Goal: Task Accomplishment & Management: Use online tool/utility

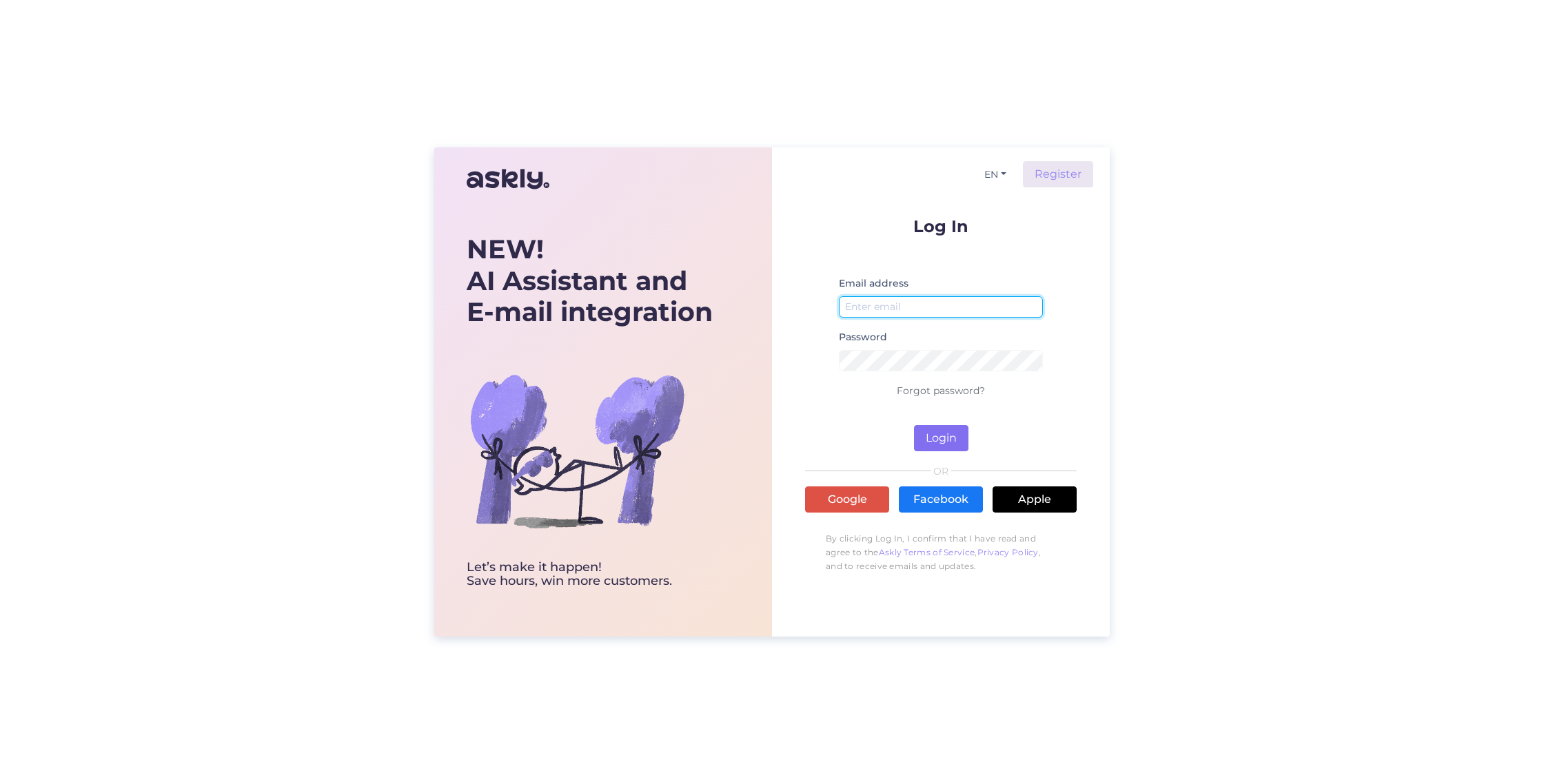
type input "info@ebeauty.ee"
click at [945, 433] on button "Login" at bounding box center [941, 438] width 55 height 26
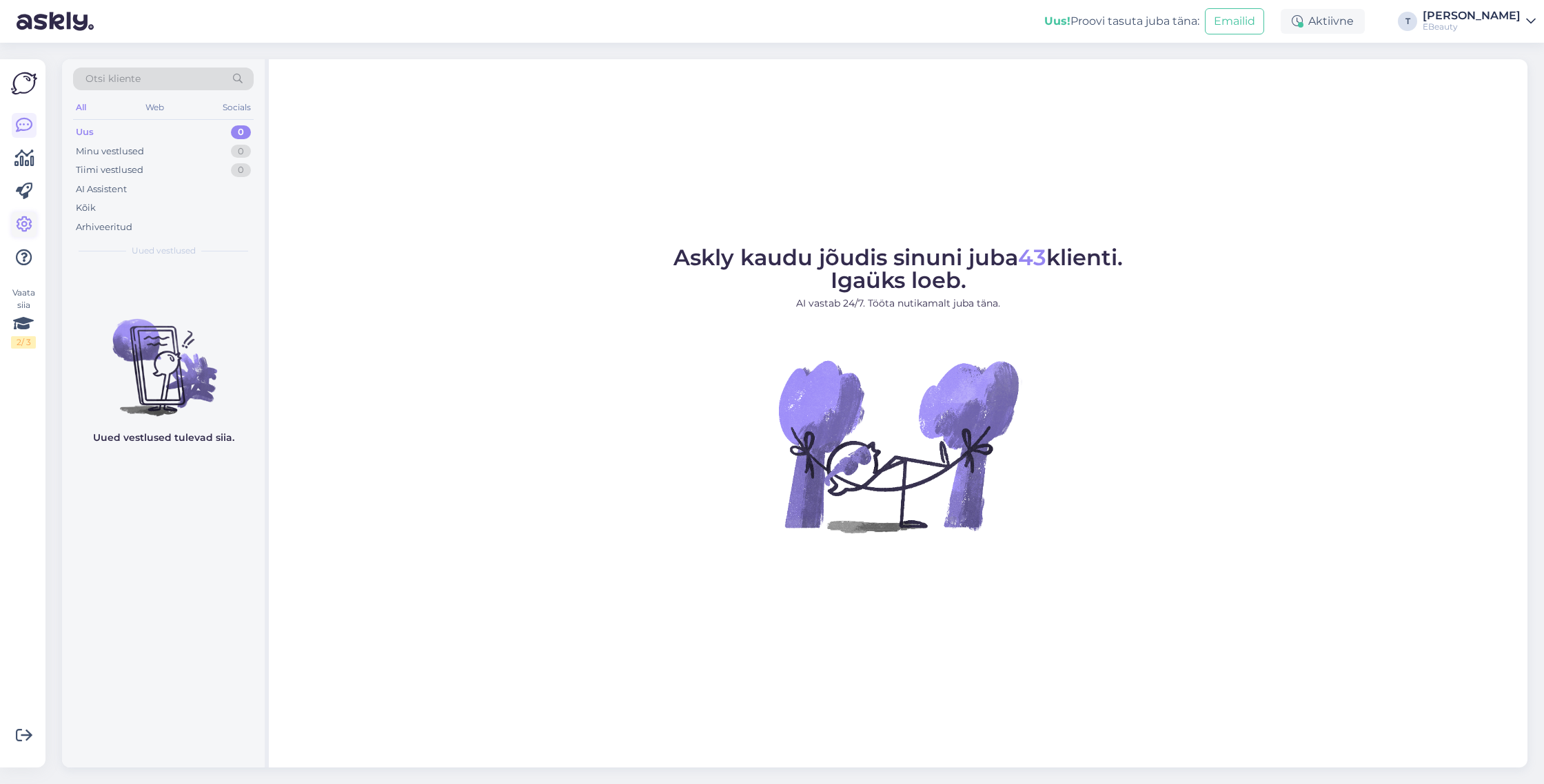
click at [24, 231] on icon at bounding box center [23, 224] width 17 height 17
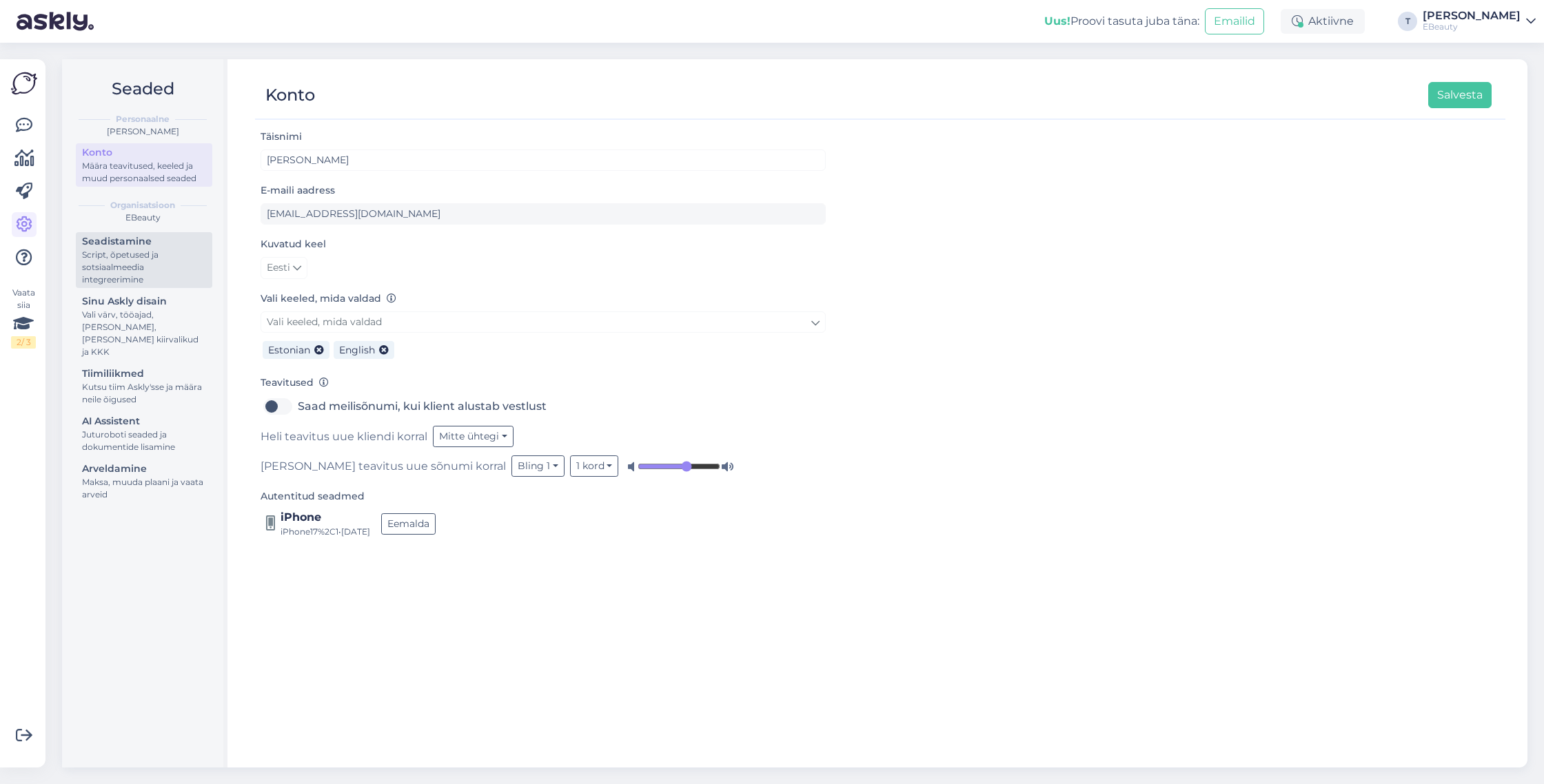
click at [180, 277] on div "Script, õpetused ja sotsiaalmeedia integreerimine" at bounding box center [143, 267] width 124 height 37
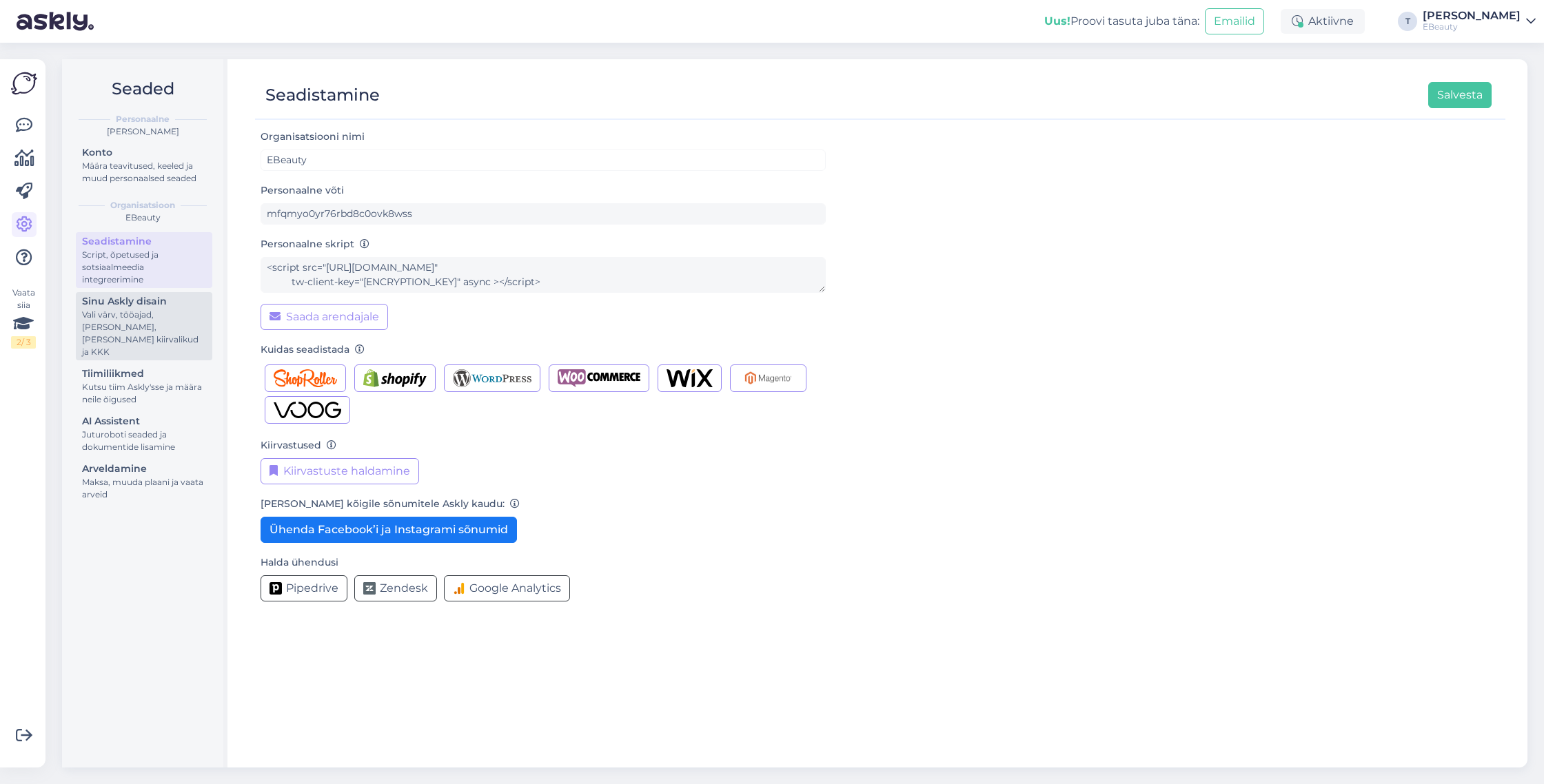
click at [173, 300] on div "Sinu Askly disain" at bounding box center [143, 301] width 124 height 15
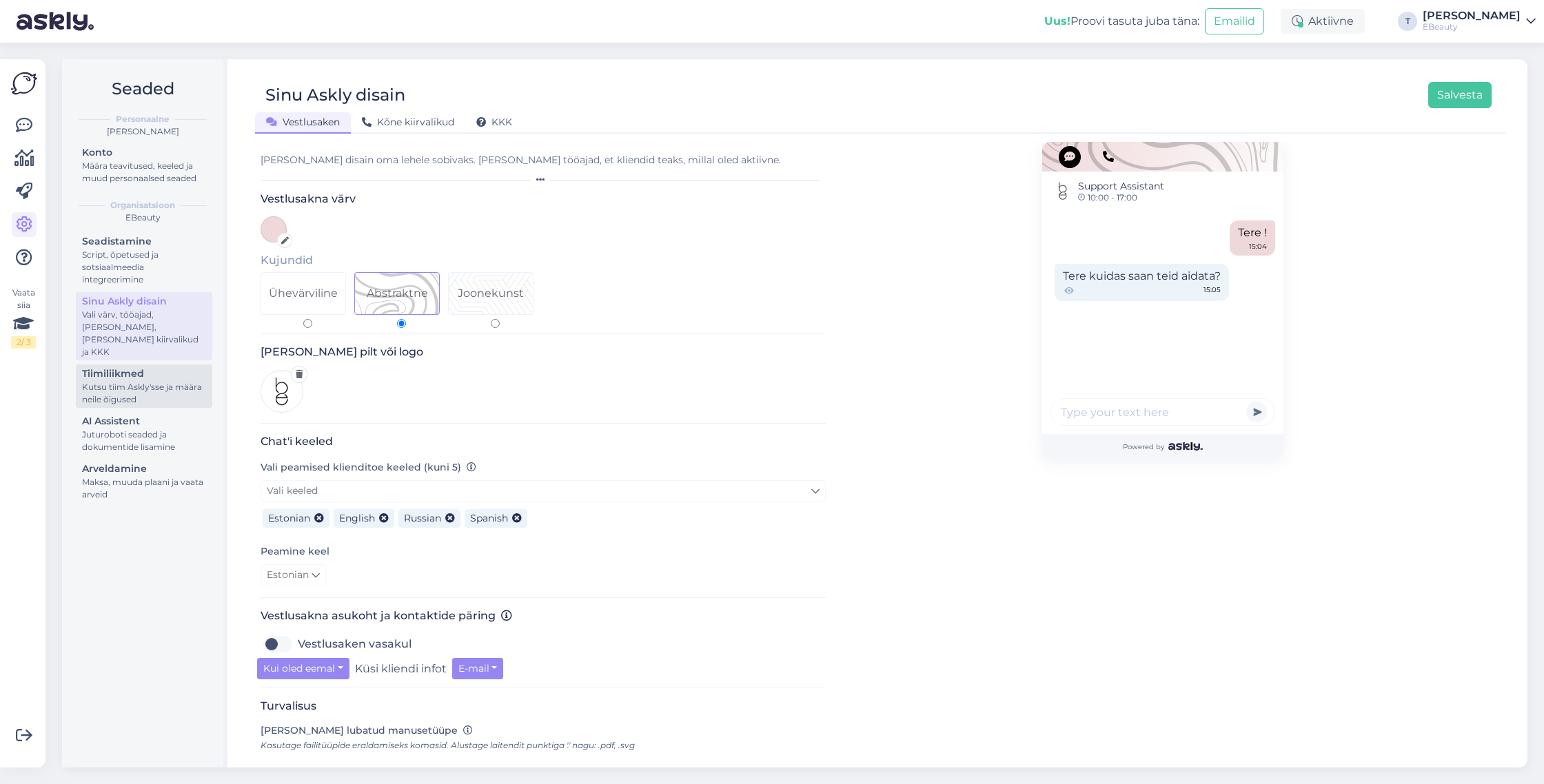
click at [170, 364] on link "Tiimiliikmed Kutsu tiim Askly'sse ja määra neile õigused" at bounding box center [144, 386] width 136 height 44
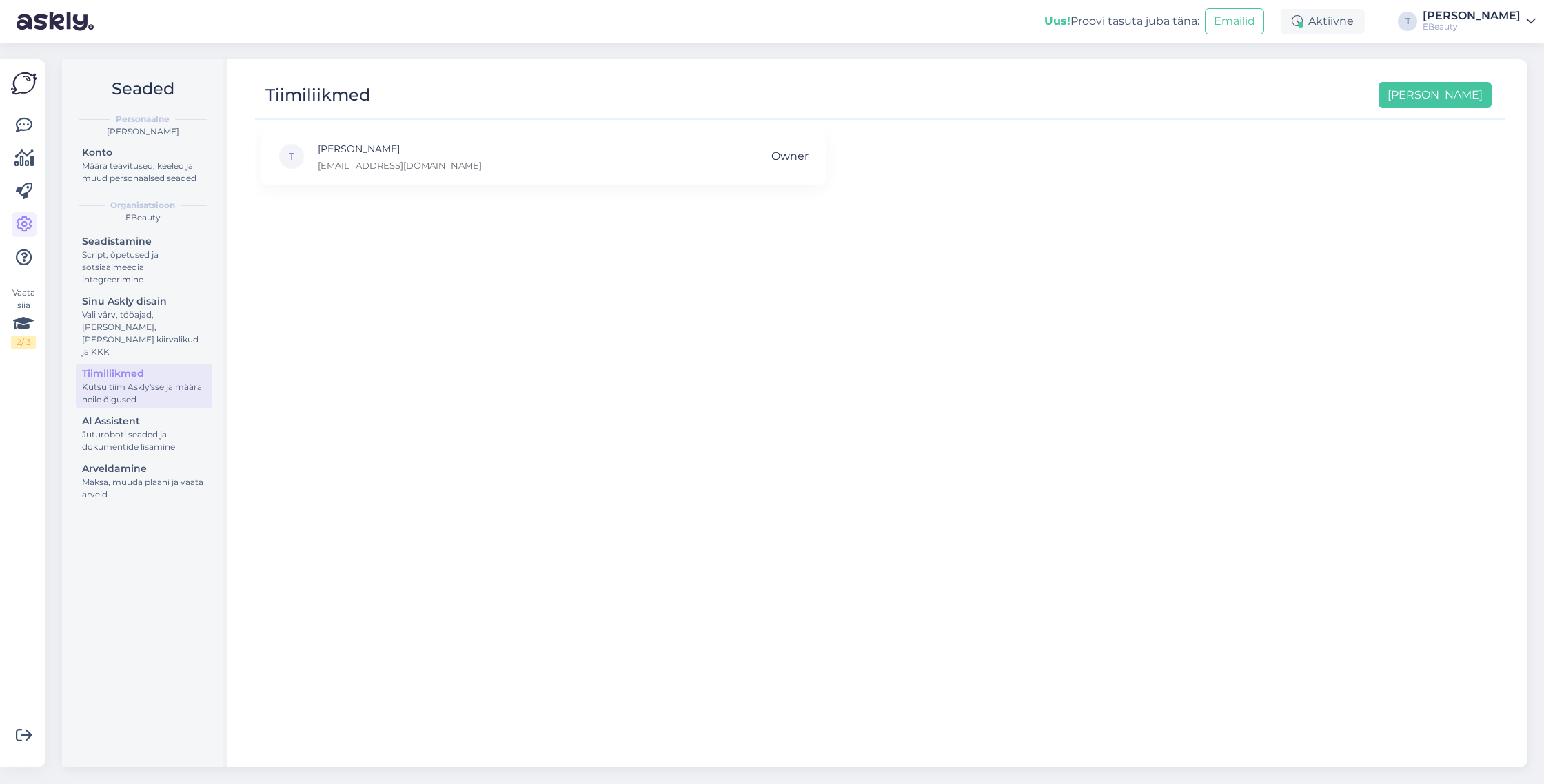
click at [162, 397] on div "Seadistamine Script, õpetused ja sotsiaalmeedia integreerimine Sinu Askly disai…" at bounding box center [144, 369] width 136 height 275
click at [153, 429] on div "Juturoboti seaded ja dokumentide lisamine" at bounding box center [143, 440] width 124 height 24
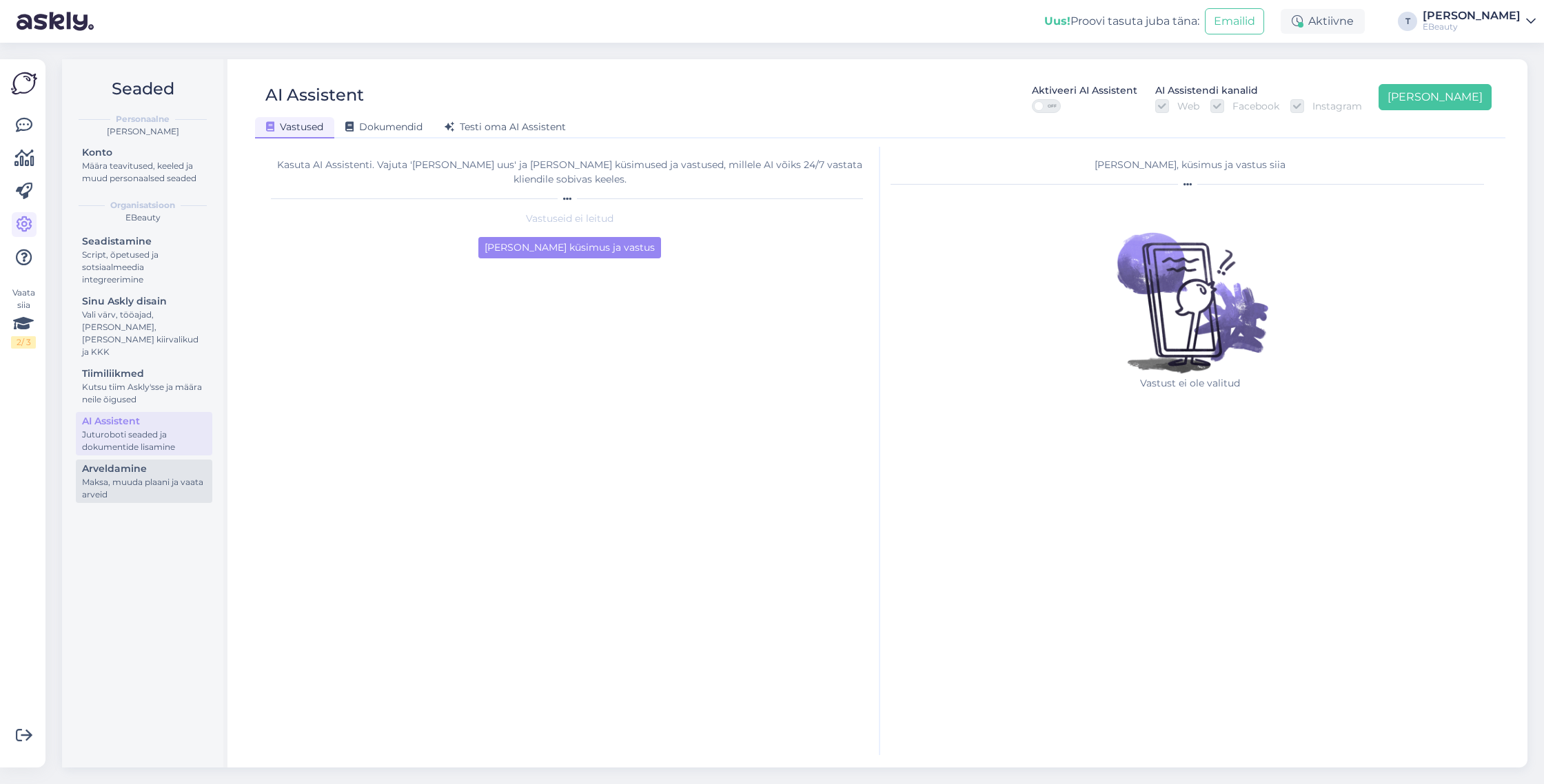
click at [164, 483] on div "Maksa, muuda plaani ja vaata arveid" at bounding box center [143, 488] width 124 height 24
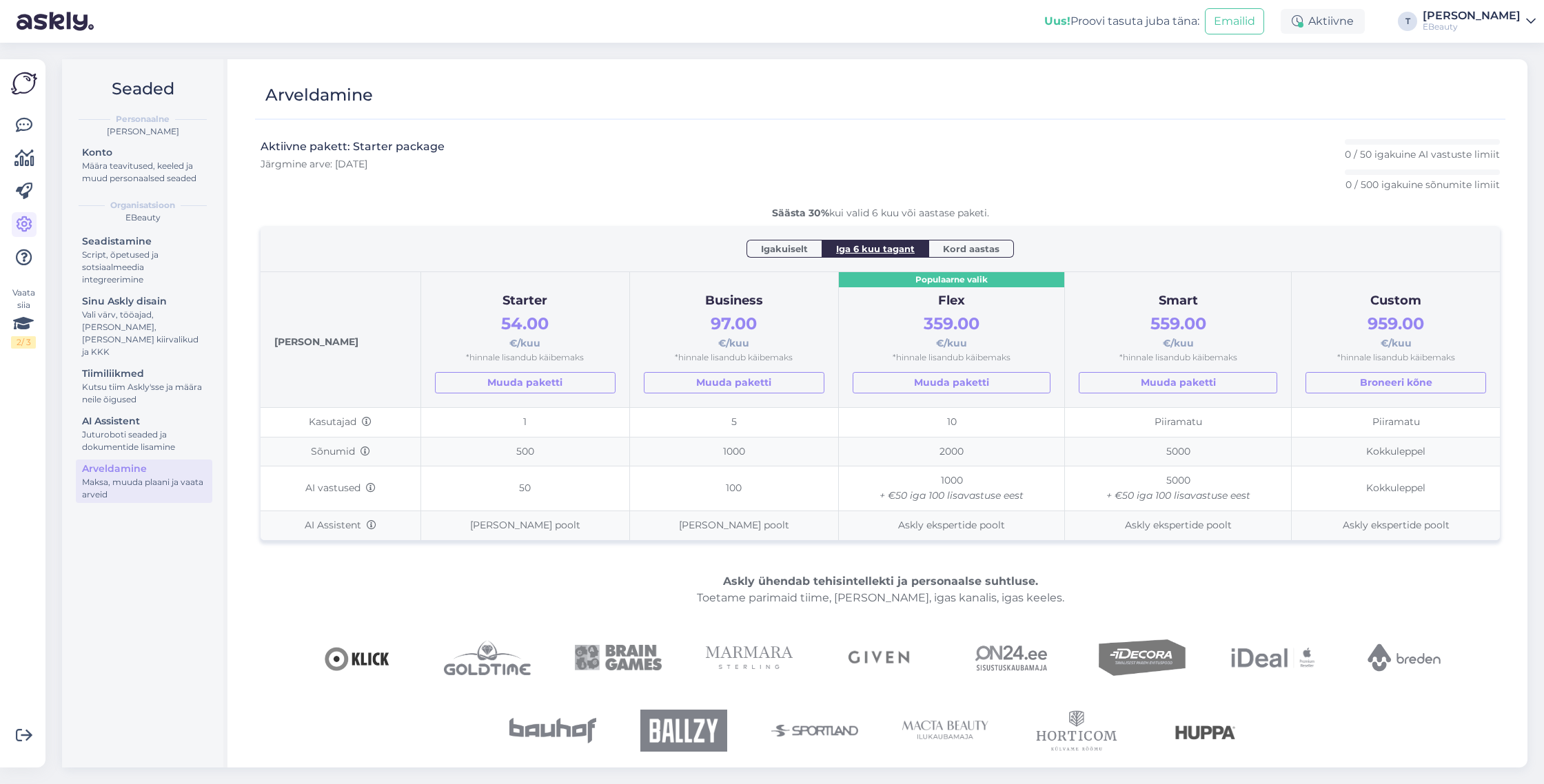
click at [781, 248] on span "Igakuiselt" at bounding box center [784, 248] width 47 height 14
click at [169, 429] on div "Juturoboti seaded ja dokumentide lisamine" at bounding box center [143, 440] width 124 height 24
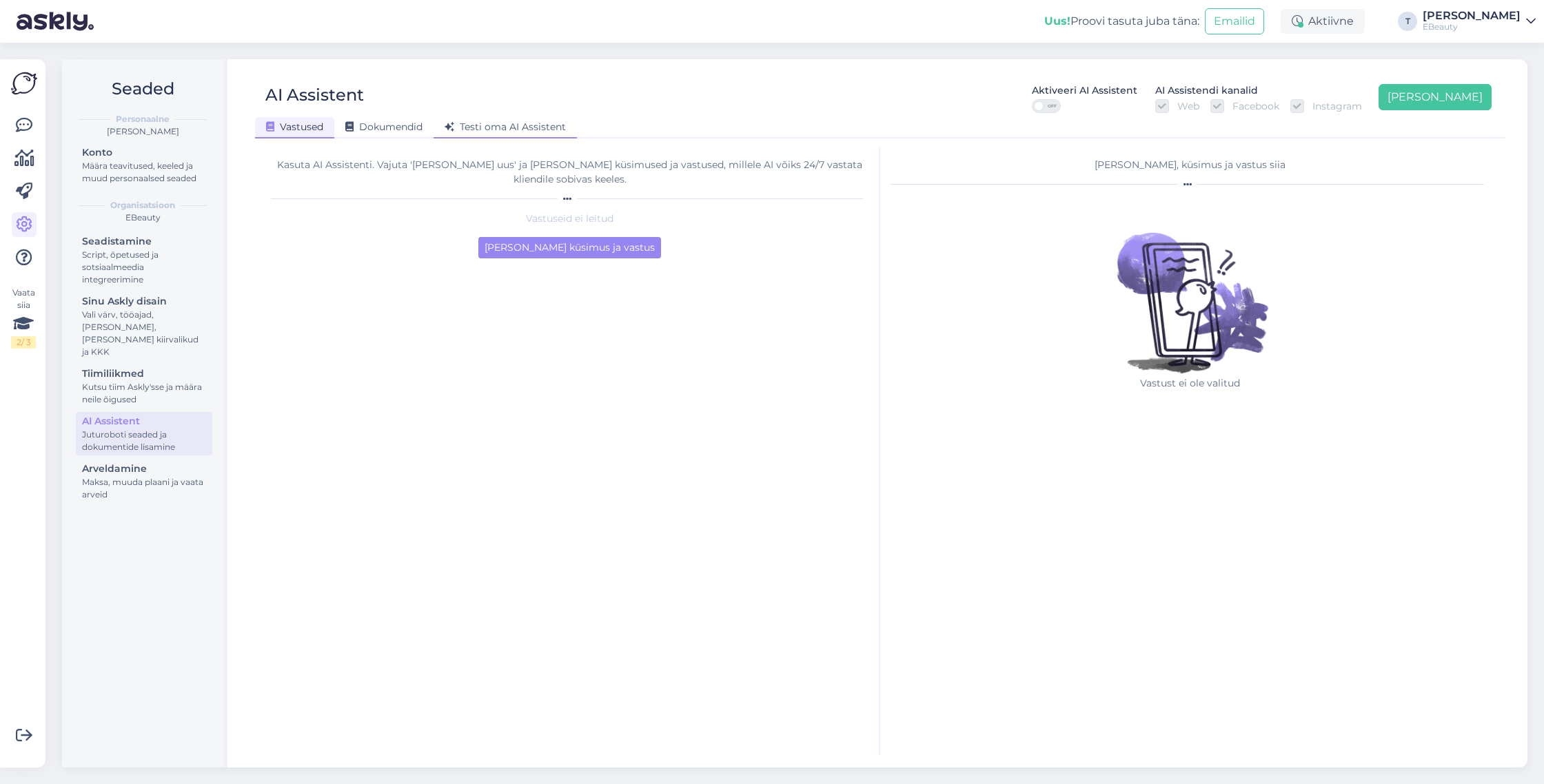
click at [481, 126] on span "Testi oma AI Assistent" at bounding box center [505, 127] width 122 height 13
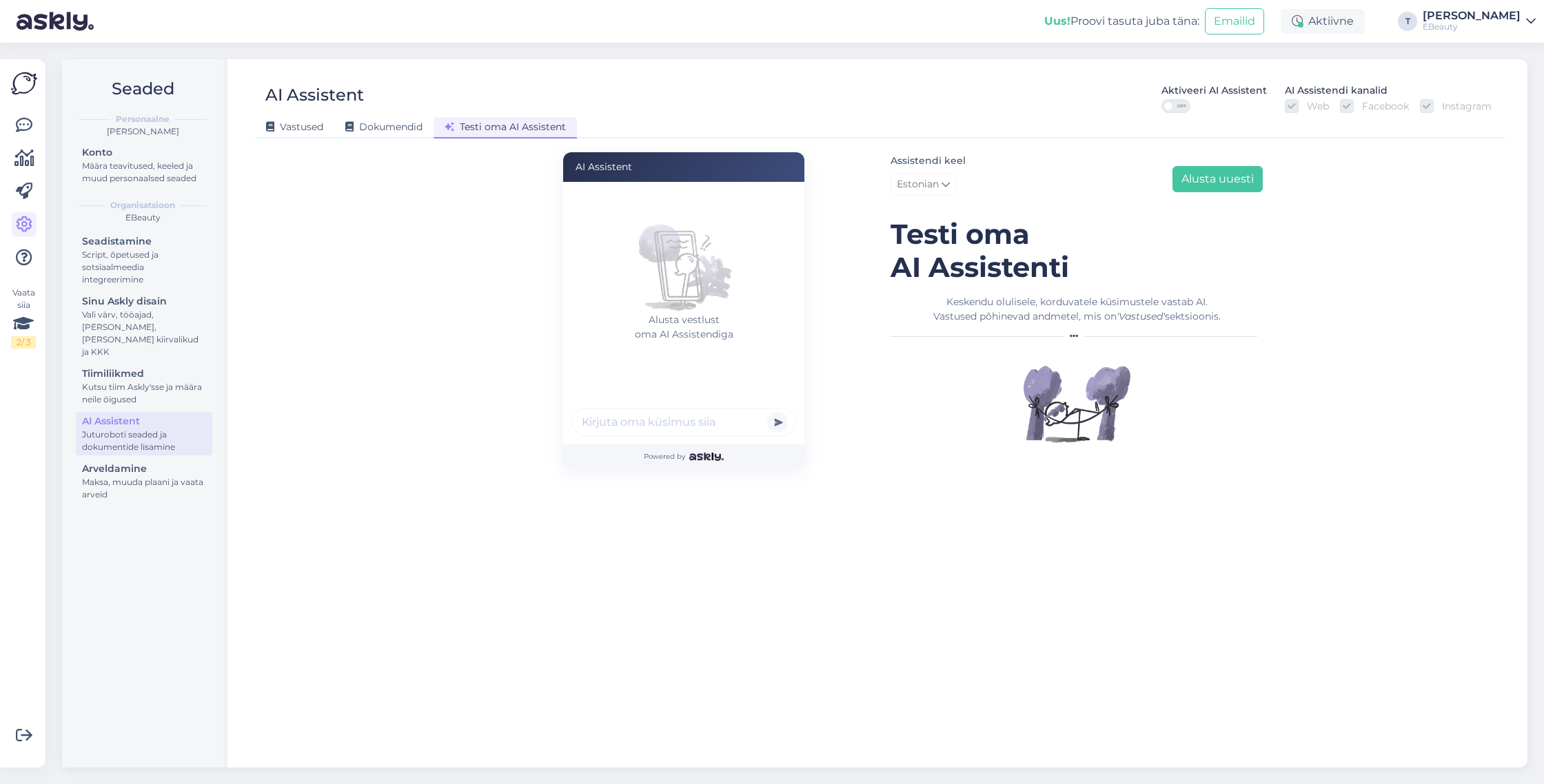
click at [623, 414] on input "text" at bounding box center [684, 423] width 225 height 27
click at [362, 110] on div "AI Assistent" at bounding box center [314, 97] width 98 height 31
click at [371, 122] on span "Dokumendid" at bounding box center [383, 127] width 77 height 13
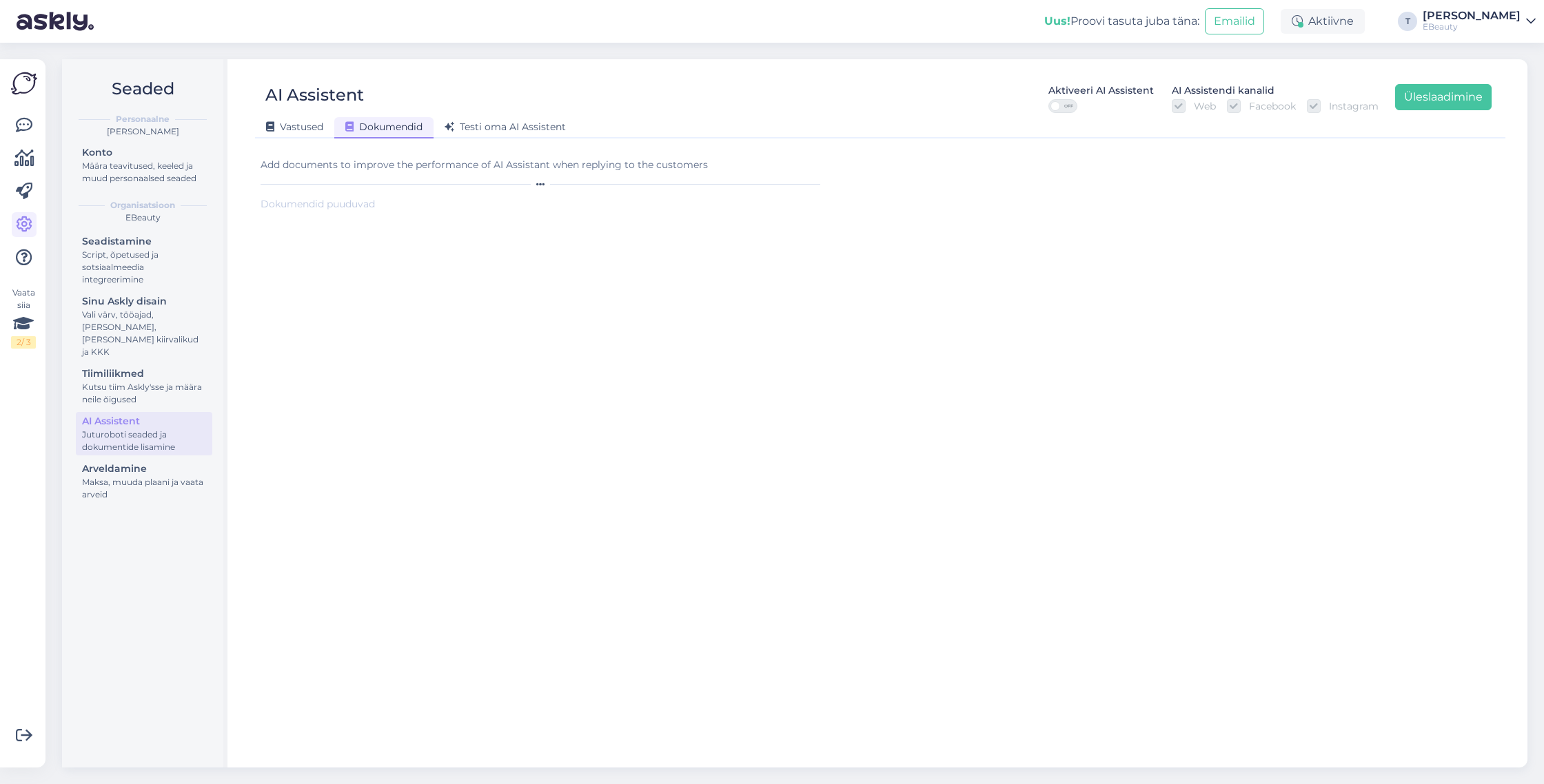
click at [336, 180] on div at bounding box center [543, 184] width 565 height 8
click at [344, 163] on div "Add documents to improve the performance of AI Assistant when replying to the c…" at bounding box center [543, 165] width 565 height 15
click at [1059, 109] on div "OFF" at bounding box center [1063, 106] width 29 height 14
click at [1048, 99] on input "OFF" at bounding box center [1048, 99] width 0 height 0
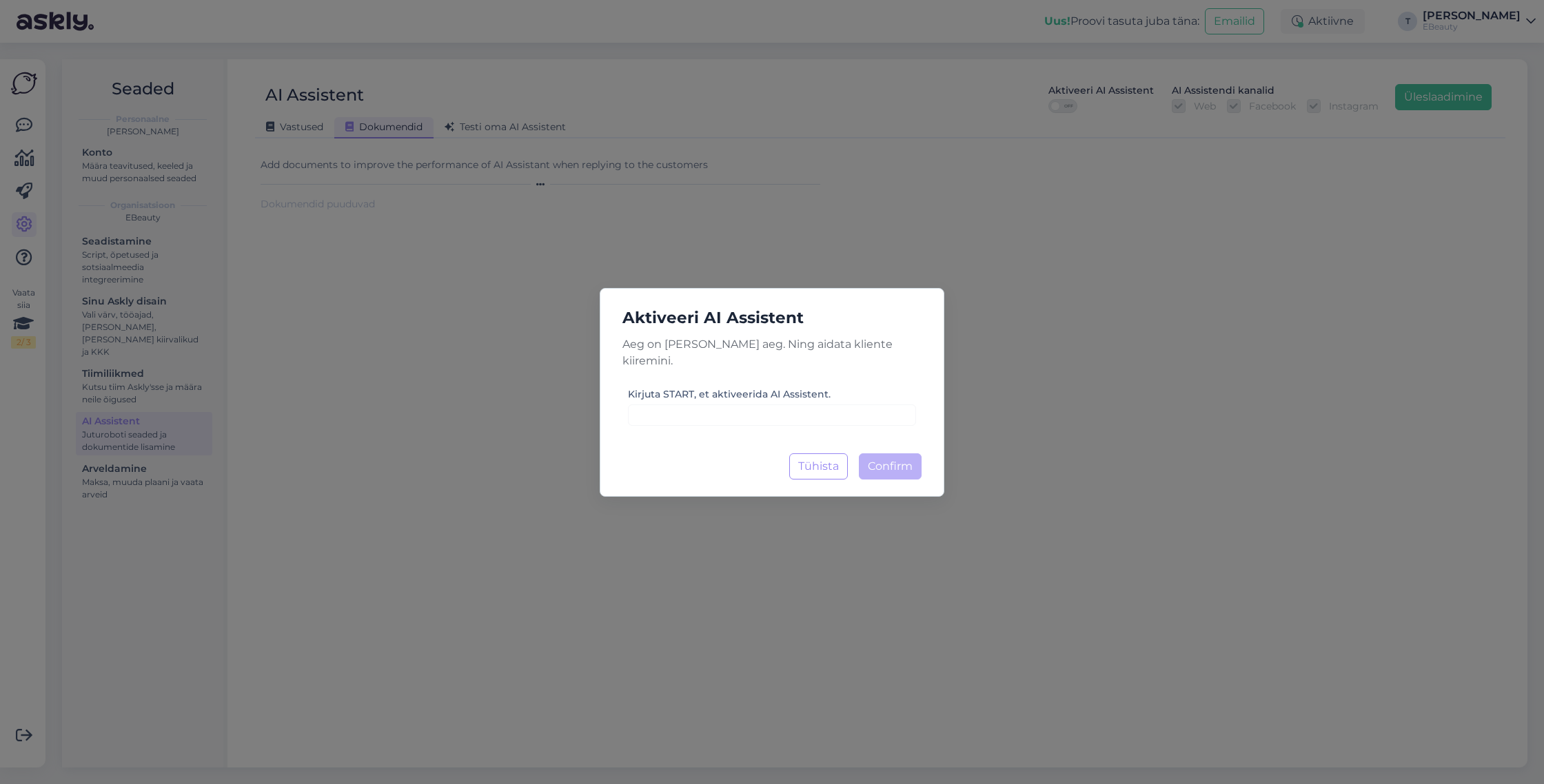
click at [826, 418] on div "Aktiveeri AI Assistent Aeg on säästa oma aeg. Ning aidata kliente kiiremini. Ki…" at bounding box center [772, 392] width 345 height 208
click at [828, 411] on input at bounding box center [772, 415] width 288 height 21
click at [818, 459] on button "Tühista" at bounding box center [818, 467] width 58 height 26
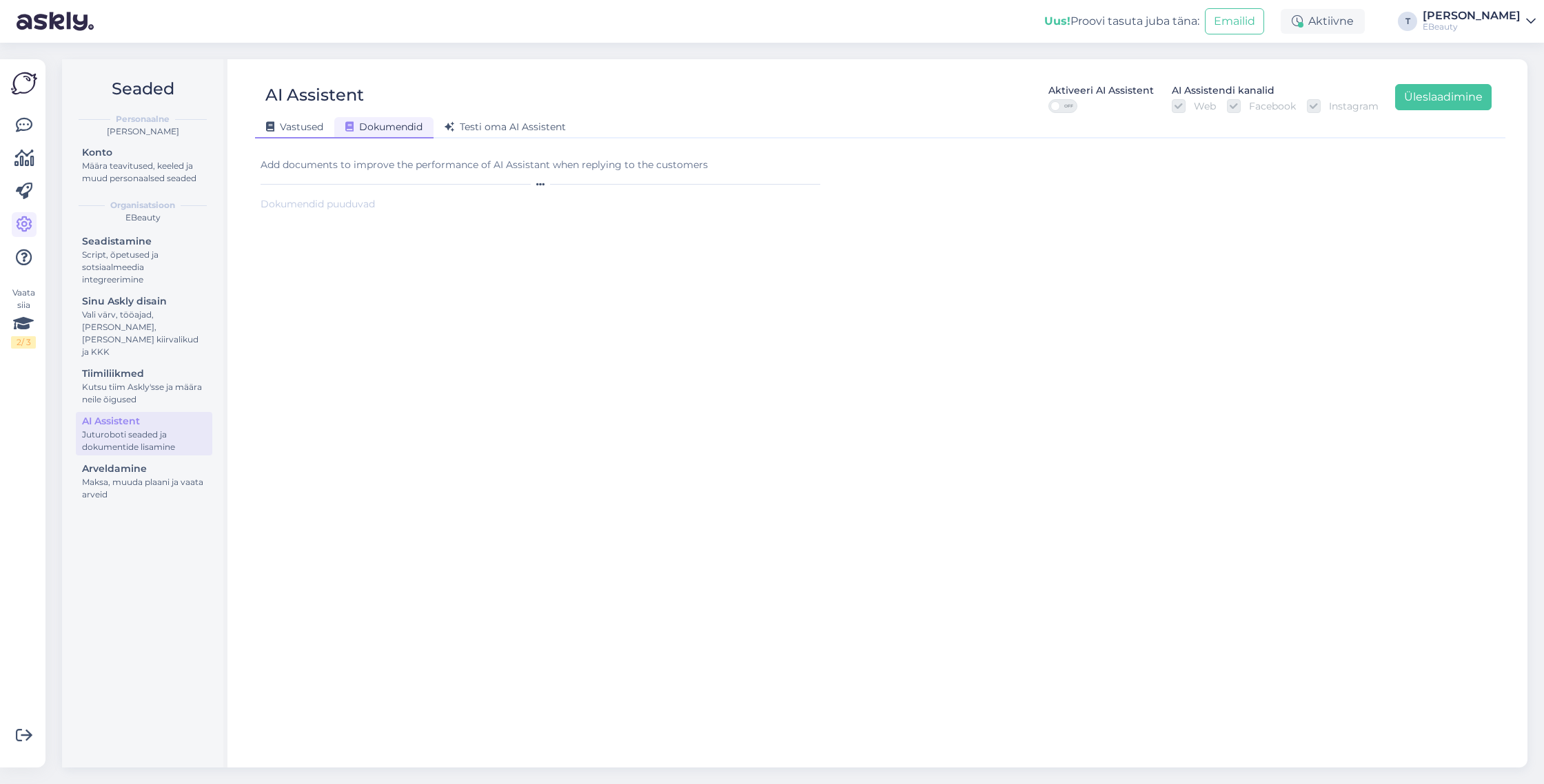
click at [265, 127] on div "Vastused" at bounding box center [294, 128] width 79 height 21
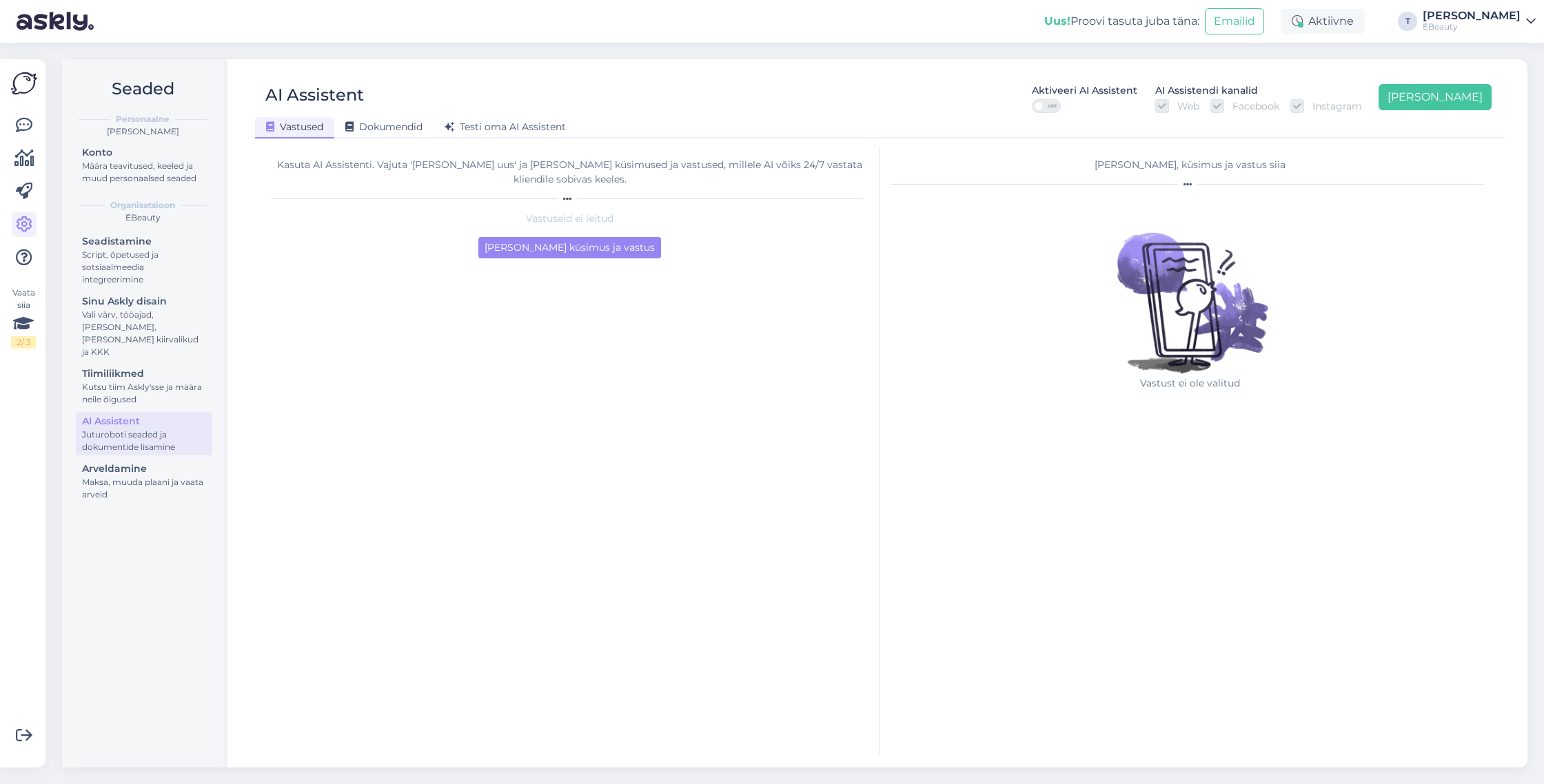
click at [1060, 103] on span "OFF" at bounding box center [1051, 106] width 17 height 13
click at [1032, 99] on input "OFF" at bounding box center [1032, 99] width 0 height 0
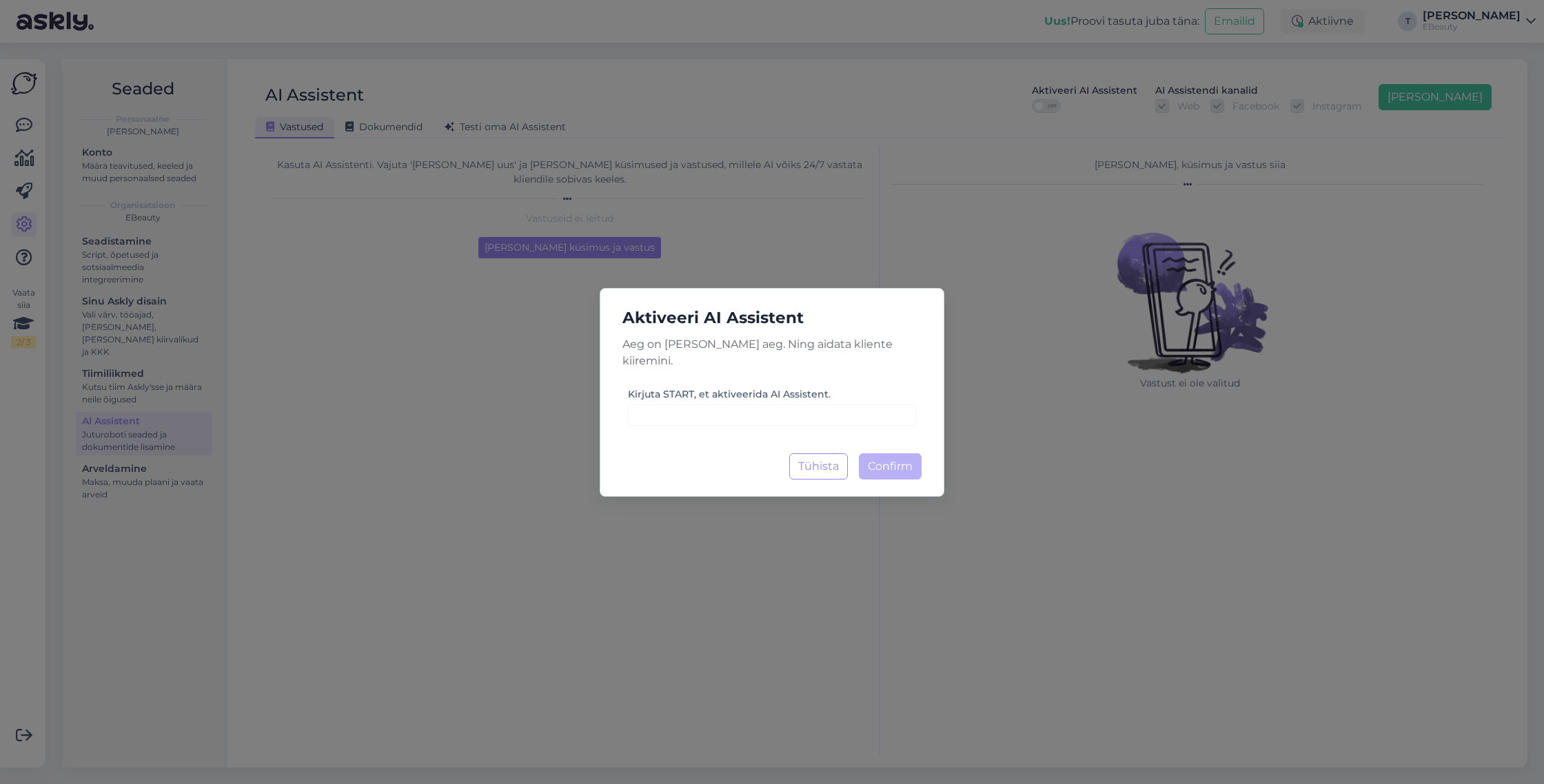
click at [849, 418] on div "Aktiveeri AI Assistent Aeg on säästa oma aeg. Ning aidata kliente kiiremini. Ki…" at bounding box center [772, 392] width 345 height 208
click at [849, 414] on input at bounding box center [772, 415] width 288 height 21
type input "START"
click at [914, 454] on button "Confirm Laadimine..." at bounding box center [890, 467] width 62 height 26
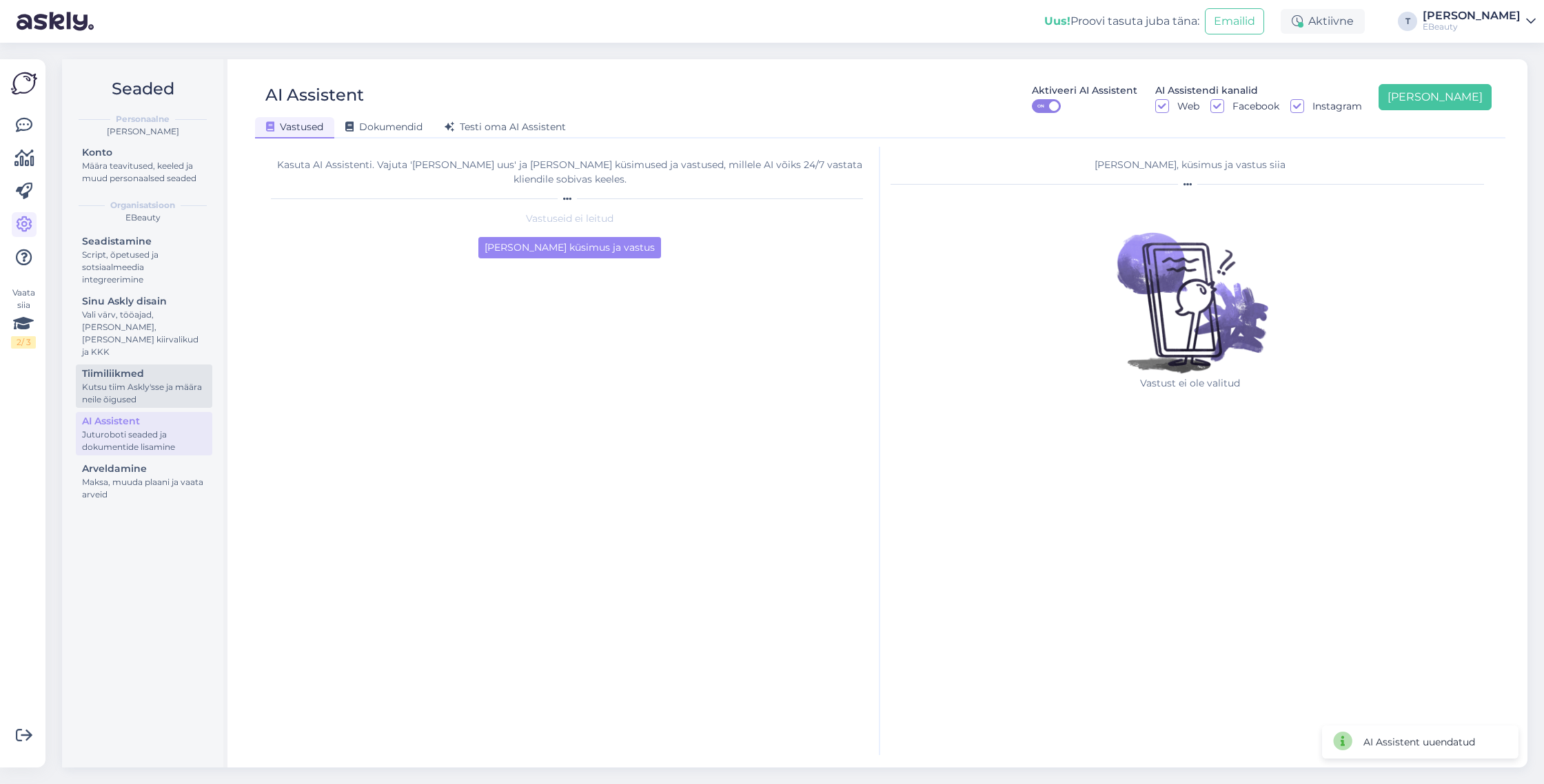
click at [165, 392] on div "Kutsu tiim Askly'sse ja määra neile õigused" at bounding box center [143, 392] width 124 height 24
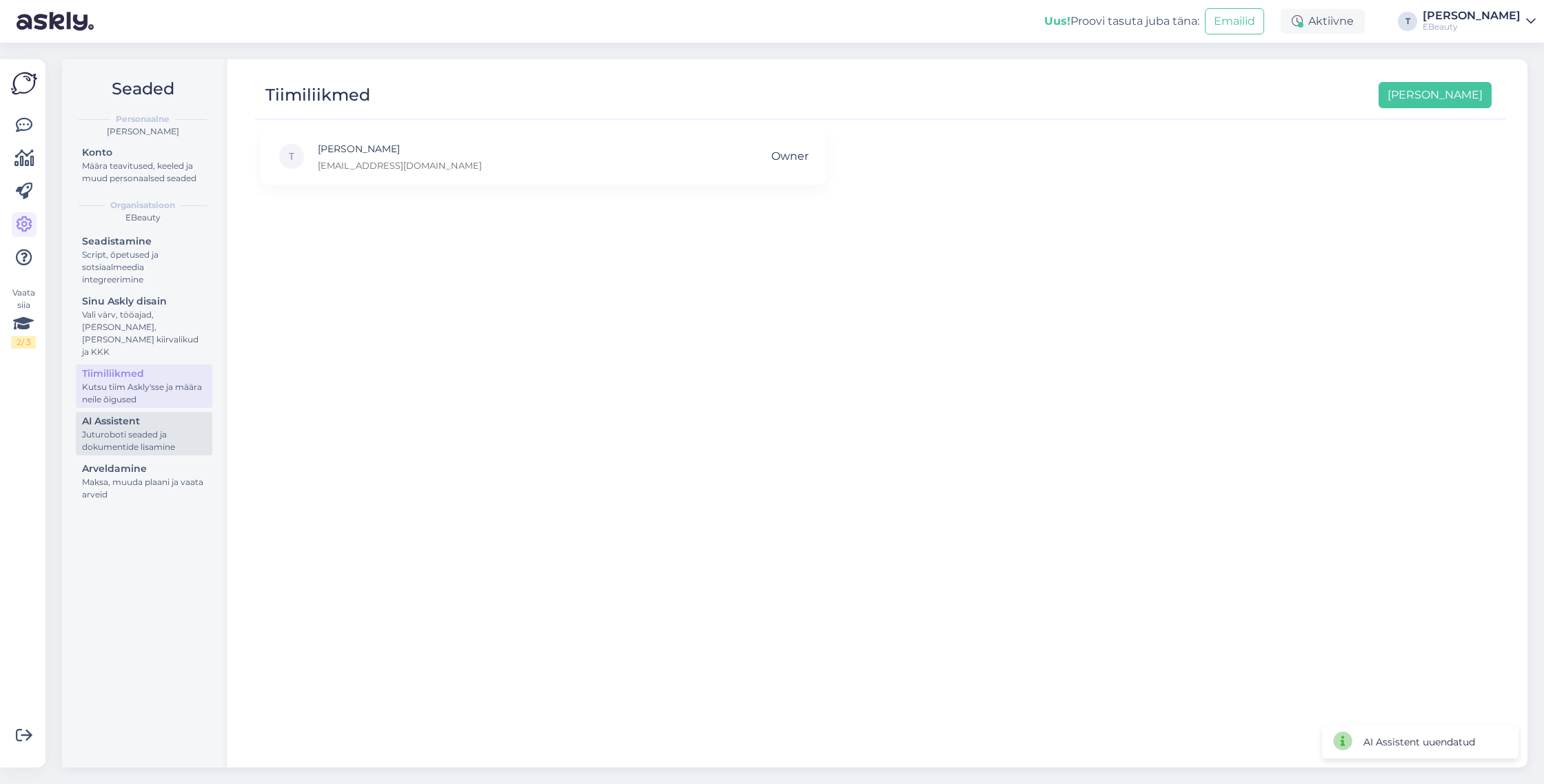
click at [160, 414] on div "AI Assistent" at bounding box center [143, 421] width 124 height 15
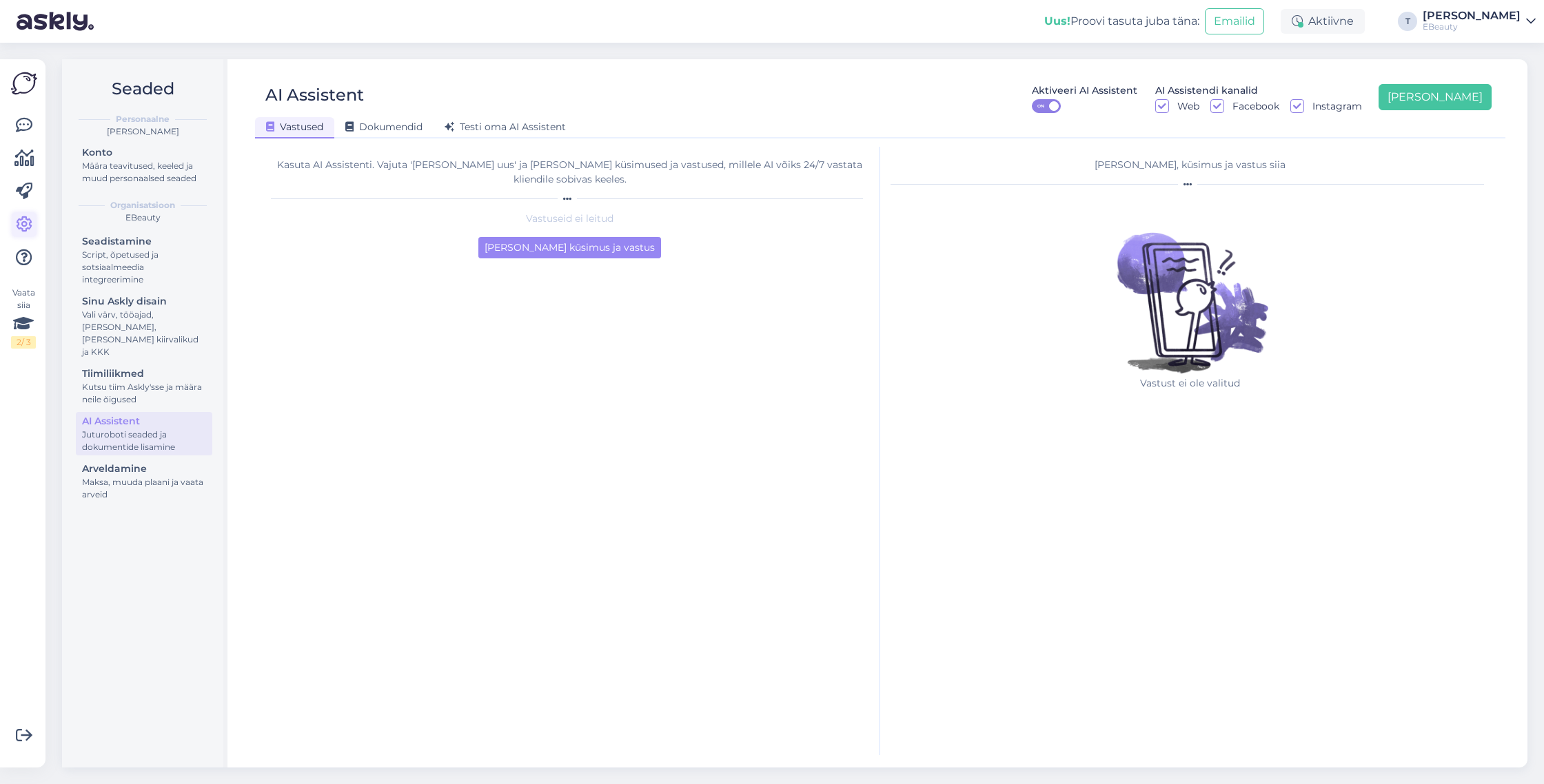
click at [29, 226] on icon at bounding box center [23, 224] width 17 height 17
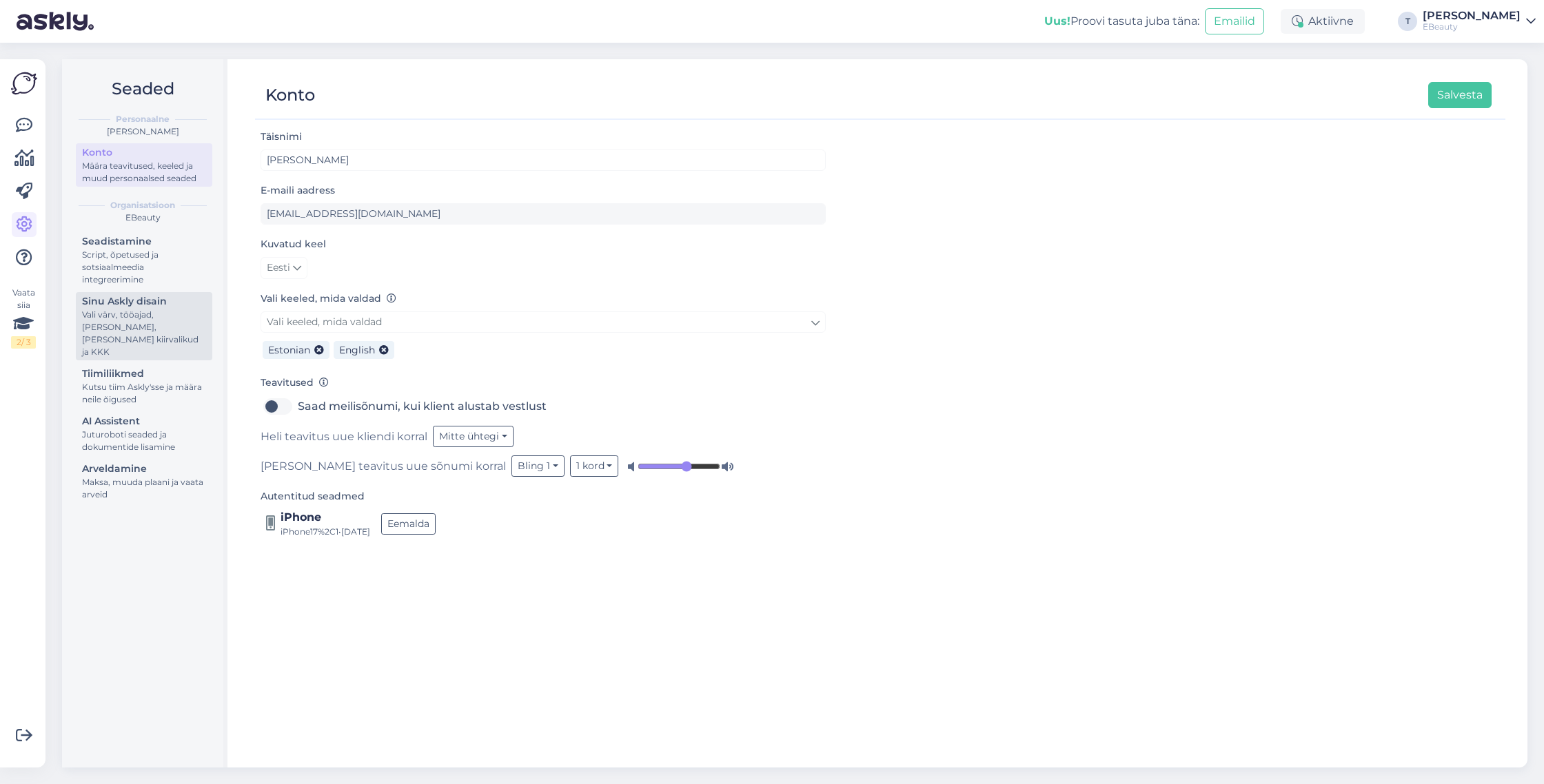
click at [138, 299] on div "Sinu Askly disain" at bounding box center [143, 301] width 124 height 15
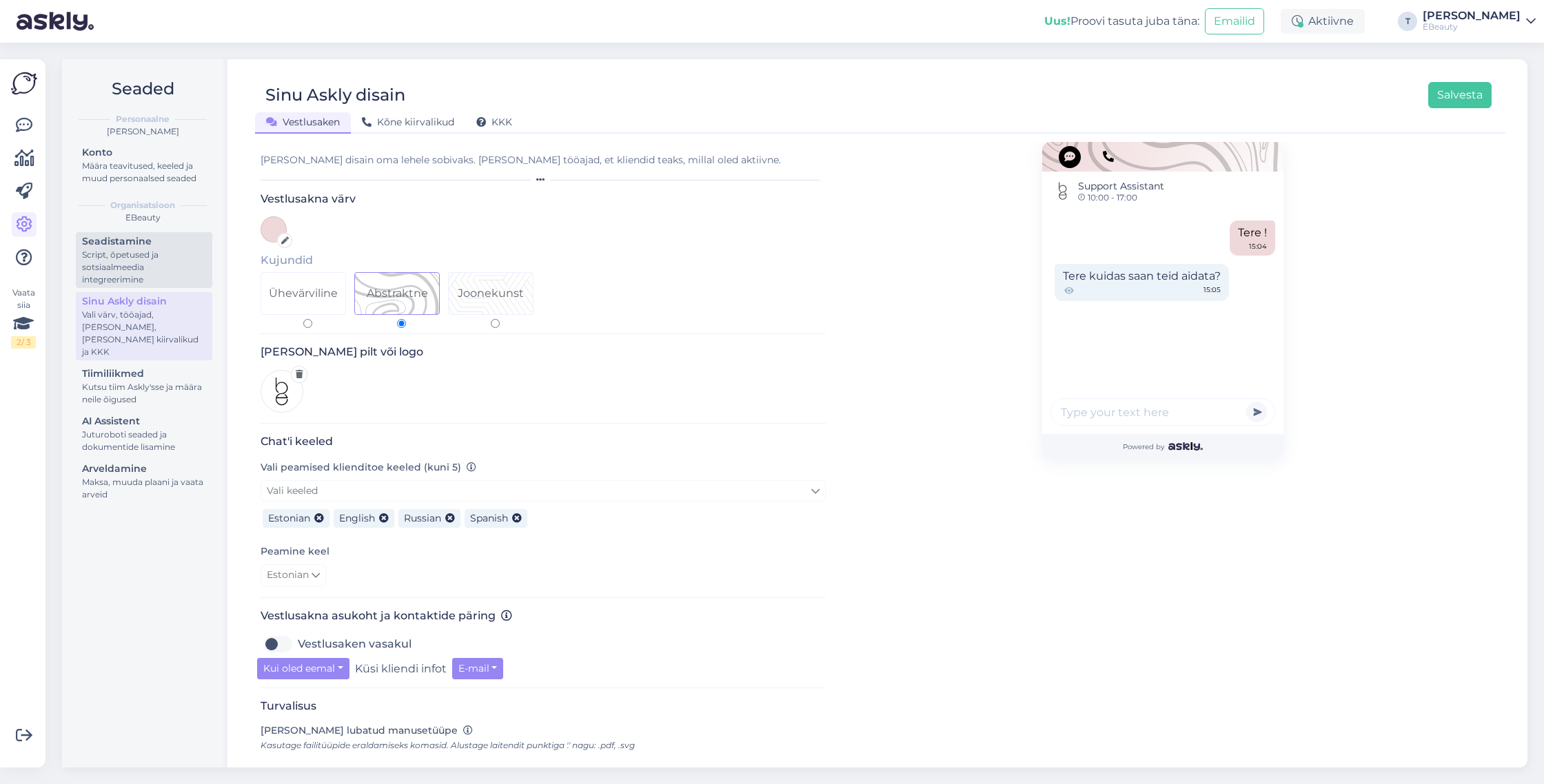
click at [147, 282] on div "Script, õpetused ja sotsiaalmeedia integreerimine" at bounding box center [143, 267] width 124 height 37
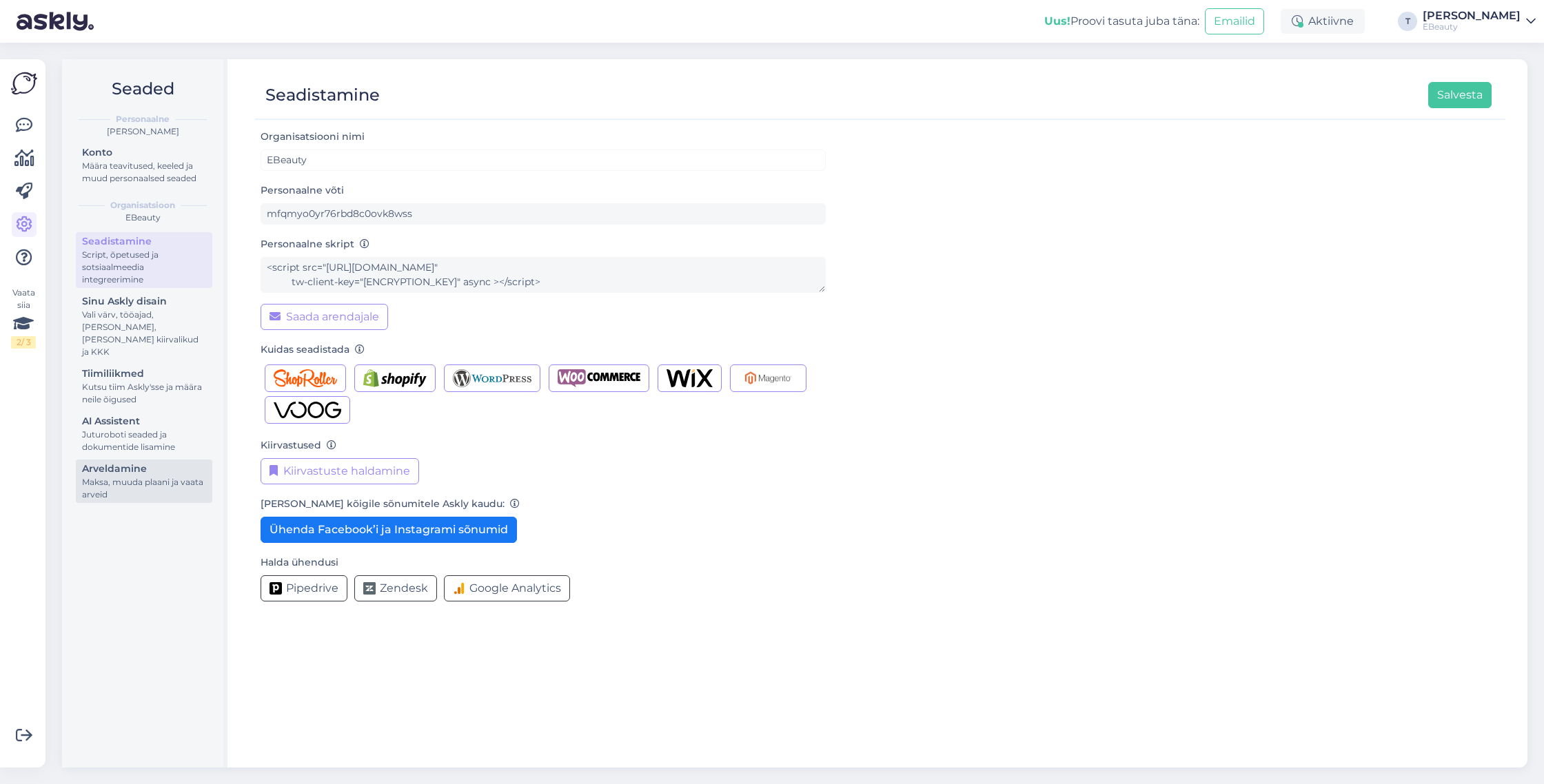
click at [128, 462] on div "Arveldamine" at bounding box center [143, 468] width 124 height 15
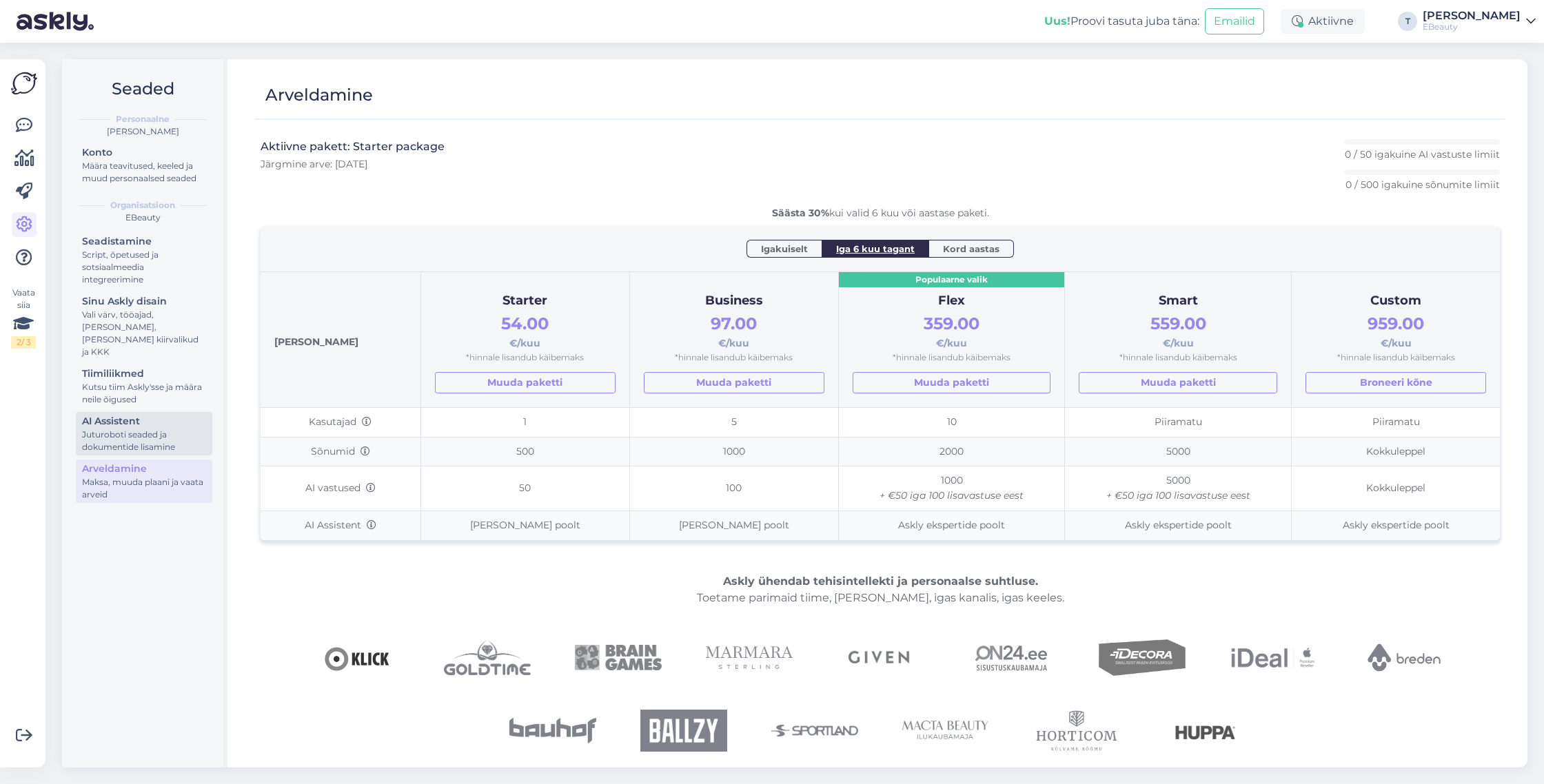
click at [162, 429] on div "Juturoboti seaded ja dokumentide lisamine" at bounding box center [143, 440] width 124 height 24
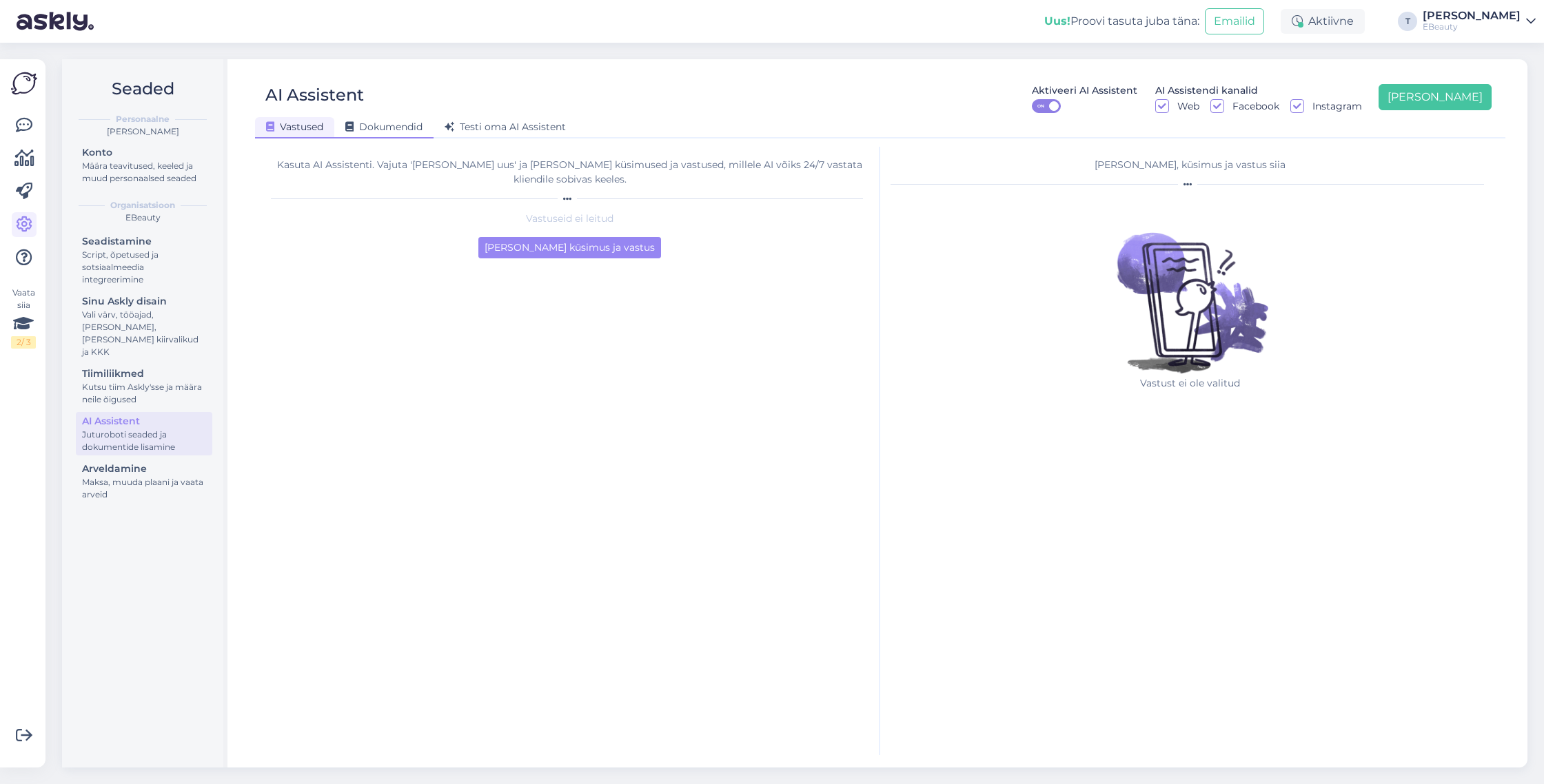
click at [384, 129] on span "Dokumendid" at bounding box center [383, 127] width 77 height 13
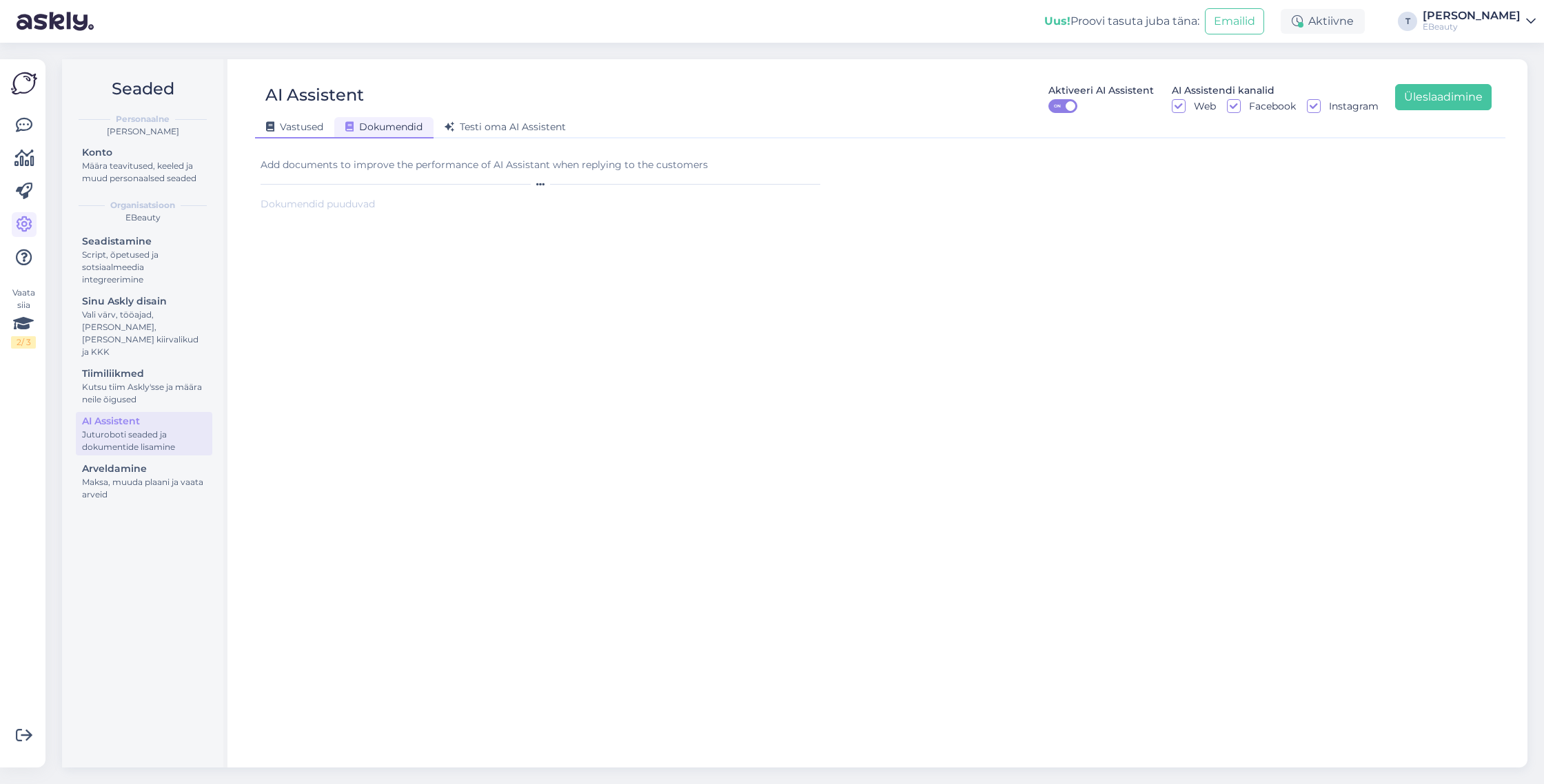
click at [321, 124] on span "Vastused" at bounding box center [294, 127] width 57 height 13
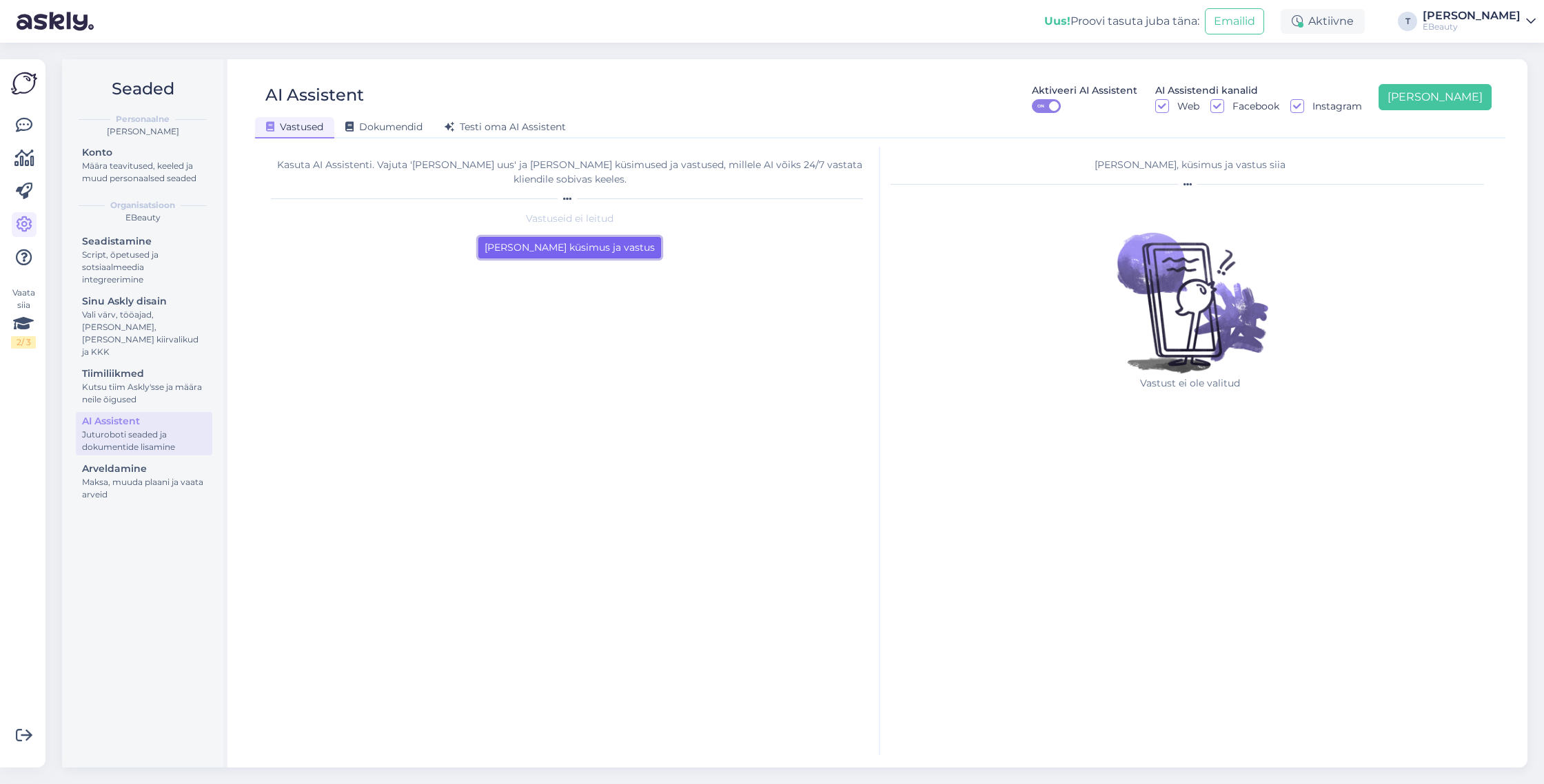
click at [585, 237] on button "Lisa esimene küsimus ja vastus" at bounding box center [569, 247] width 182 height 21
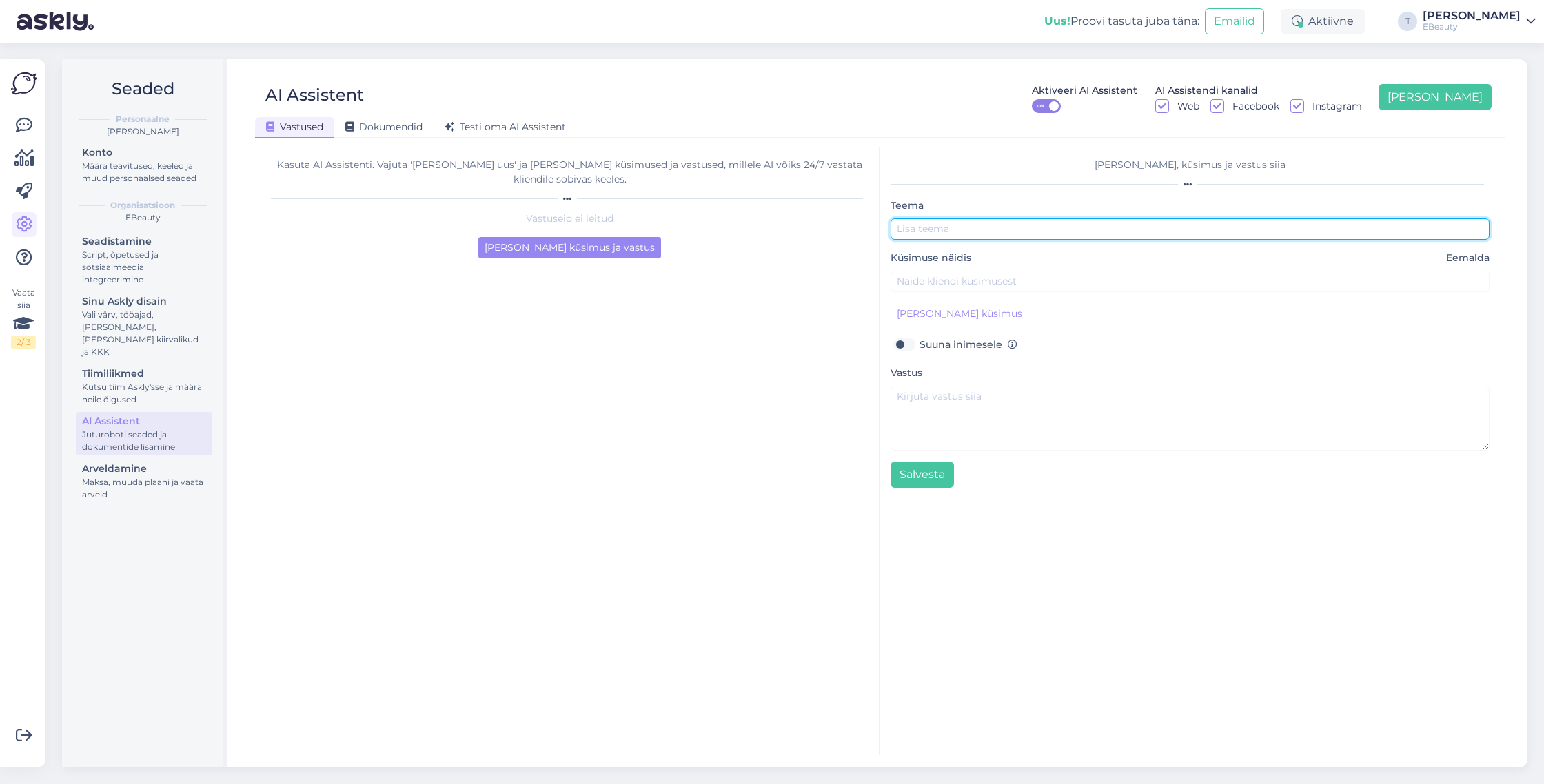
click at [962, 229] on input "text" at bounding box center [1189, 229] width 599 height 21
click at [957, 233] on input "text" at bounding box center [1189, 229] width 599 height 21
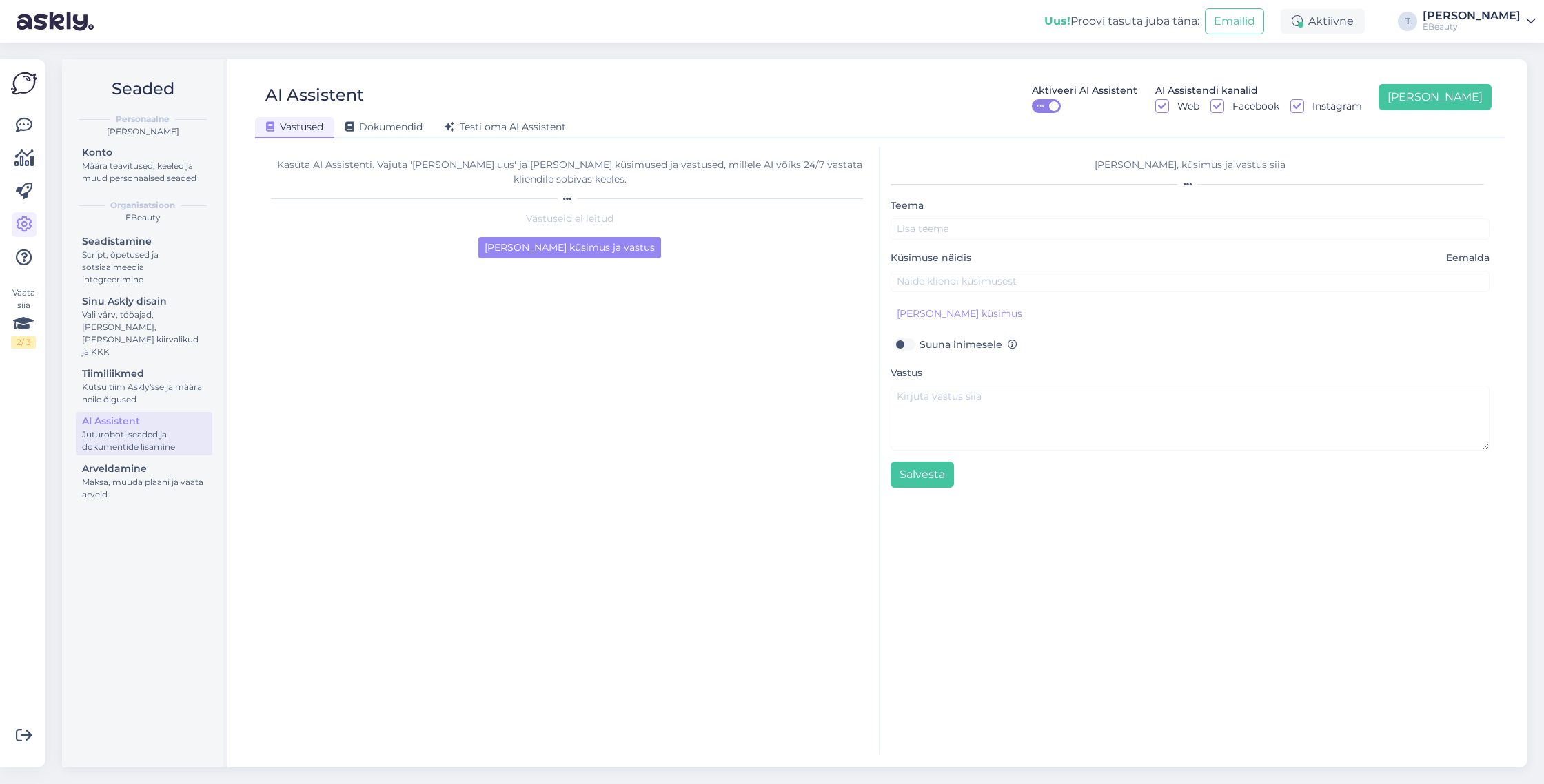
click at [539, 138] on div "AI Assistent Aktiveeri AI Assistent ON AI Assistendi kanalid Web Facebook Insta…" at bounding box center [880, 413] width 1295 height 708
click at [541, 131] on span "Testi oma AI Assistent" at bounding box center [505, 127] width 122 height 13
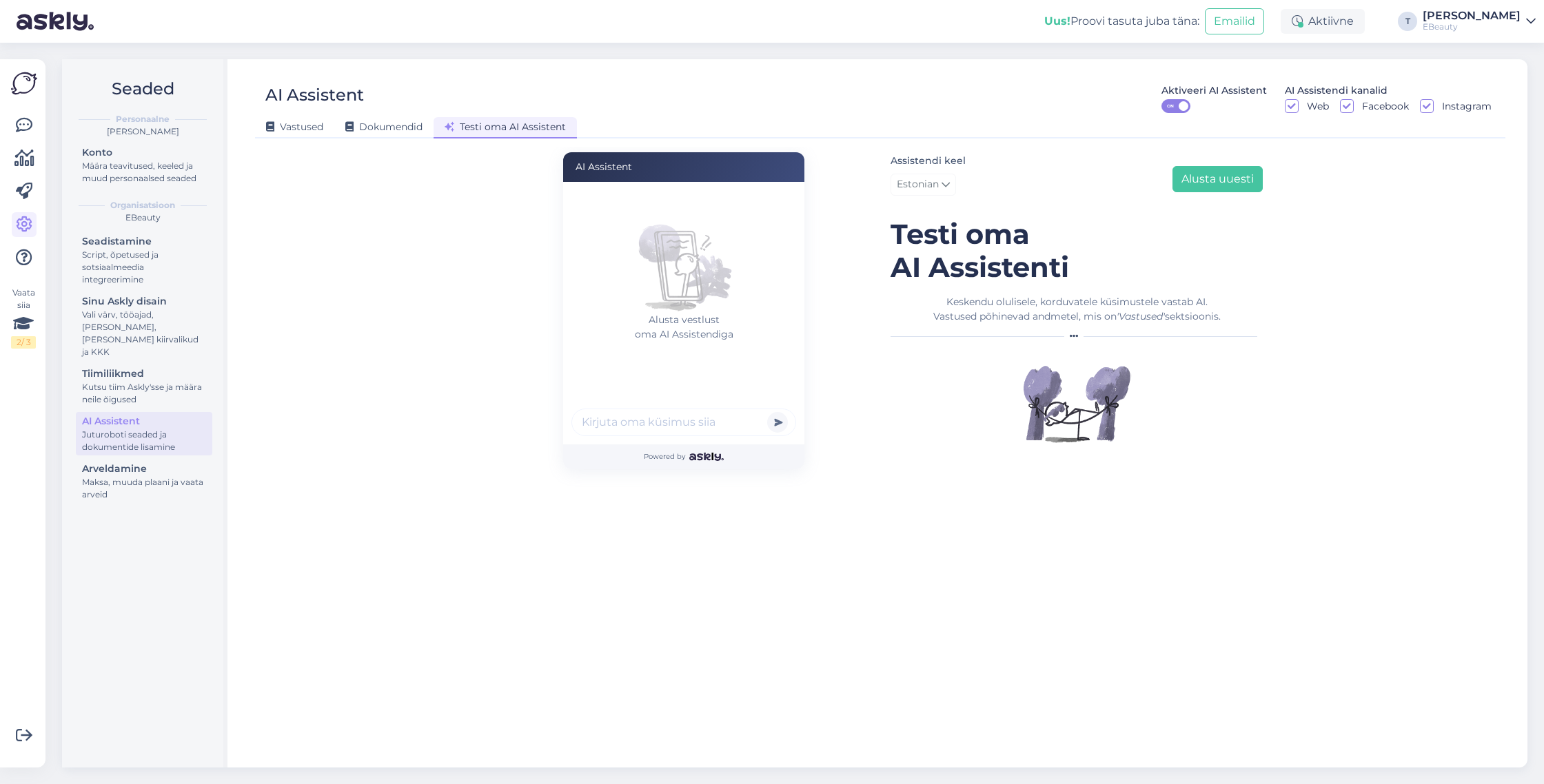
click at [704, 417] on input "text" at bounding box center [684, 423] width 225 height 27
type input "Tere, vajan tellimusega abi"
click at [767, 412] on button "submit" at bounding box center [776, 422] width 20 height 20
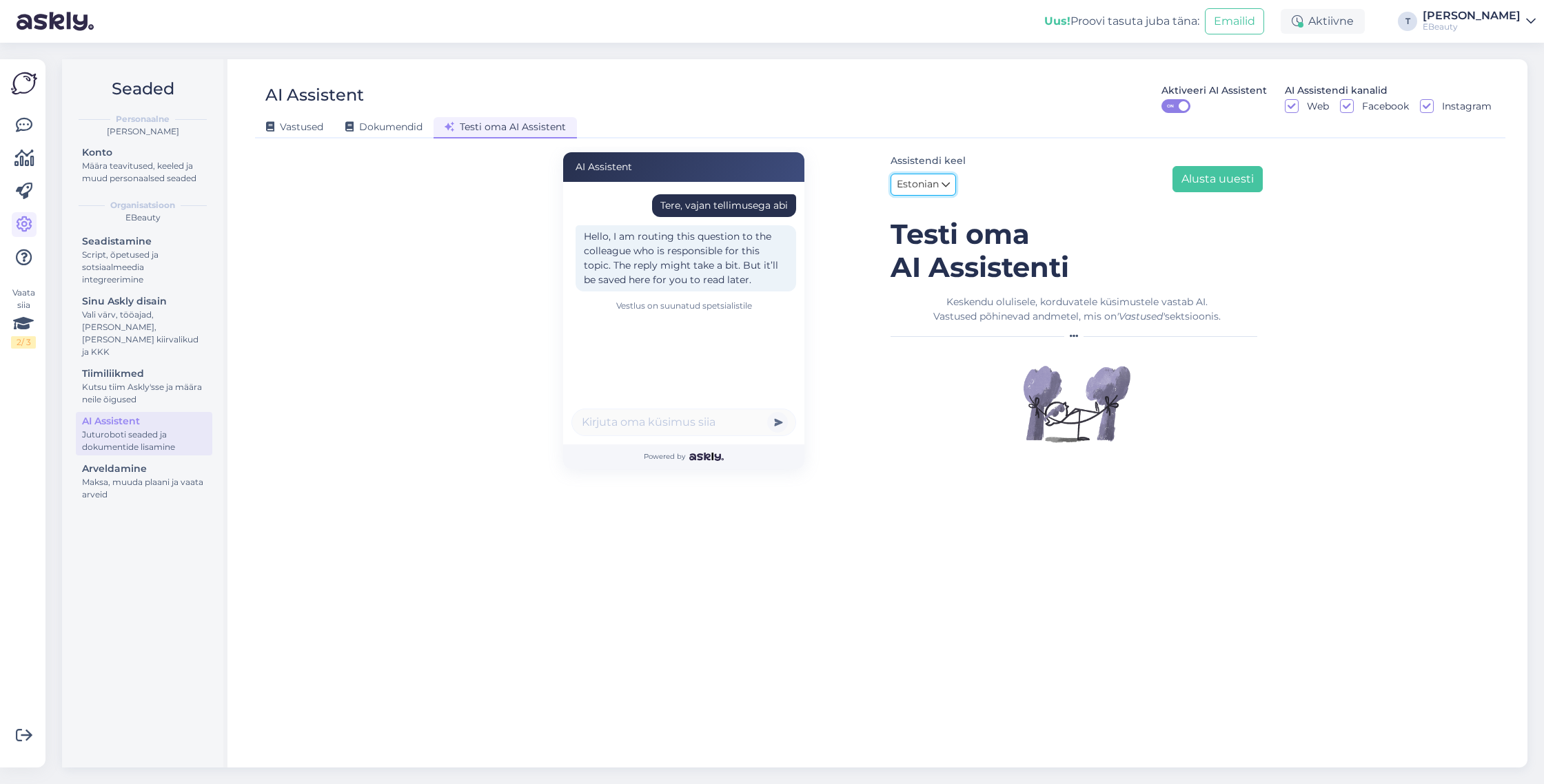
click at [940, 183] on link "Estonian" at bounding box center [923, 184] width 65 height 22
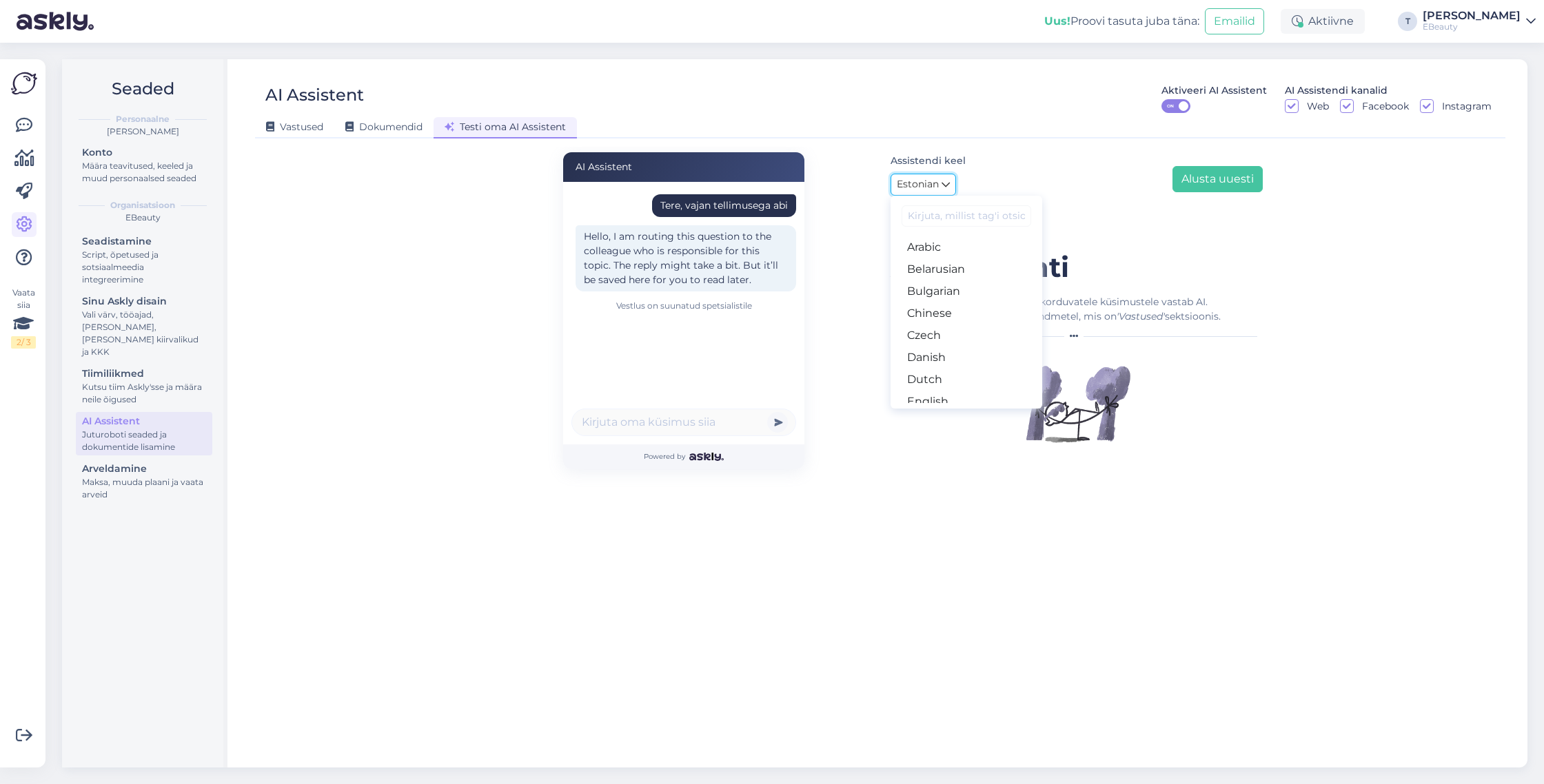
click at [941, 182] on icon at bounding box center [945, 185] width 8 height 16
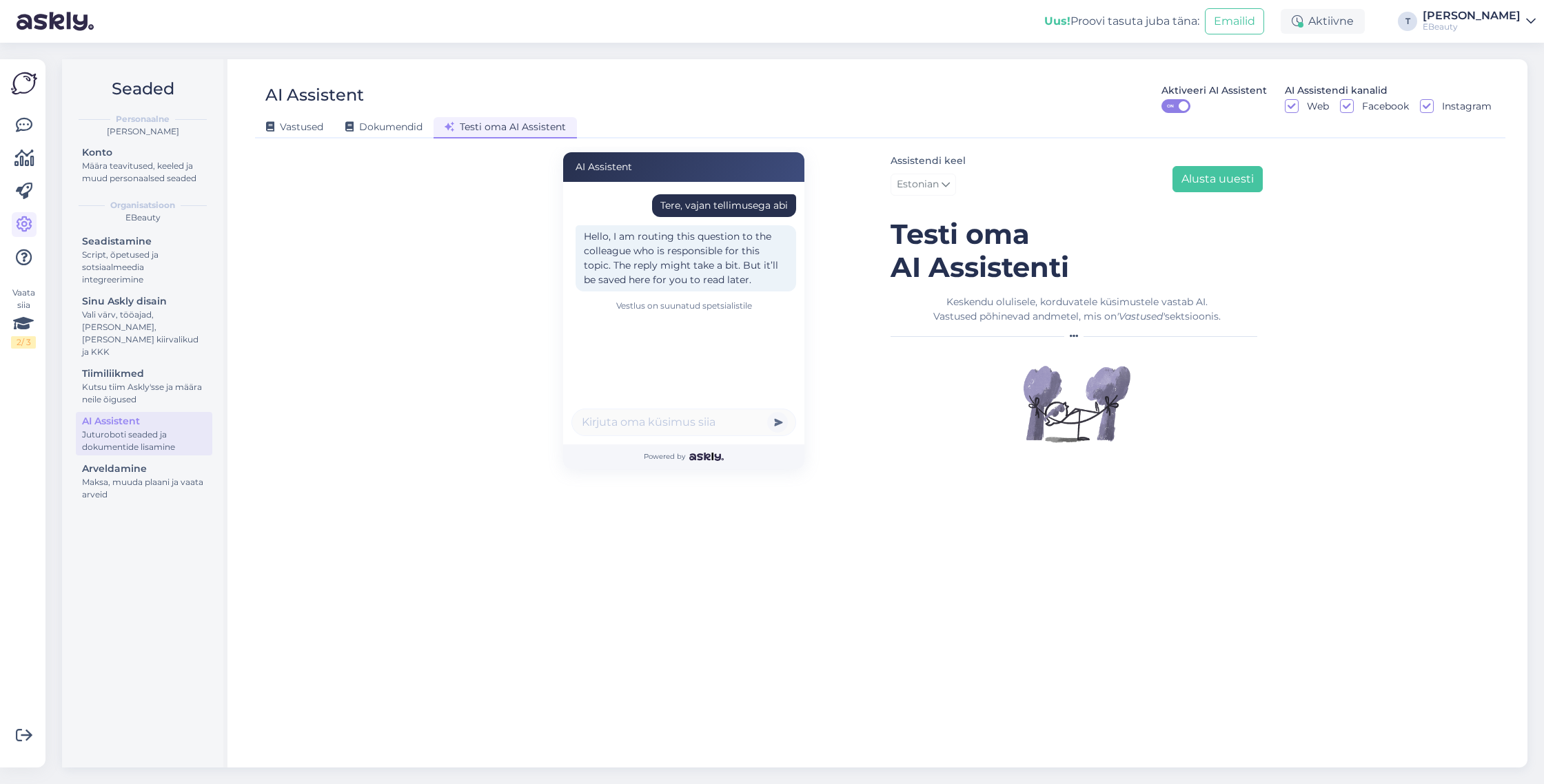
click at [754, 255] on div "Hello, I am routing this question to the colleague who is responsible for this …" at bounding box center [686, 258] width 220 height 66
click at [404, 122] on span "Dokumendid" at bounding box center [383, 127] width 77 height 13
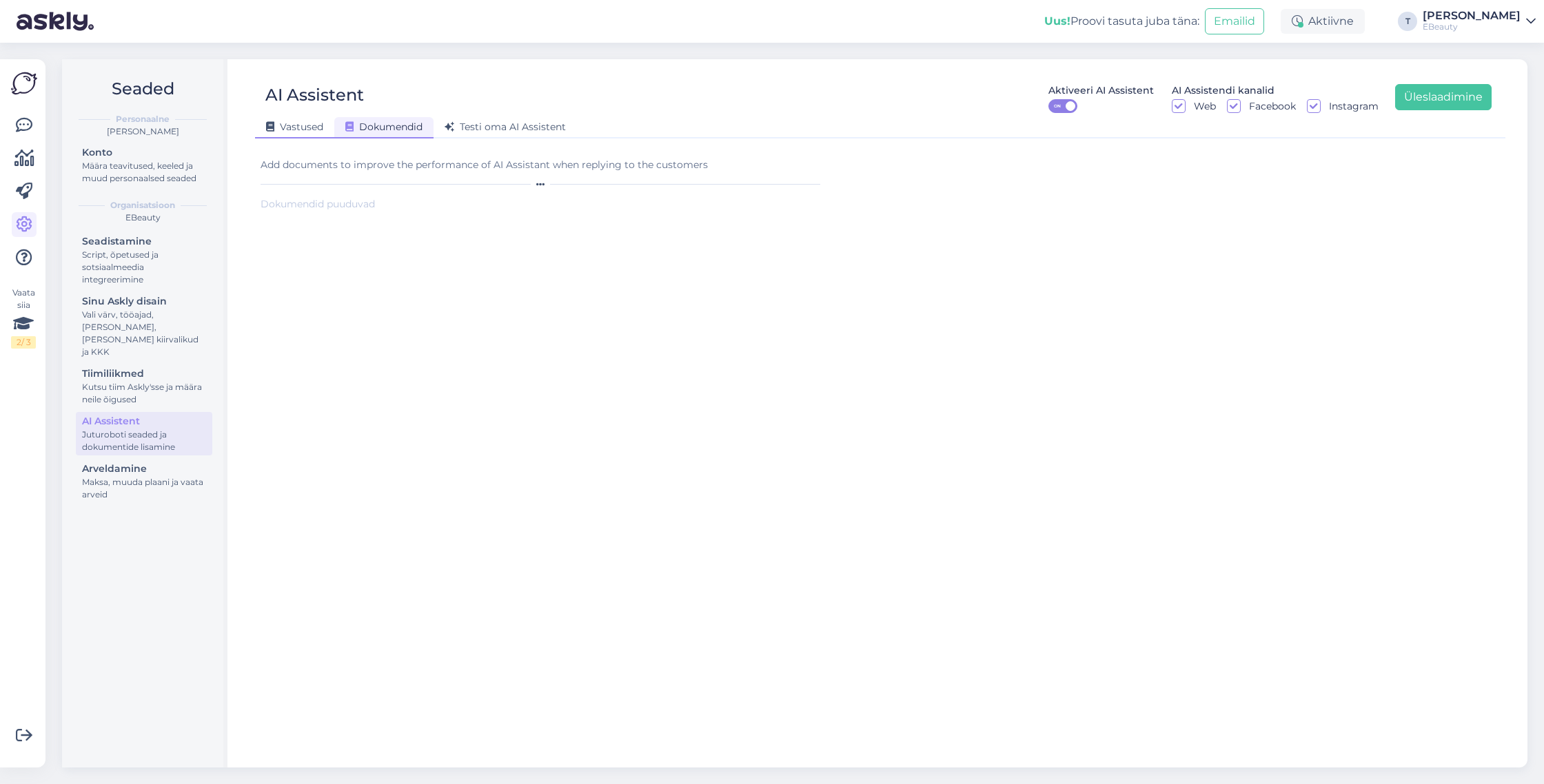
click at [313, 127] on span "Vastused" at bounding box center [294, 127] width 57 height 13
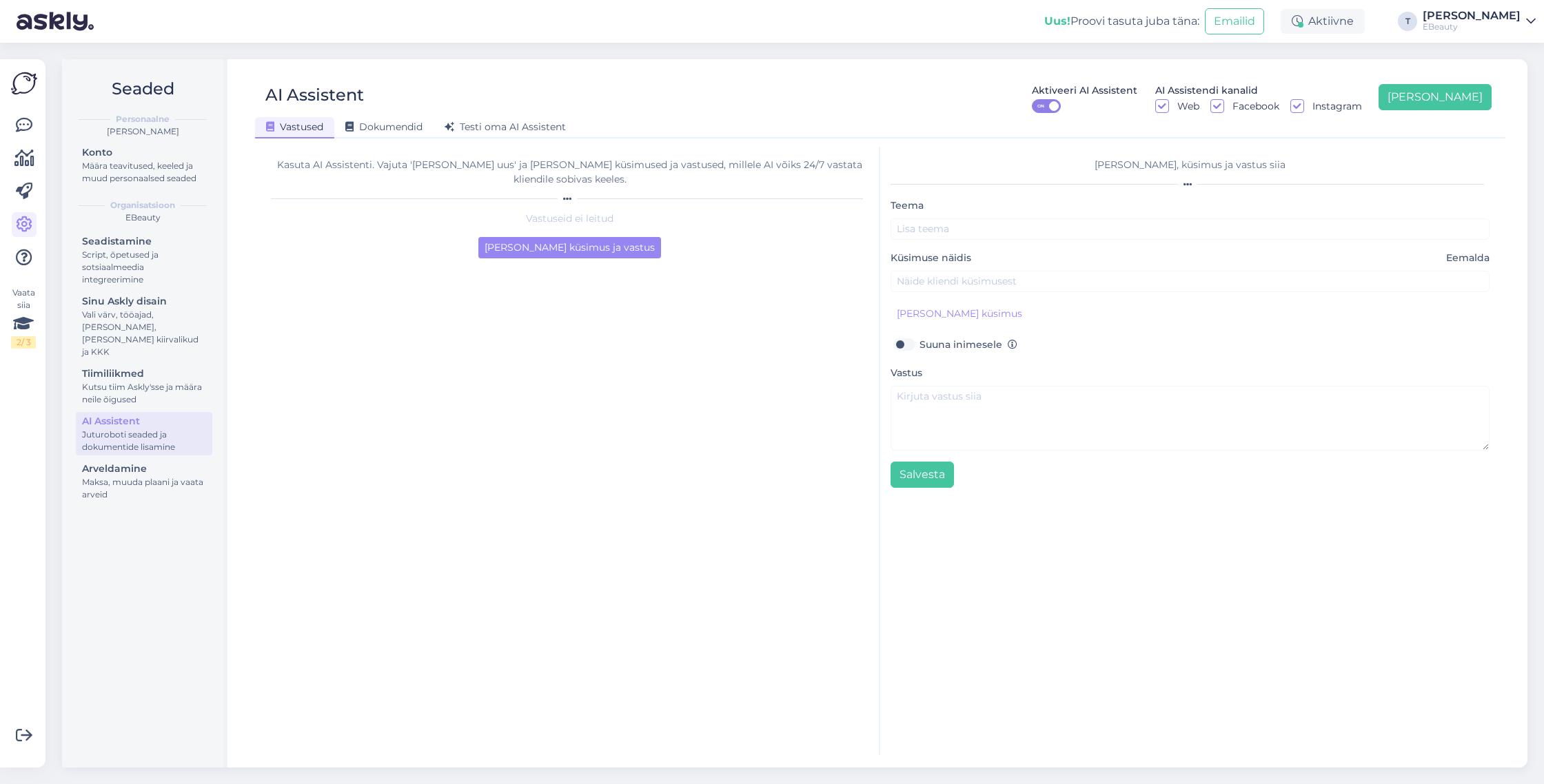
click at [922, 242] on div "Teema Küsimuse näidis Eemalda Lisa kliendi küsimus Suuna inimesele Vastus Salve…" at bounding box center [1189, 342] width 599 height 291
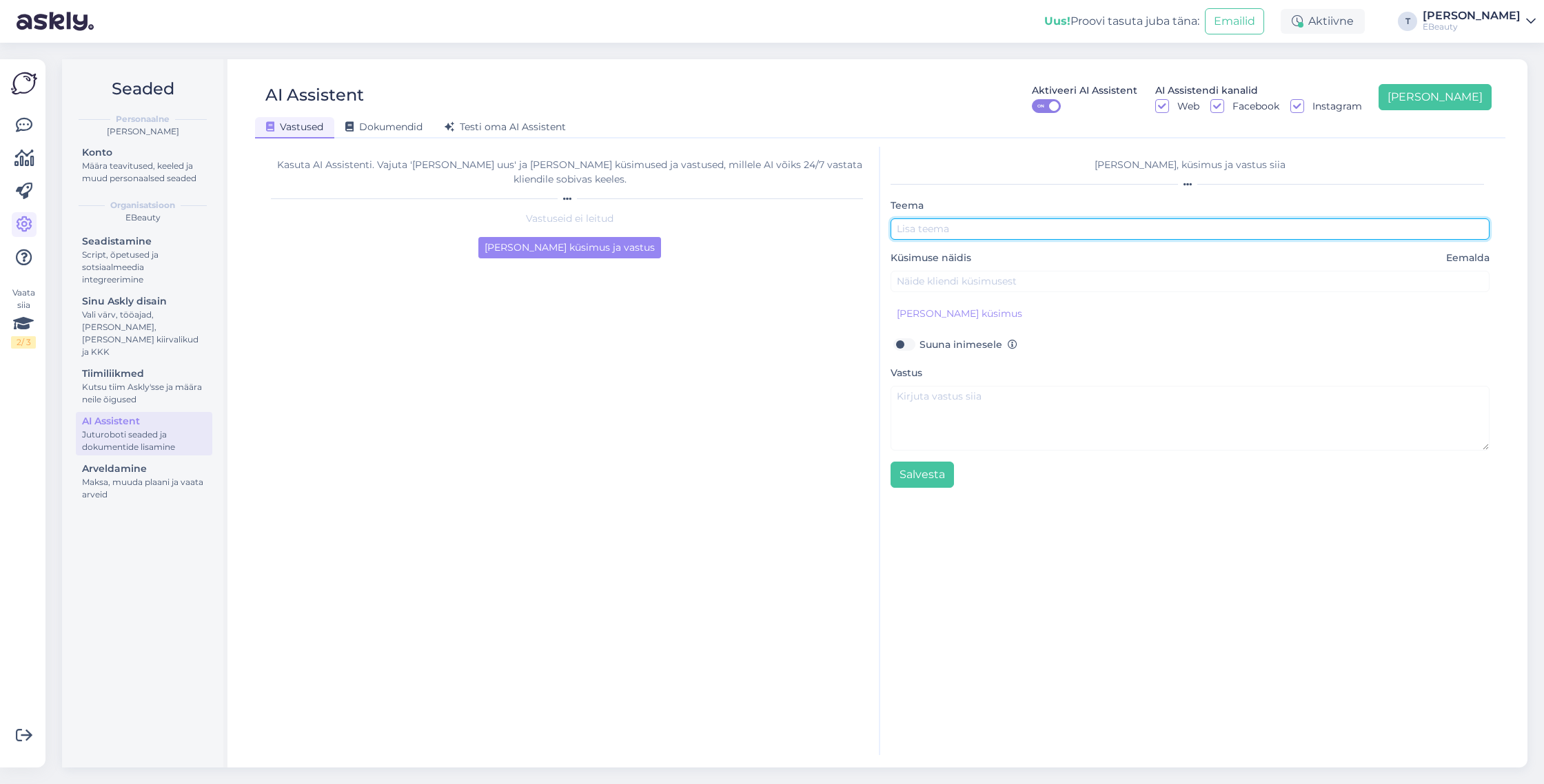
click at [923, 239] on input "text" at bounding box center [1189, 229] width 599 height 21
type input "Tellimus"
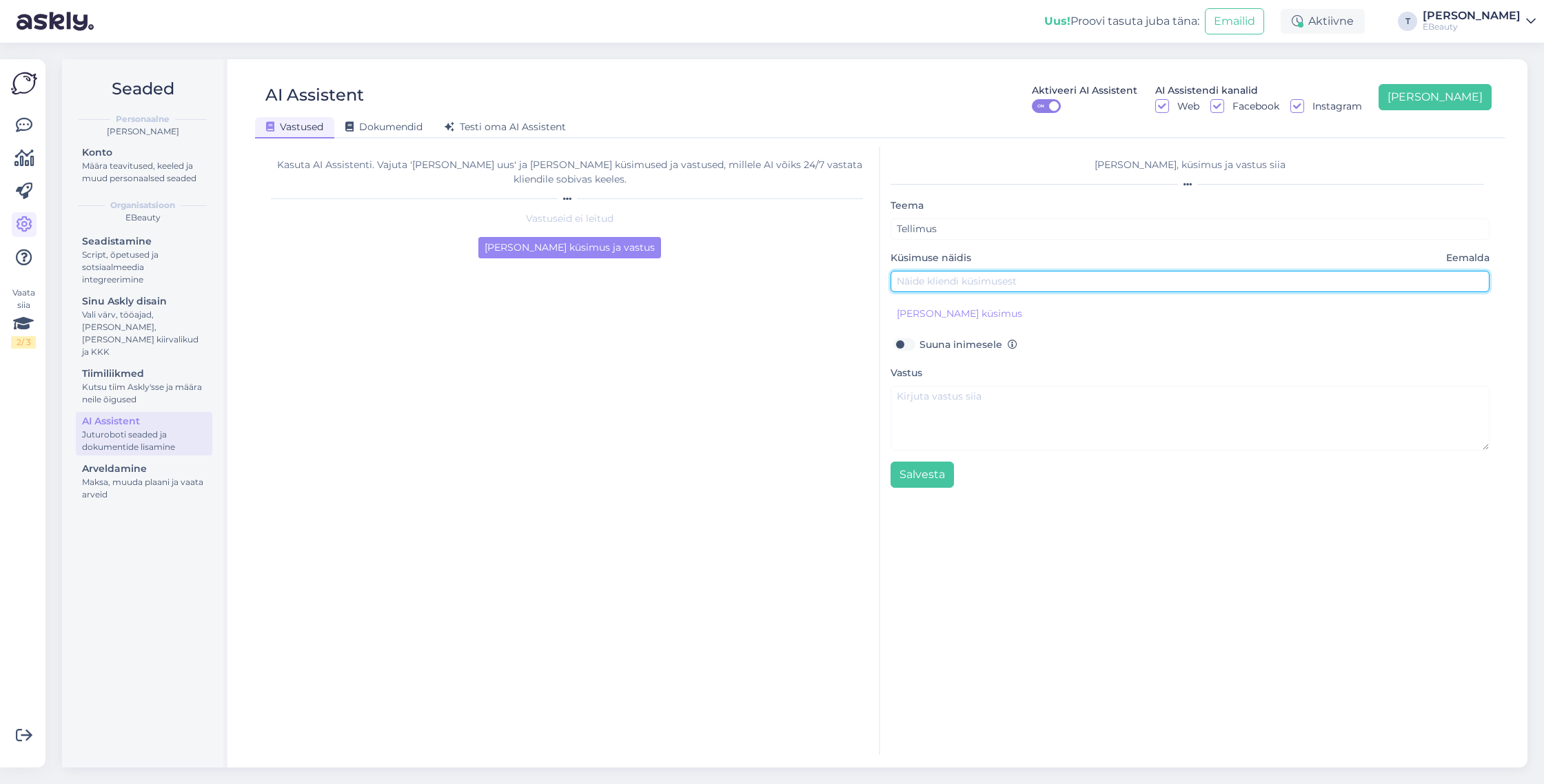
click at [934, 285] on input "text" at bounding box center [1189, 281] width 599 height 21
type input "T"
click at [1027, 281] on input "Soovin tellimust tühistada, muuta" at bounding box center [1189, 281] width 599 height 21
type input "Soovin tellimust tühistada/muuta"
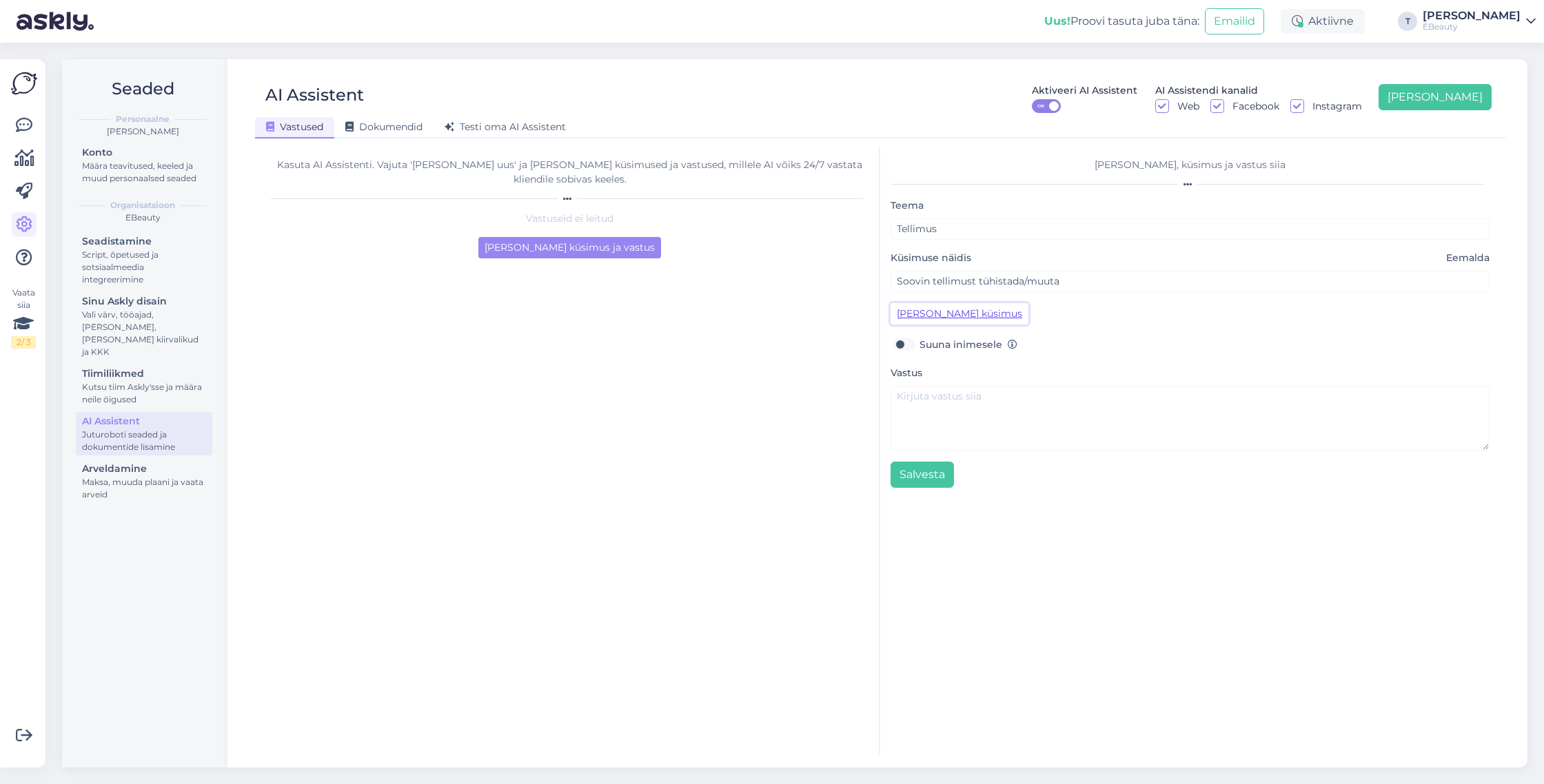
click at [955, 310] on button "Lisa kliendi küsimus" at bounding box center [959, 314] width 137 height 21
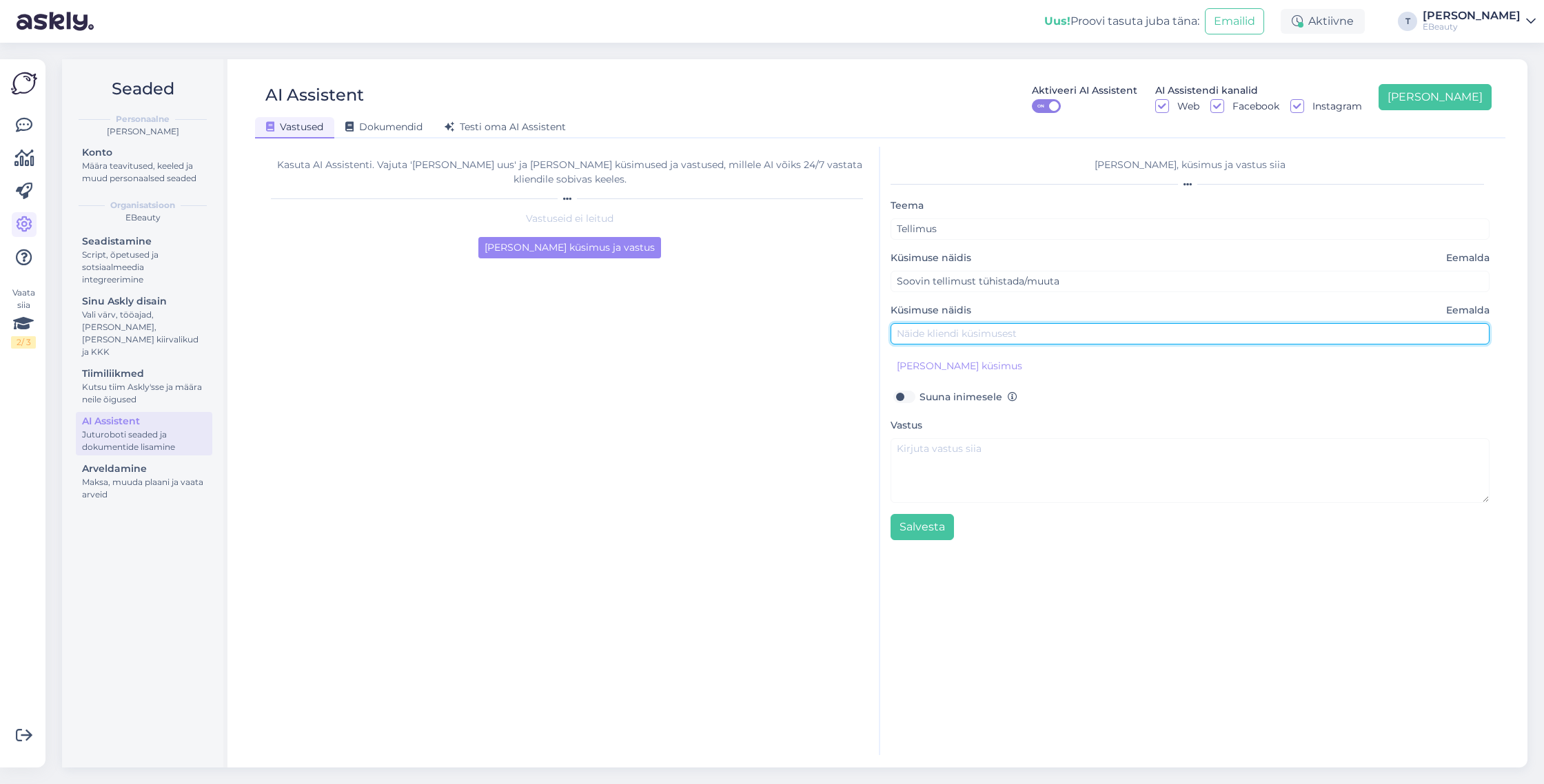
click at [955, 333] on input "text" at bounding box center [1189, 334] width 599 height 21
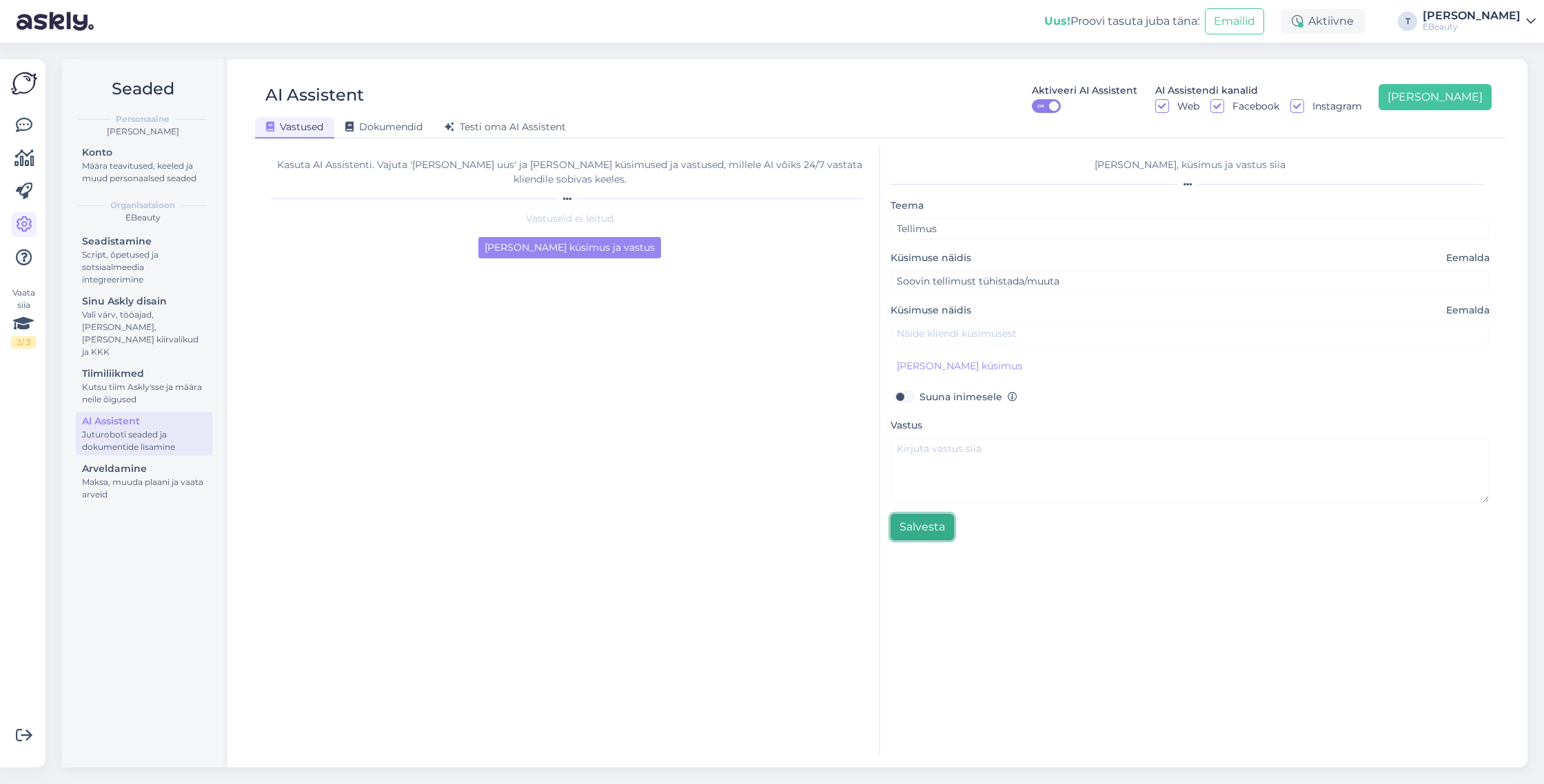
click at [916, 515] on button "Salvesta" at bounding box center [922, 527] width 63 height 26
click at [488, 108] on div "AI Assistent Aktiveeri AI Assistent ON AI Assistendi kanalid Web Facebook Insta…" at bounding box center [873, 97] width 1236 height 31
click at [498, 132] on span "Testi oma AI Assistent" at bounding box center [505, 127] width 122 height 13
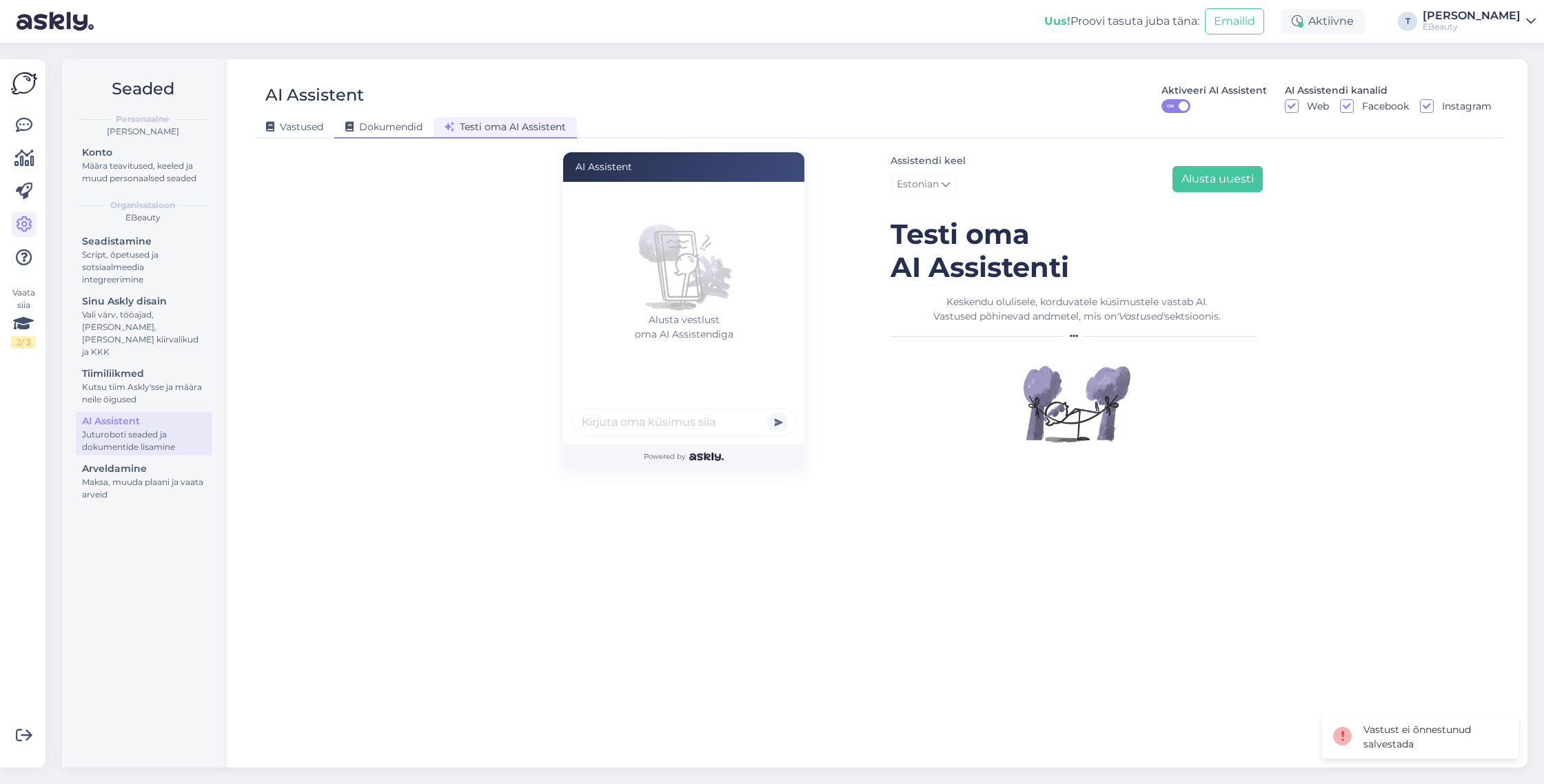
click at [364, 124] on span "Dokumendid" at bounding box center [383, 127] width 77 height 13
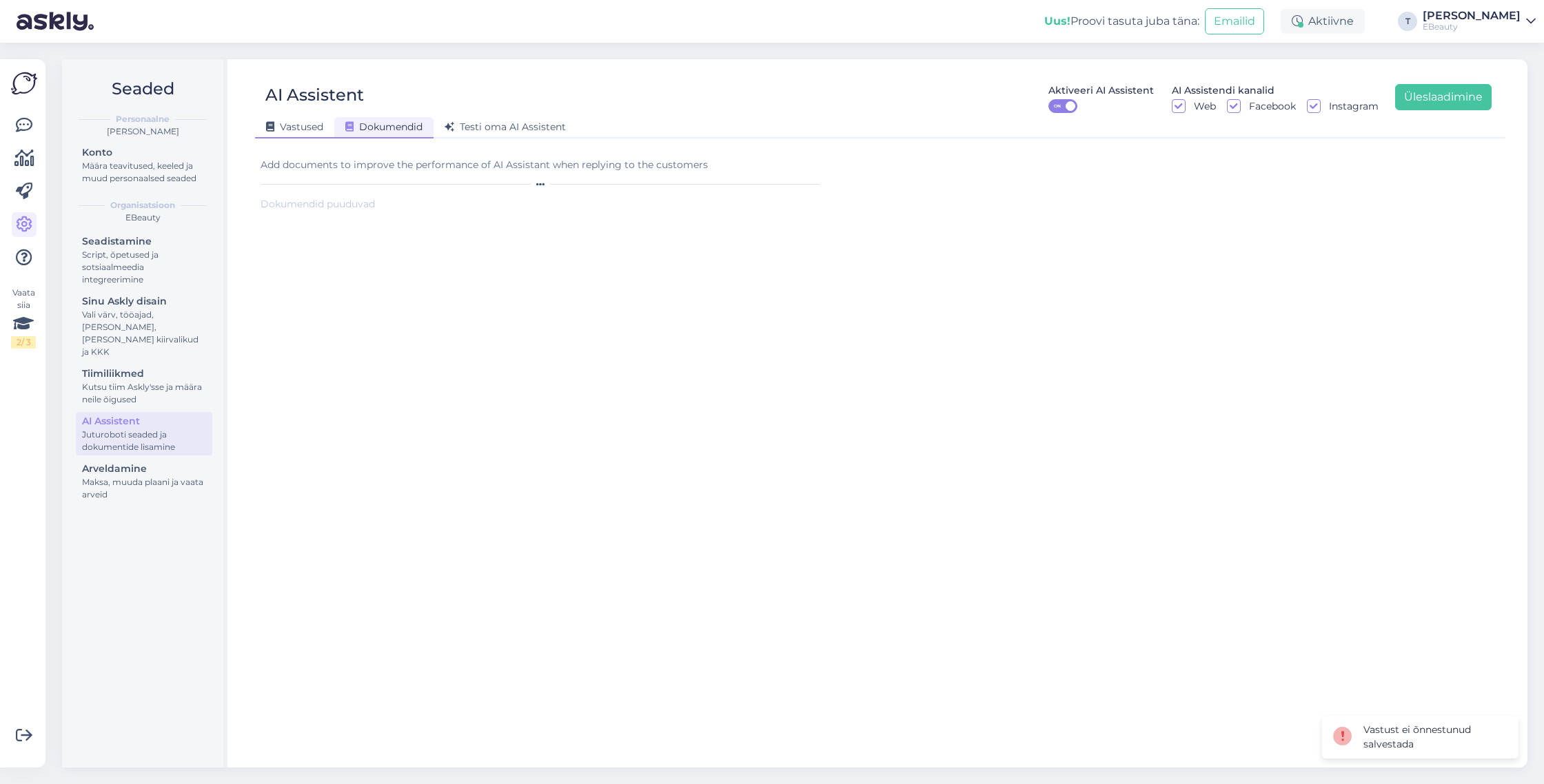
click at [325, 125] on div "Vastused" at bounding box center [294, 128] width 79 height 21
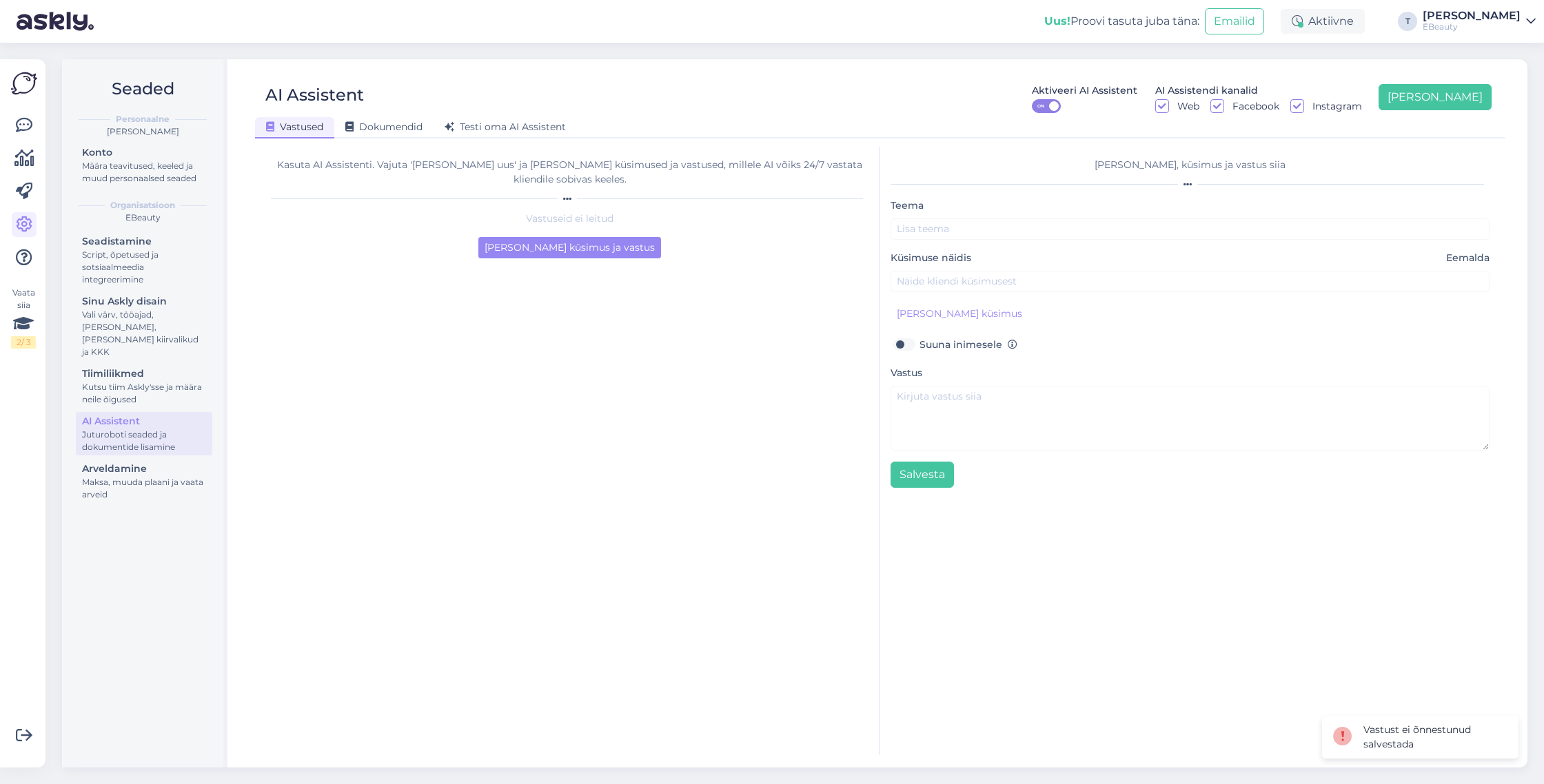
click at [944, 242] on div "Teema Küsimuse näidis Eemalda Lisa kliendi küsimus Suuna inimesele Vastus Salve…" at bounding box center [1189, 342] width 599 height 291
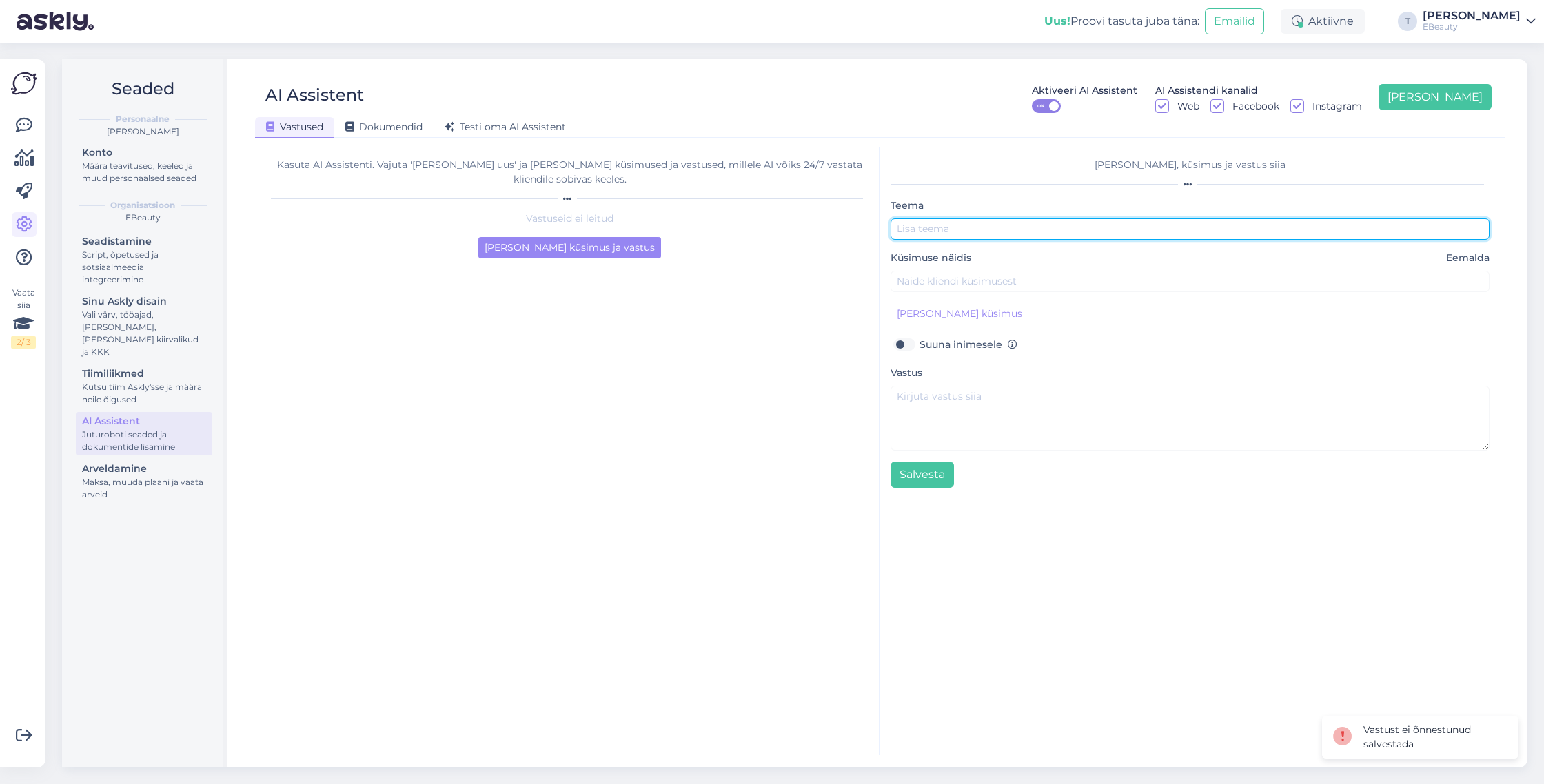
click at [944, 237] on input "text" at bounding box center [1189, 229] width 599 height 21
type input "Tellimused"
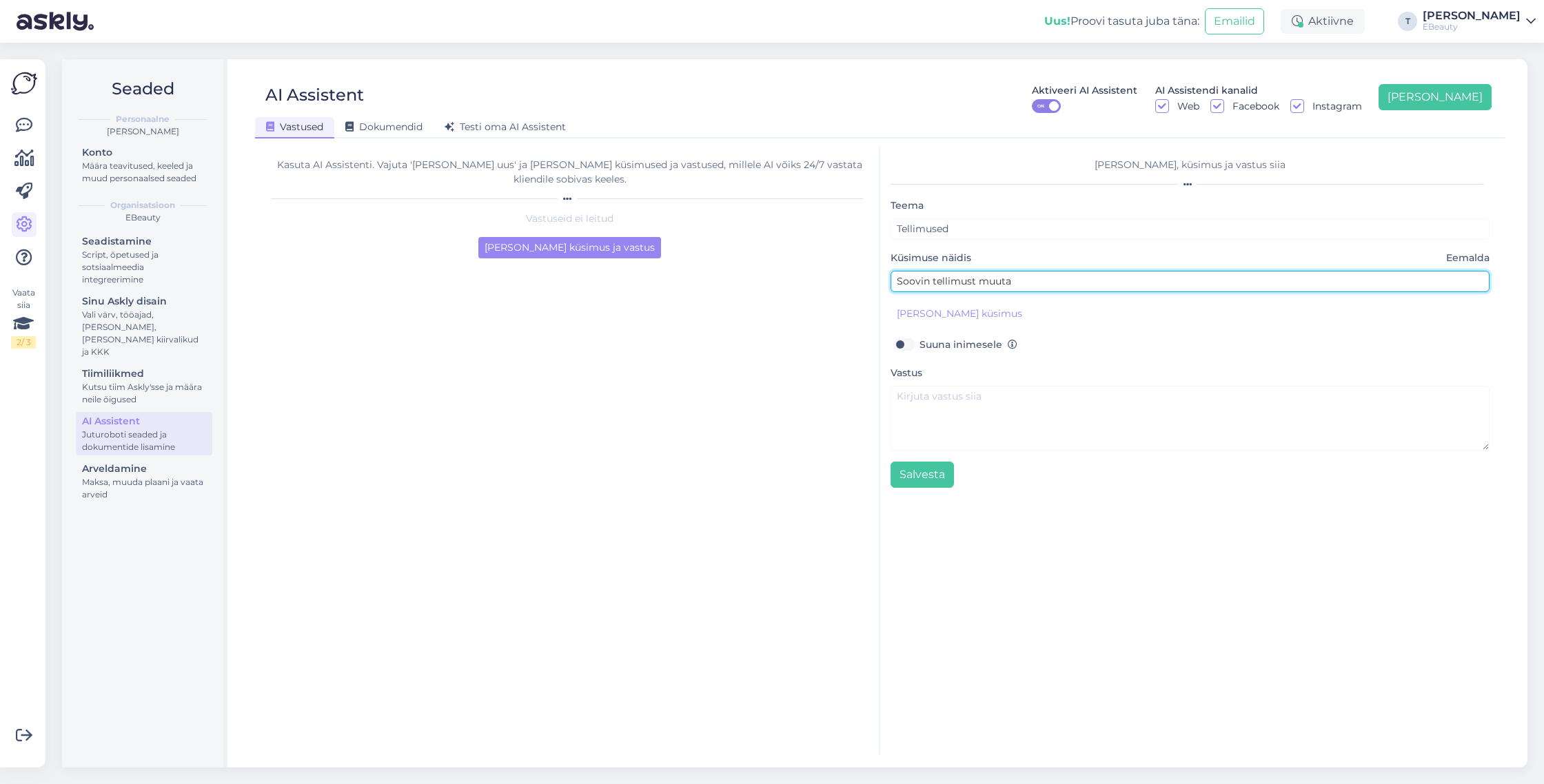
type input "Soovin tellimust muuta"
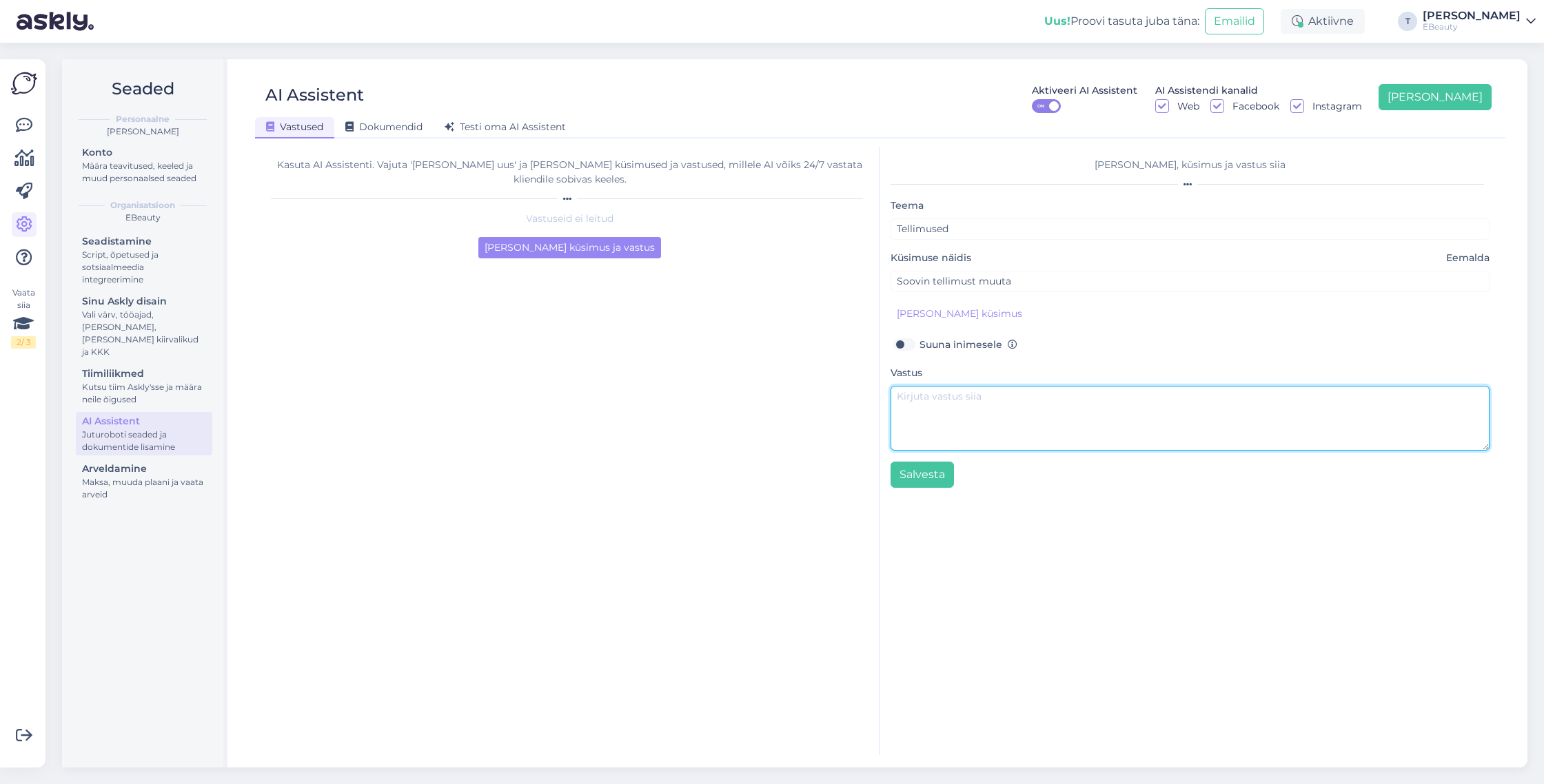
click at [932, 396] on textarea at bounding box center [1189, 418] width 599 height 65
type textarea "Tellimuse muutmiseks või tühistamiseks palume kirjutada sellest meie klienditoe…"
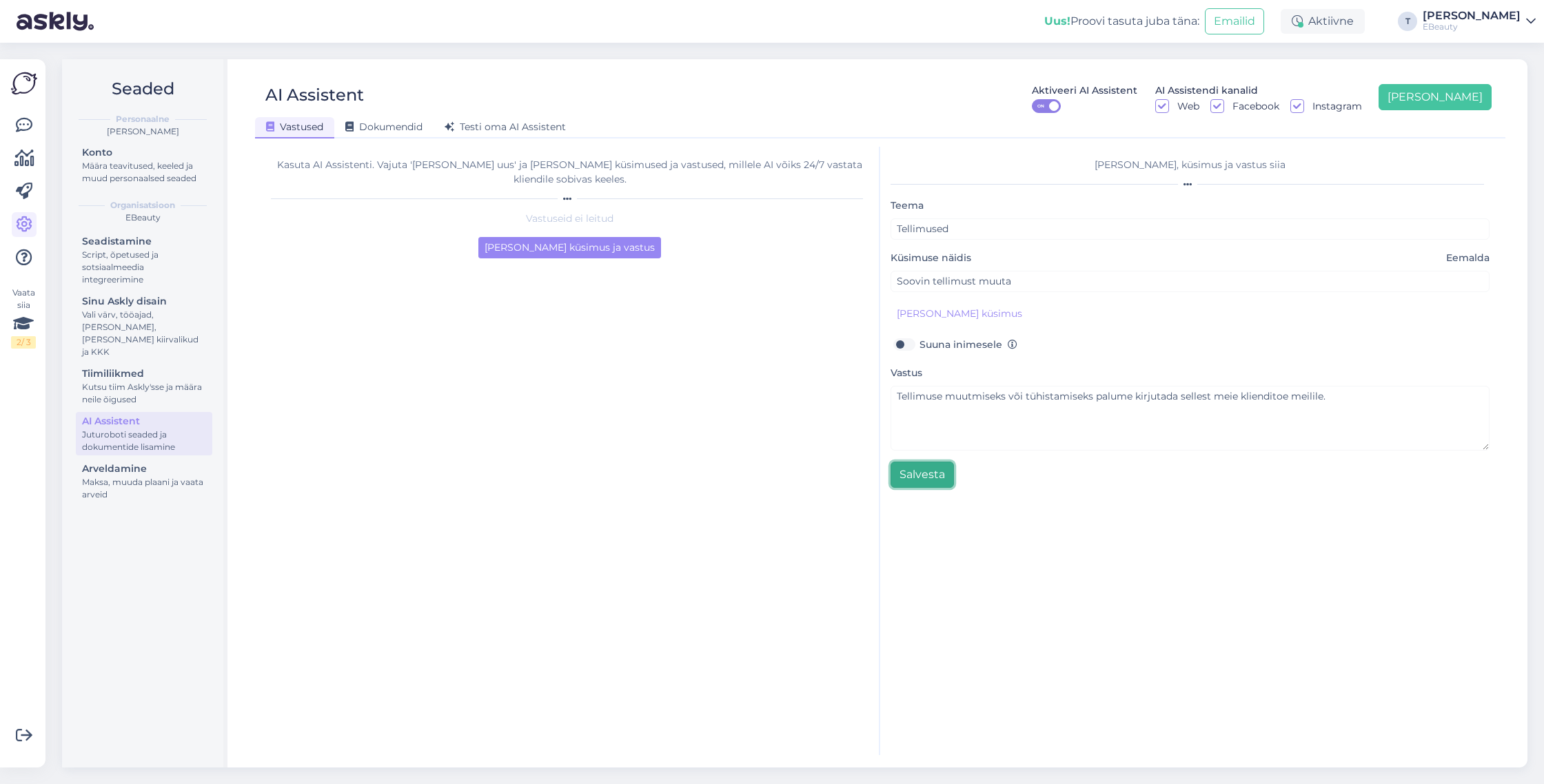
click at [946, 478] on button "Salvesta" at bounding box center [922, 474] width 63 height 26
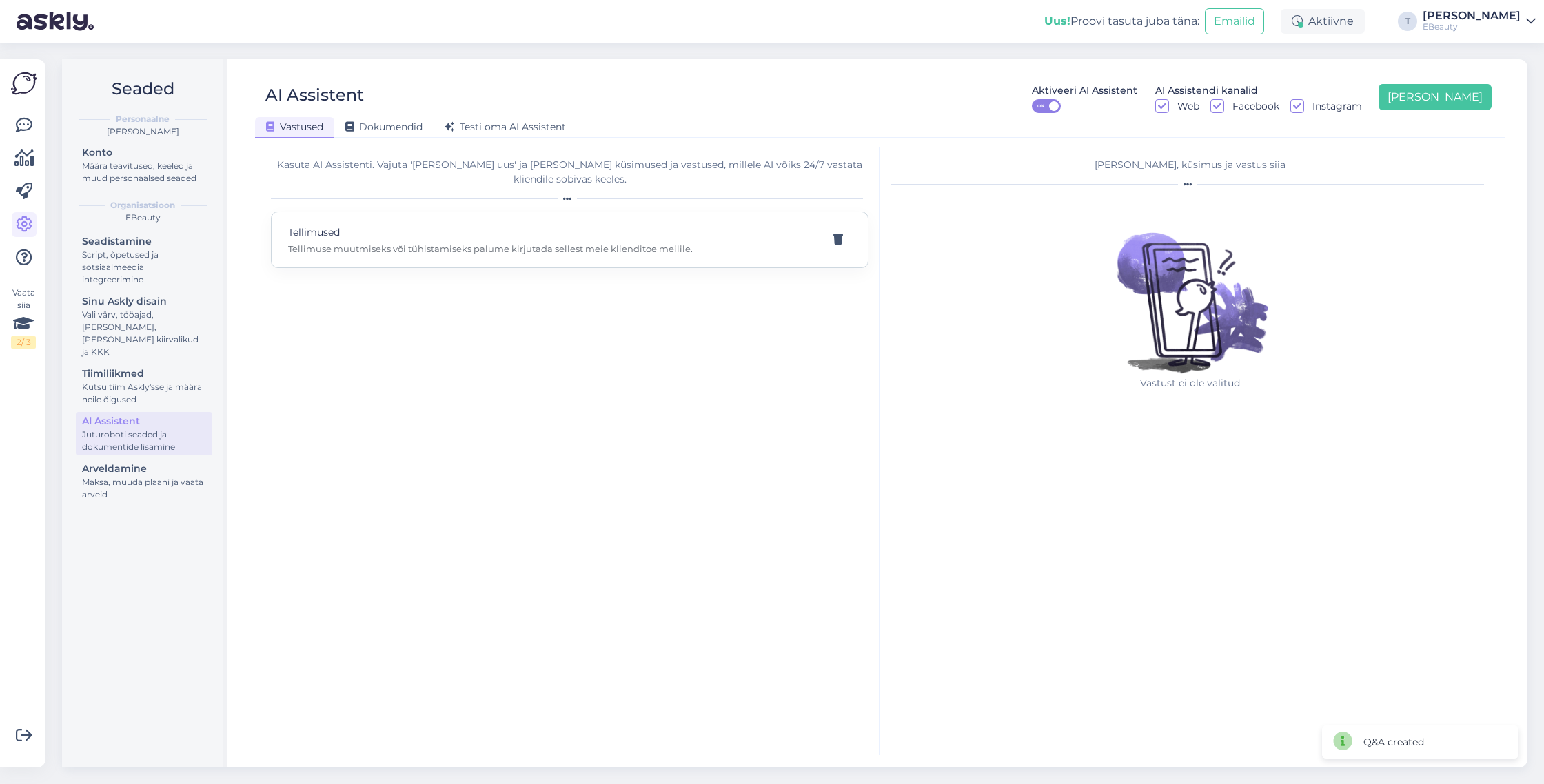
click at [564, 225] on p "Tellimused" at bounding box center [553, 233] width 530 height 16
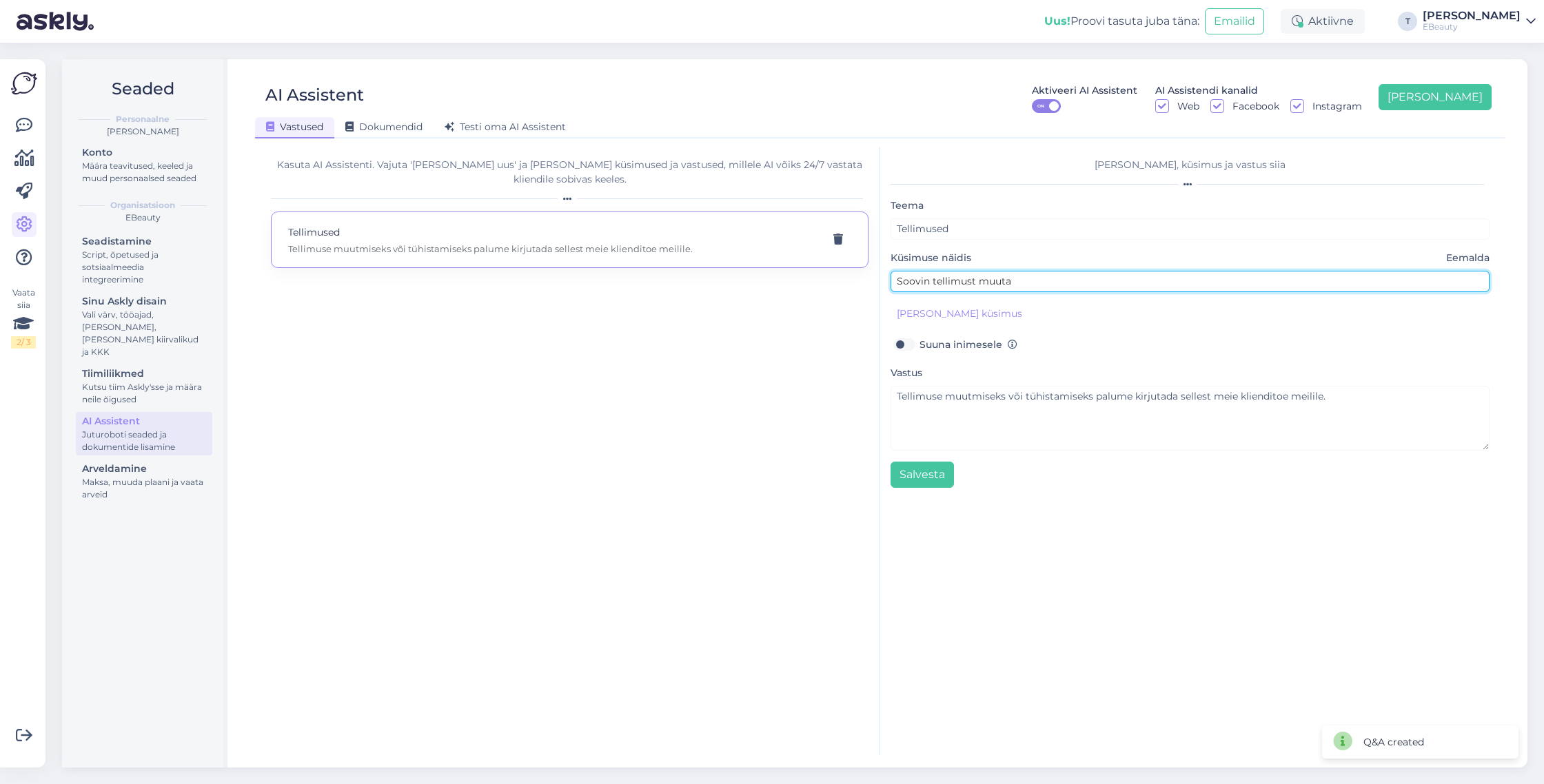
drag, startPoint x: 1037, startPoint y: 286, endPoint x: 801, endPoint y: 280, distance: 236.1
click at [801, 280] on div "Kasuta AI Assistenti. Vajuta 'Lisa uus' ja lisa küsimused ja vastused, millele …" at bounding box center [880, 451] width 1239 height 609
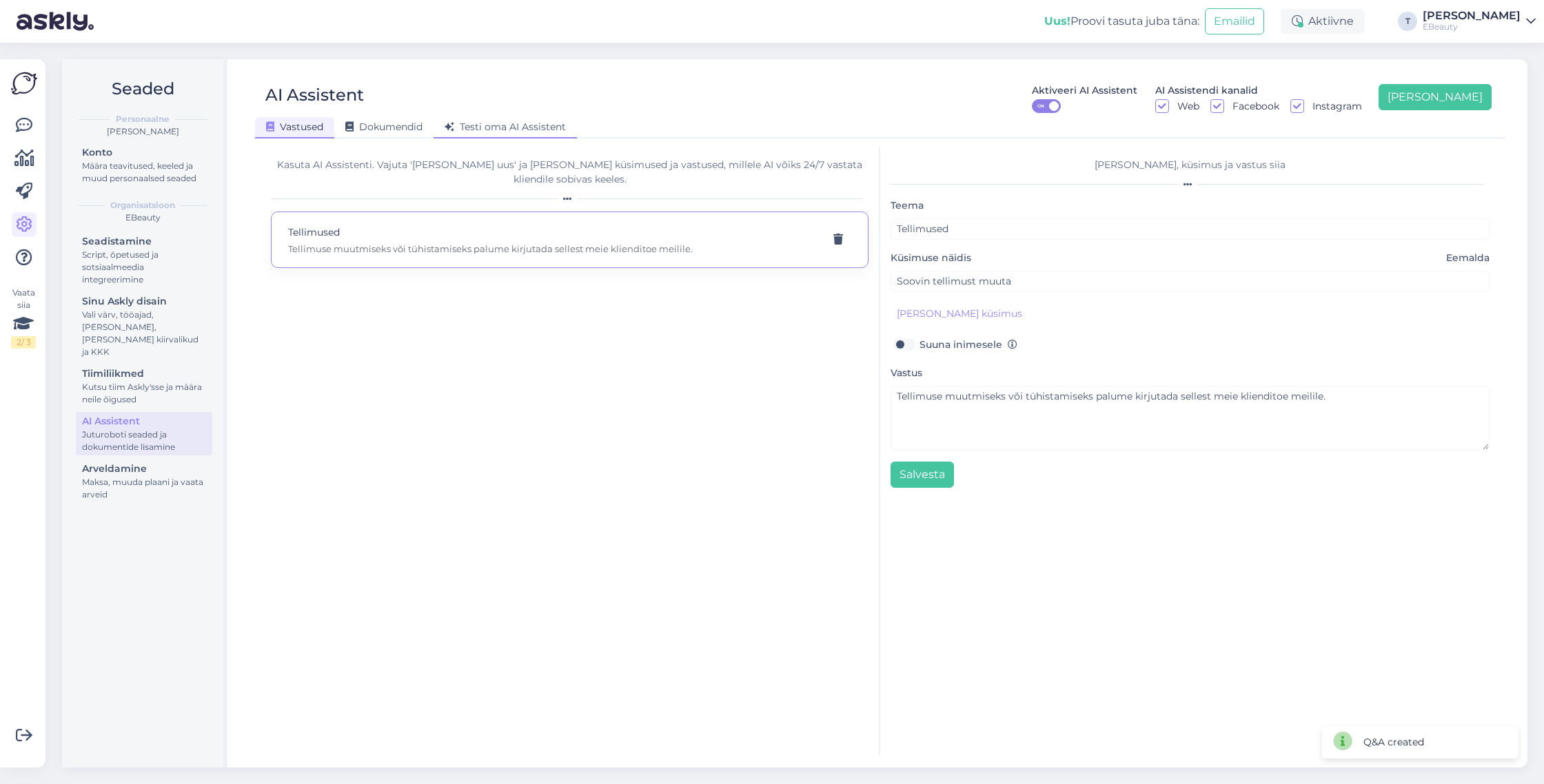
click at [540, 135] on div "Testi oma AI Assistent" at bounding box center [505, 128] width 143 height 21
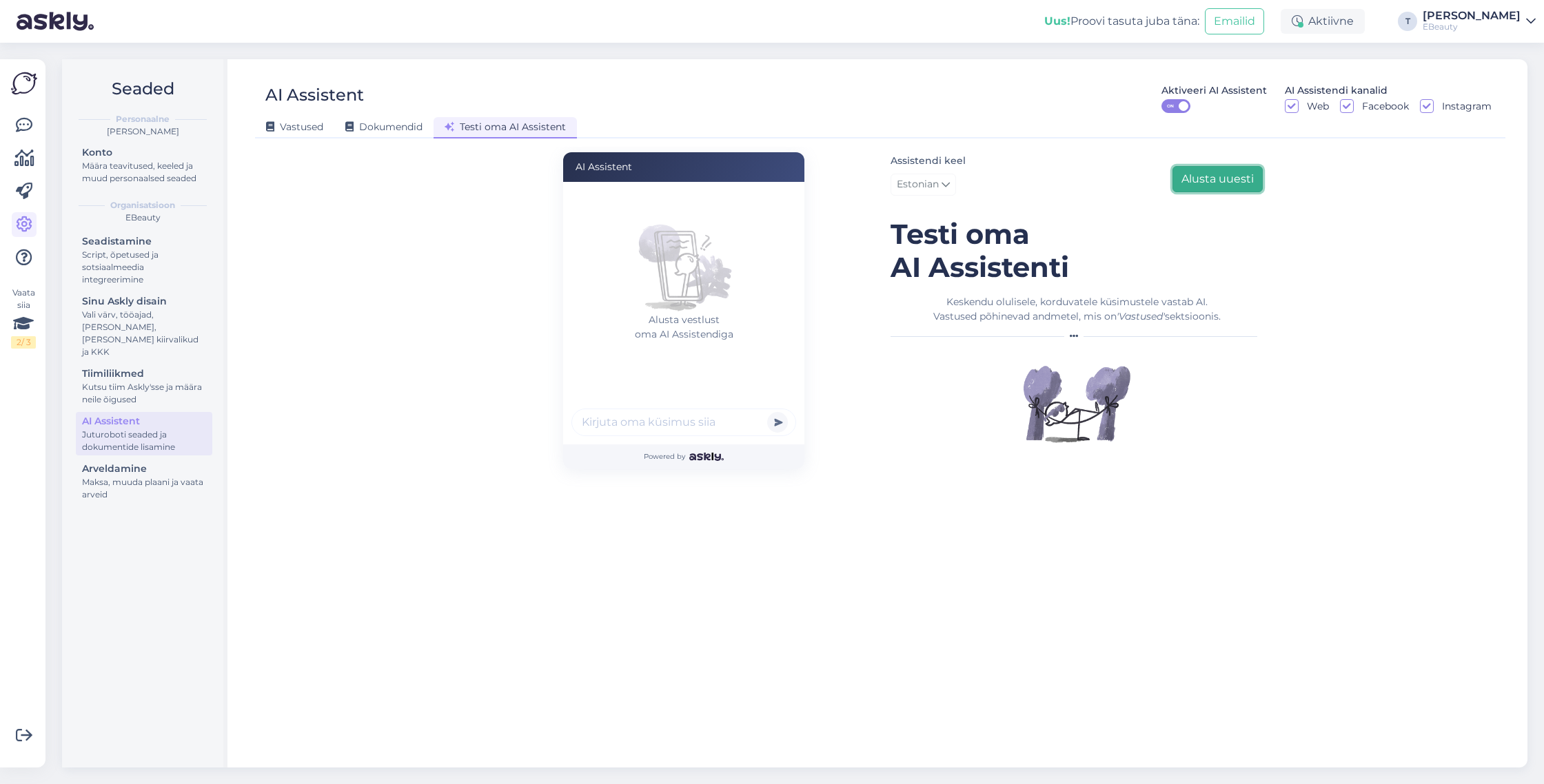
click at [1203, 177] on button "Alusta uuesti" at bounding box center [1217, 179] width 91 height 26
click at [758, 416] on input "text" at bounding box center [684, 423] width 225 height 27
paste input "Soovin tellimust muuta"
type input "Soovin tellimust muuta"
click at [781, 421] on button "submit" at bounding box center [776, 422] width 20 height 20
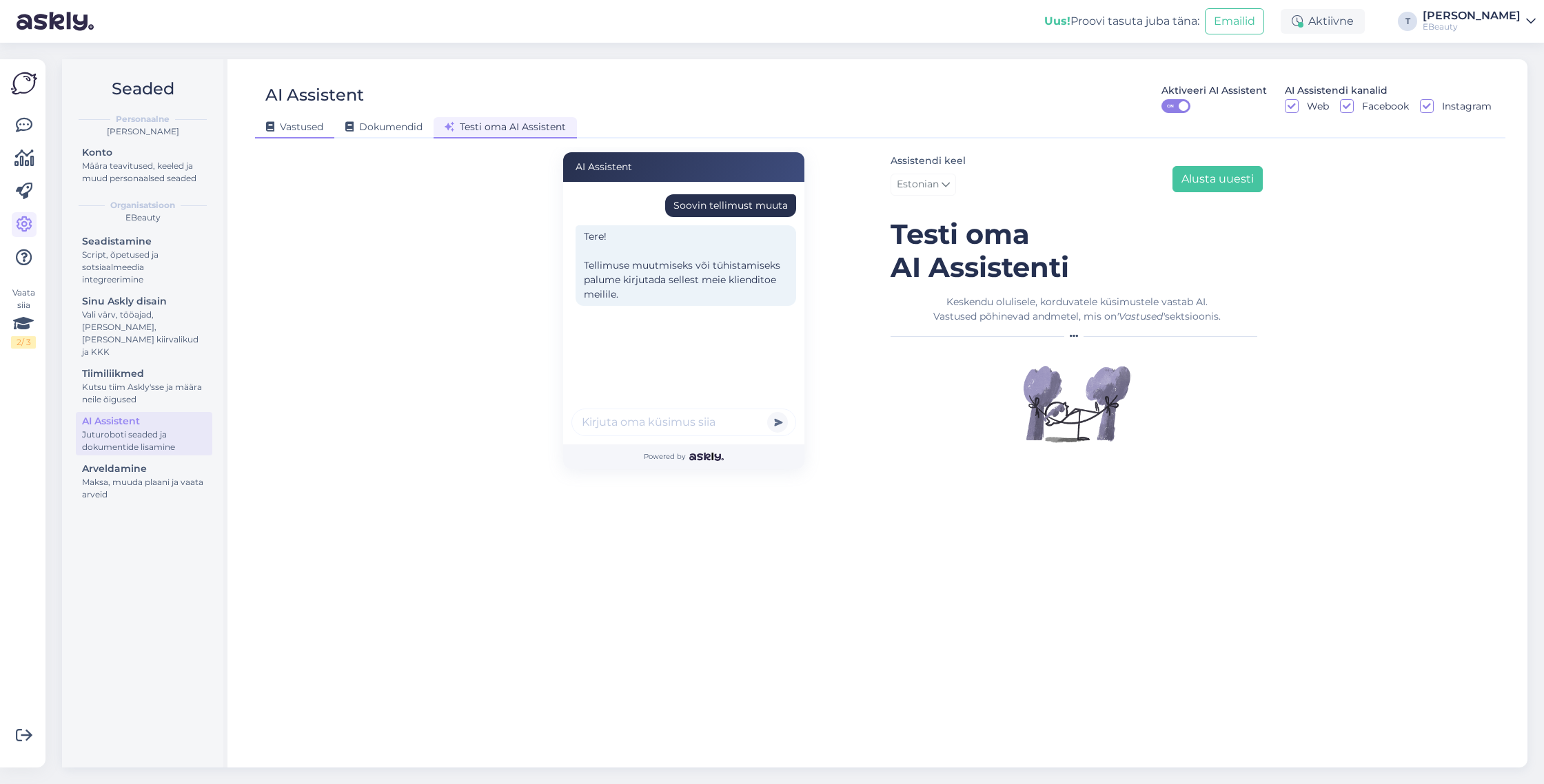
click at [305, 131] on span "Vastused" at bounding box center [294, 127] width 57 height 13
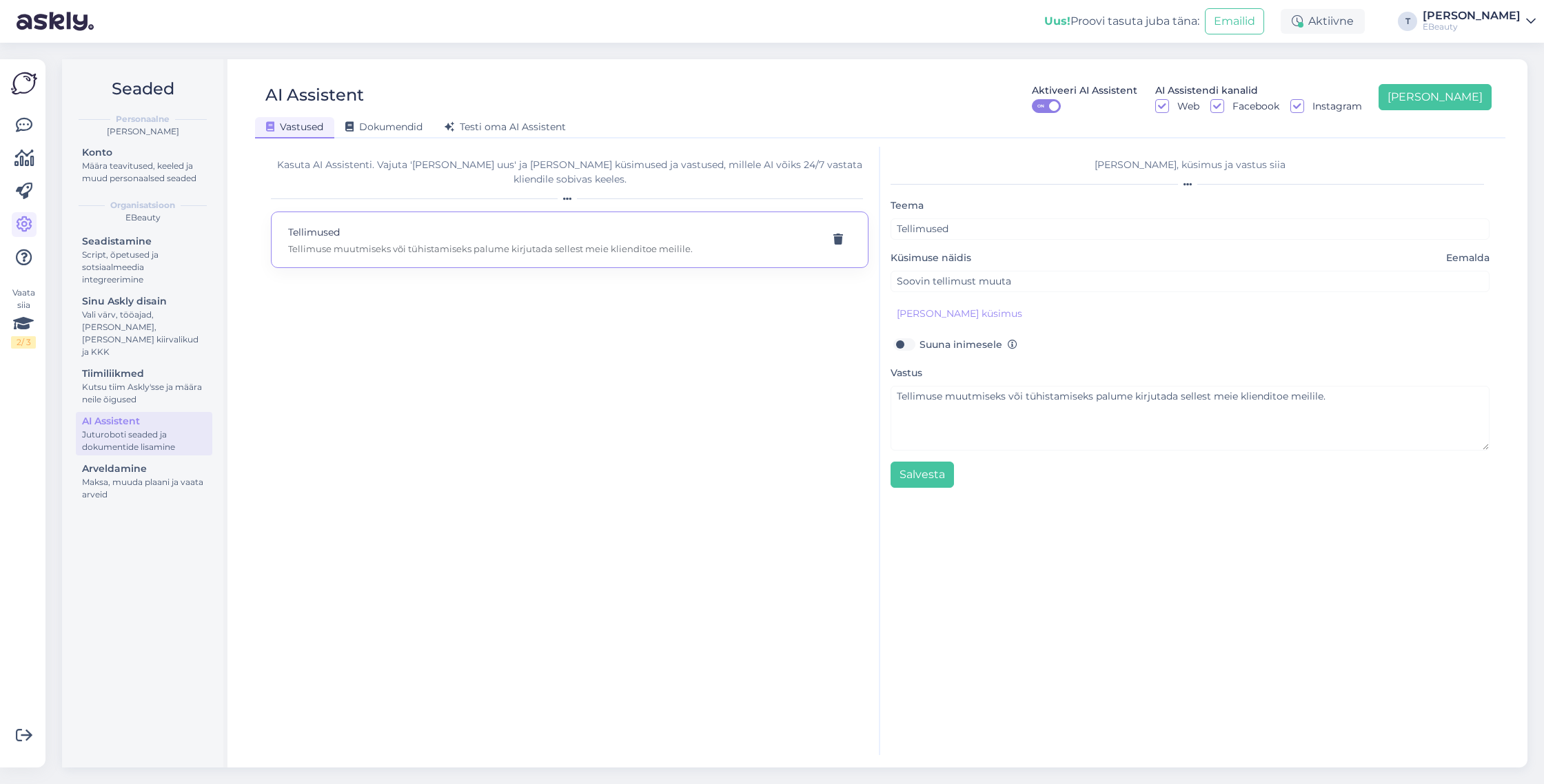
click at [918, 381] on div "Vastus Tellimuse muutmiseks või tühistamiseks palume kirjutada sellest meie kli…" at bounding box center [1189, 407] width 599 height 86
click at [390, 113] on div "Vastused Dokumendid Testi oma AI Assistent" at bounding box center [873, 125] width 1236 height 24
click at [388, 120] on div "Dokumendid" at bounding box center [384, 128] width 99 height 21
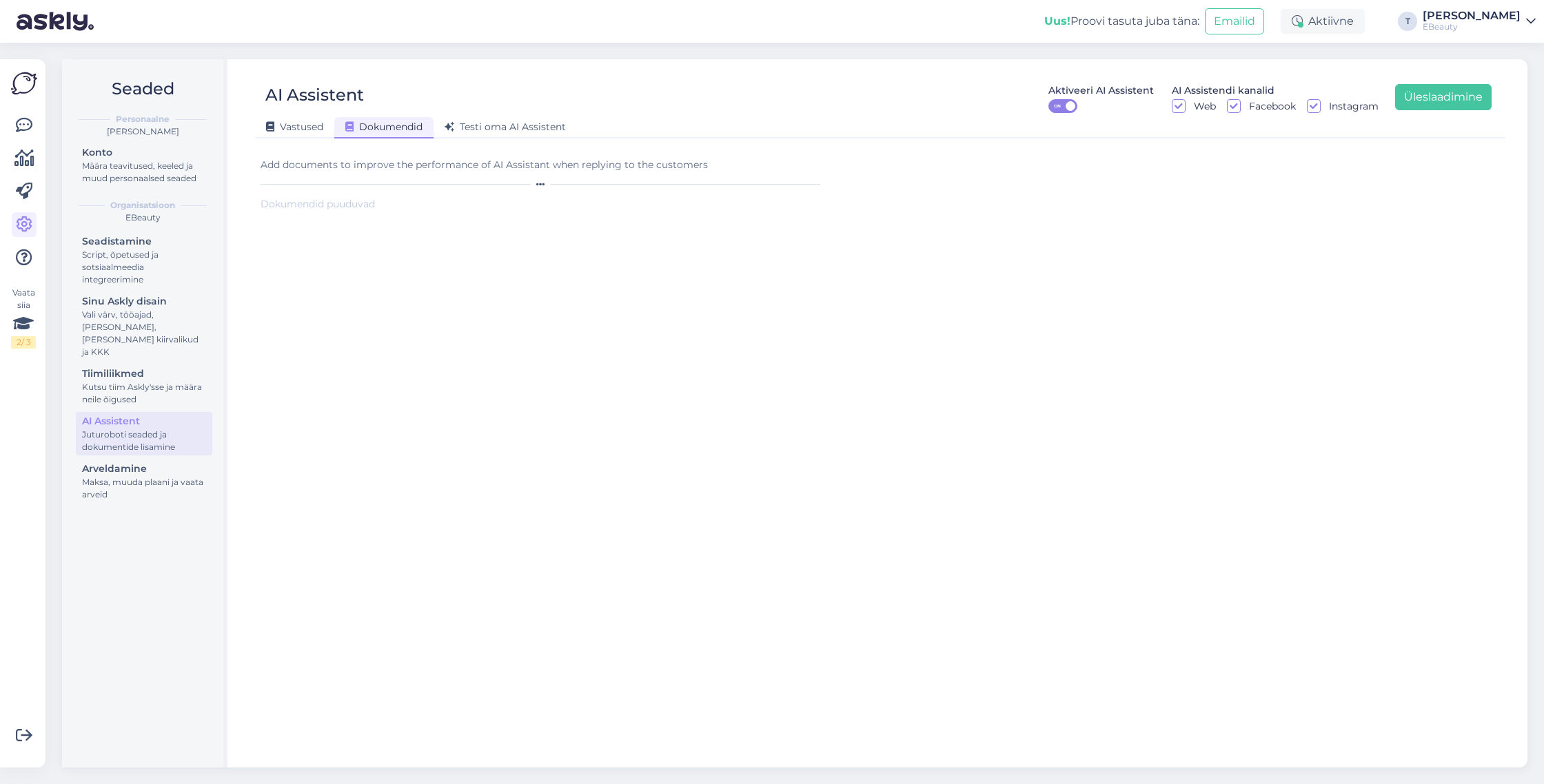
click at [385, 165] on div "Add documents to improve the performance of AI Assistant when replying to the c…" at bounding box center [543, 165] width 565 height 15
drag, startPoint x: 249, startPoint y: 168, endPoint x: 776, endPoint y: 175, distance: 527.0
click at [712, 178] on div "AI Assistent Aktiveeri AI Assistent ON AI Assistendi kanalid Web Facebook Insta…" at bounding box center [880, 413] width 1295 height 708
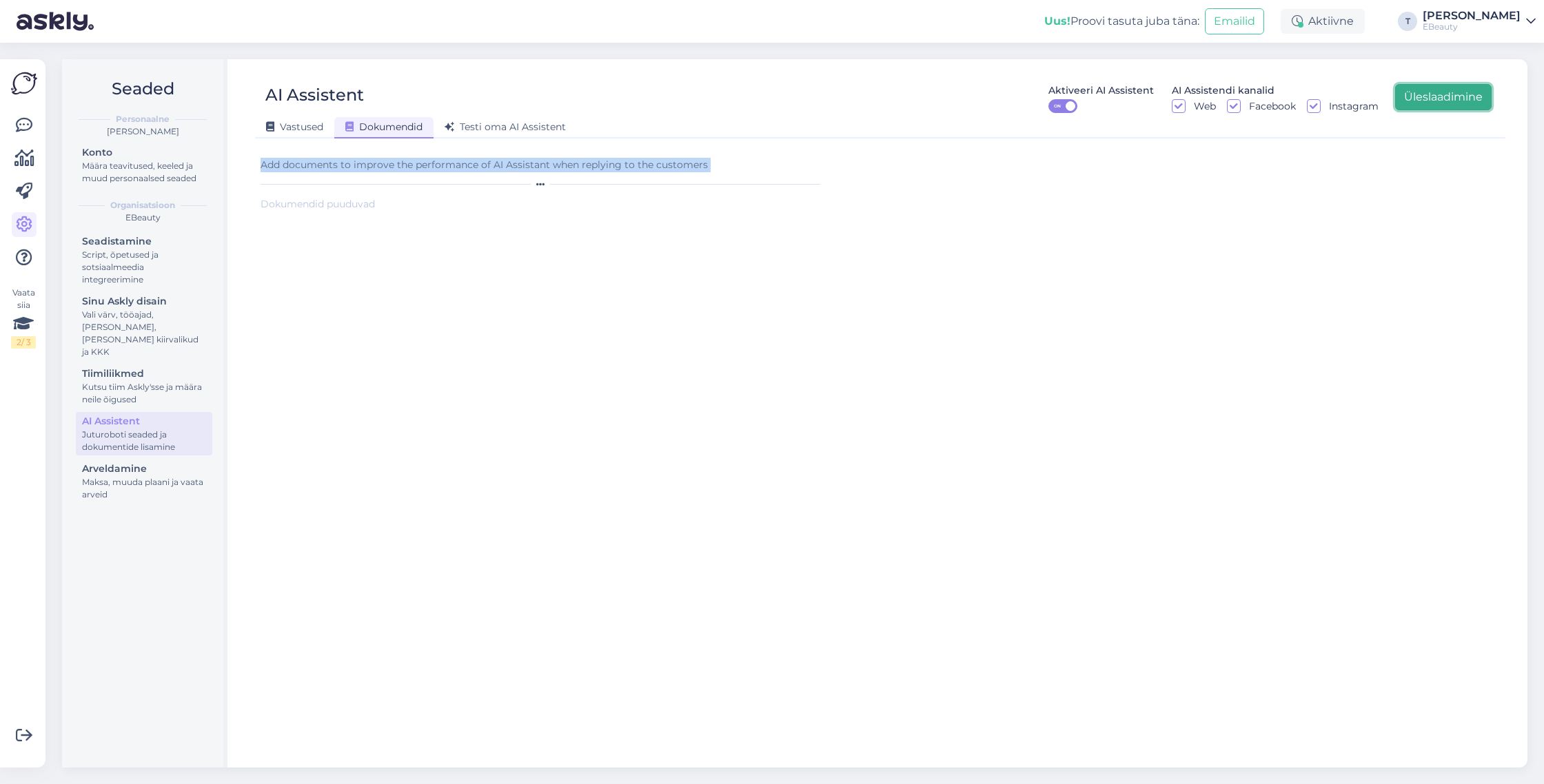
click at [1436, 100] on button "Üleslaadimine" at bounding box center [1443, 96] width 96 height 26
click at [668, 167] on div "Add documents to improve the performance of AI Assistant when replying to the c…" at bounding box center [543, 165] width 565 height 15
drag, startPoint x: 756, startPoint y: 168, endPoint x: 253, endPoint y: 168, distance: 503.0
click at [253, 168] on div "AI Assistent Aktiveeri AI Assistent ON AI Assistendi kanalid Web Facebook Insta…" at bounding box center [880, 413] width 1295 height 708
copy div "Add documents to improve the performance of AI Assistant when replying to the c…"
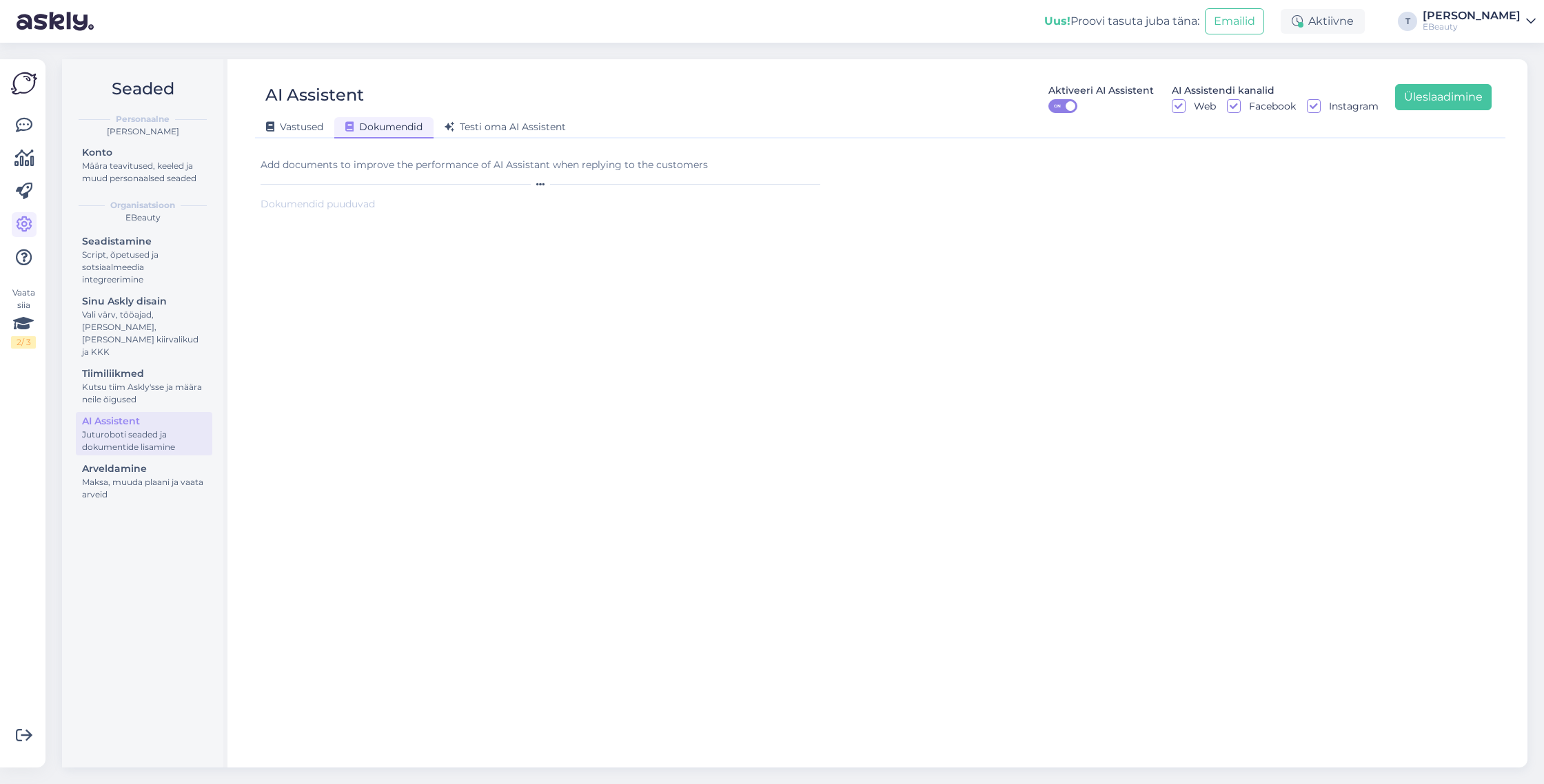
click at [504, 175] on div "Add documents to improve the performance of AI Assistant when replying to the c…" at bounding box center [543, 173] width 565 height 31
click at [266, 131] on icon at bounding box center [270, 128] width 8 height 10
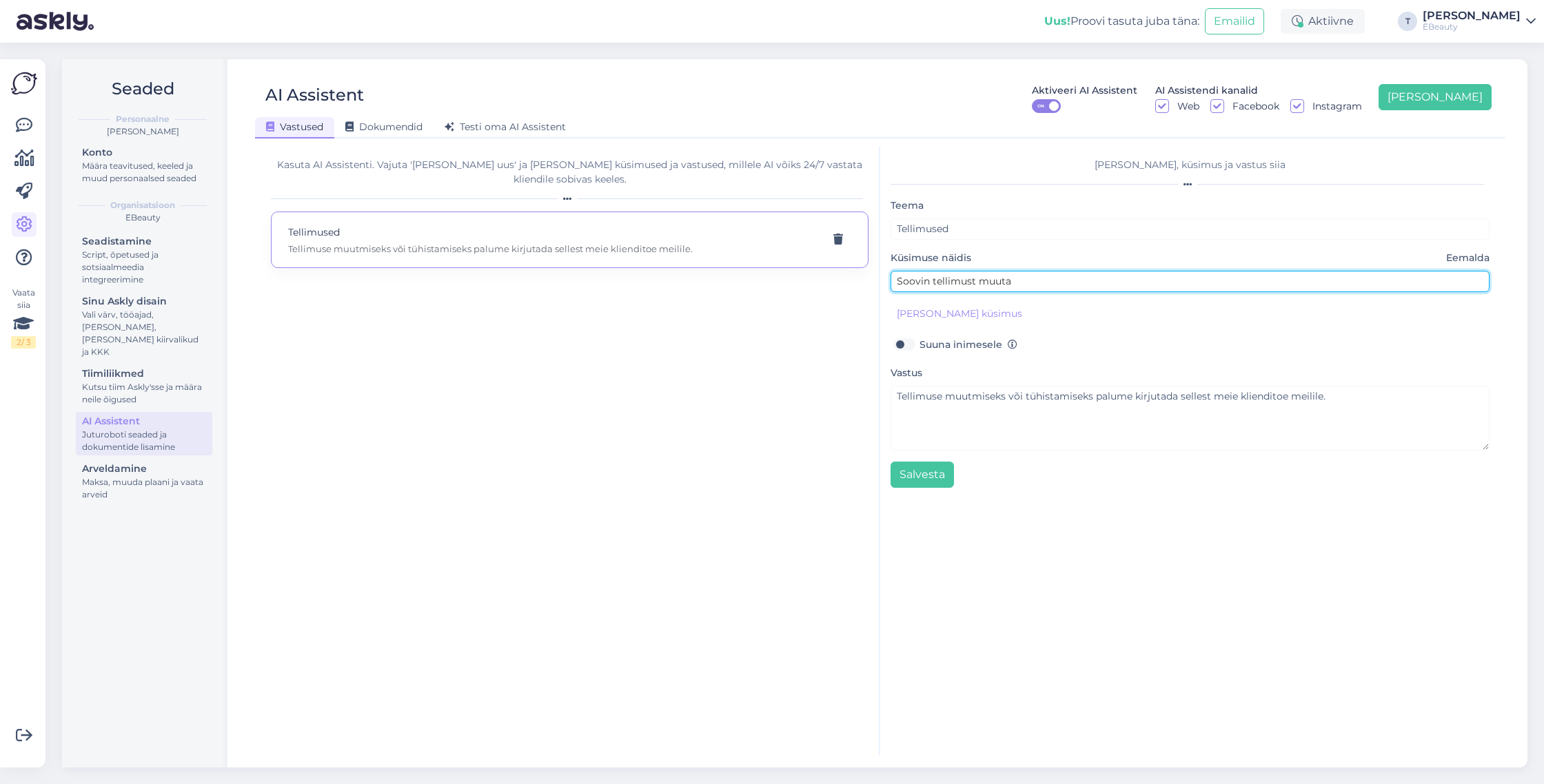
drag, startPoint x: 1029, startPoint y: 278, endPoint x: 888, endPoint y: 281, distance: 141.0
click at [888, 281] on div "Lisa teema, küsimus ja vastus siia Teema Tellimused Küsimuse näidis Eemalda Soo…" at bounding box center [1189, 451] width 620 height 609
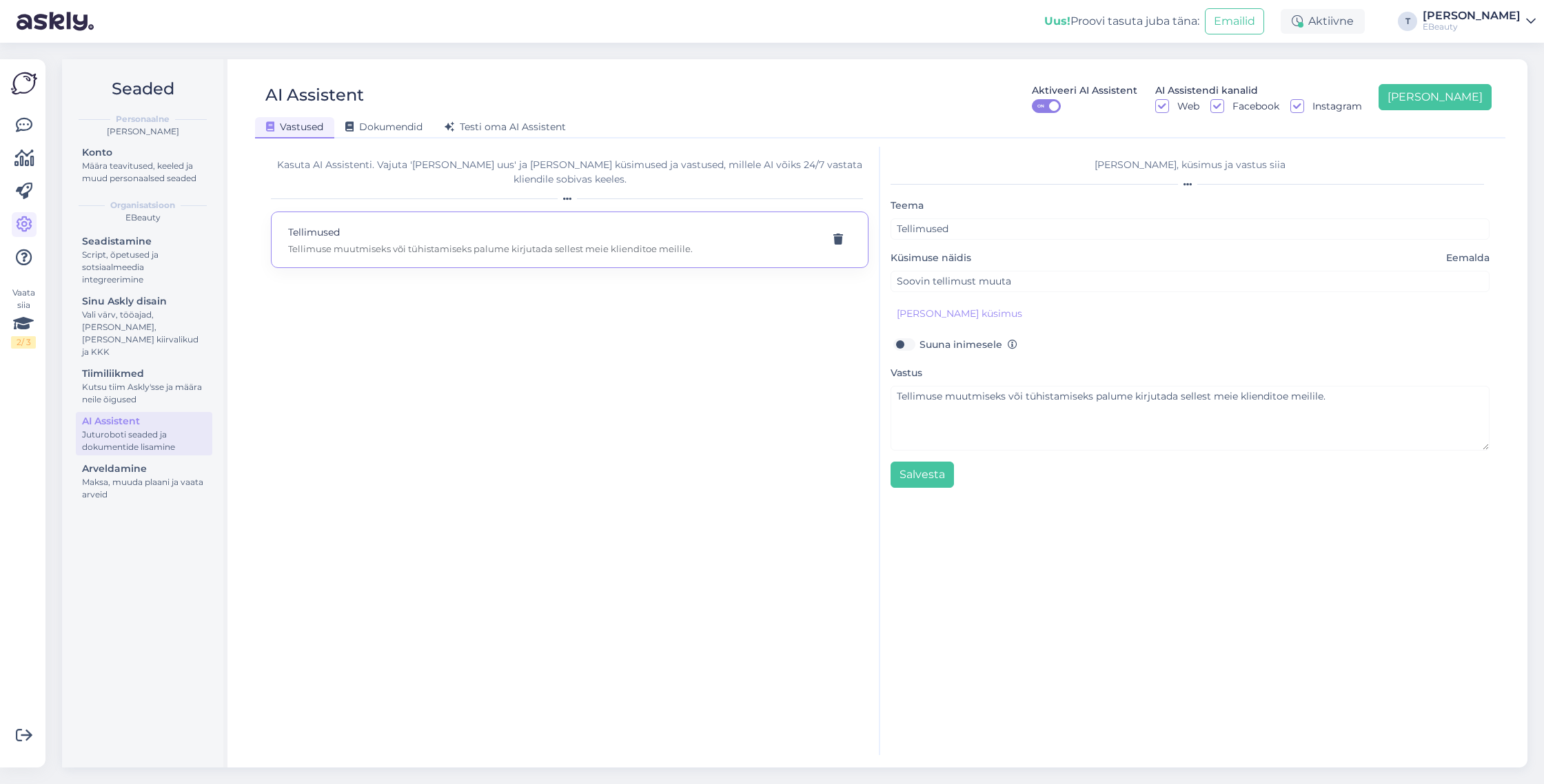
click at [384, 169] on div "Kasuta AI Assistenti. Vajuta 'Lisa uus' ja lisa küsimused ja vastused, millele …" at bounding box center [569, 172] width 597 height 29
drag, startPoint x: 416, startPoint y: 298, endPoint x: 706, endPoint y: 258, distance: 292.7
click at [418, 298] on div "Kasuta AI Assistenti. Vajuta 'Lisa uus' ja lisa küsimused ja vastused, millele …" at bounding box center [570, 451] width 620 height 609
click at [1479, 93] on button "Lisa uus" at bounding box center [1435, 96] width 113 height 26
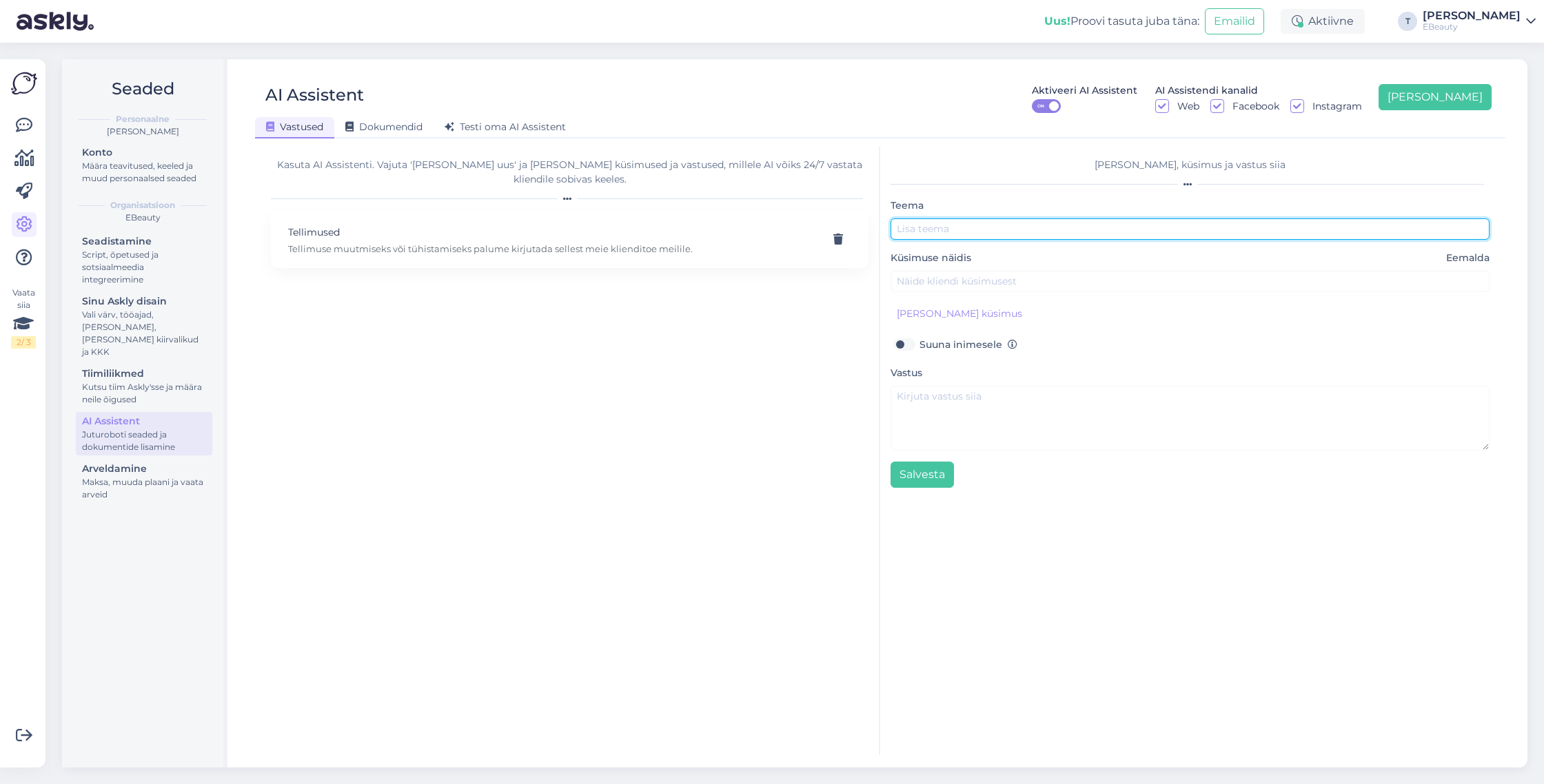
drag, startPoint x: 942, startPoint y: 225, endPoint x: 918, endPoint y: 125, distance: 102.8
click at [944, 225] on input "text" at bounding box center [1189, 229] width 599 height 21
paste input "Kuidas saan oma tellimust muuta?"
drag, startPoint x: 1146, startPoint y: 227, endPoint x: 849, endPoint y: 259, distance: 298.7
click at [833, 226] on div "Kasuta AI Assistenti. Vajuta 'Lisa uus' ja lisa küsimused ja vastused, millele …" at bounding box center [880, 451] width 1239 height 609
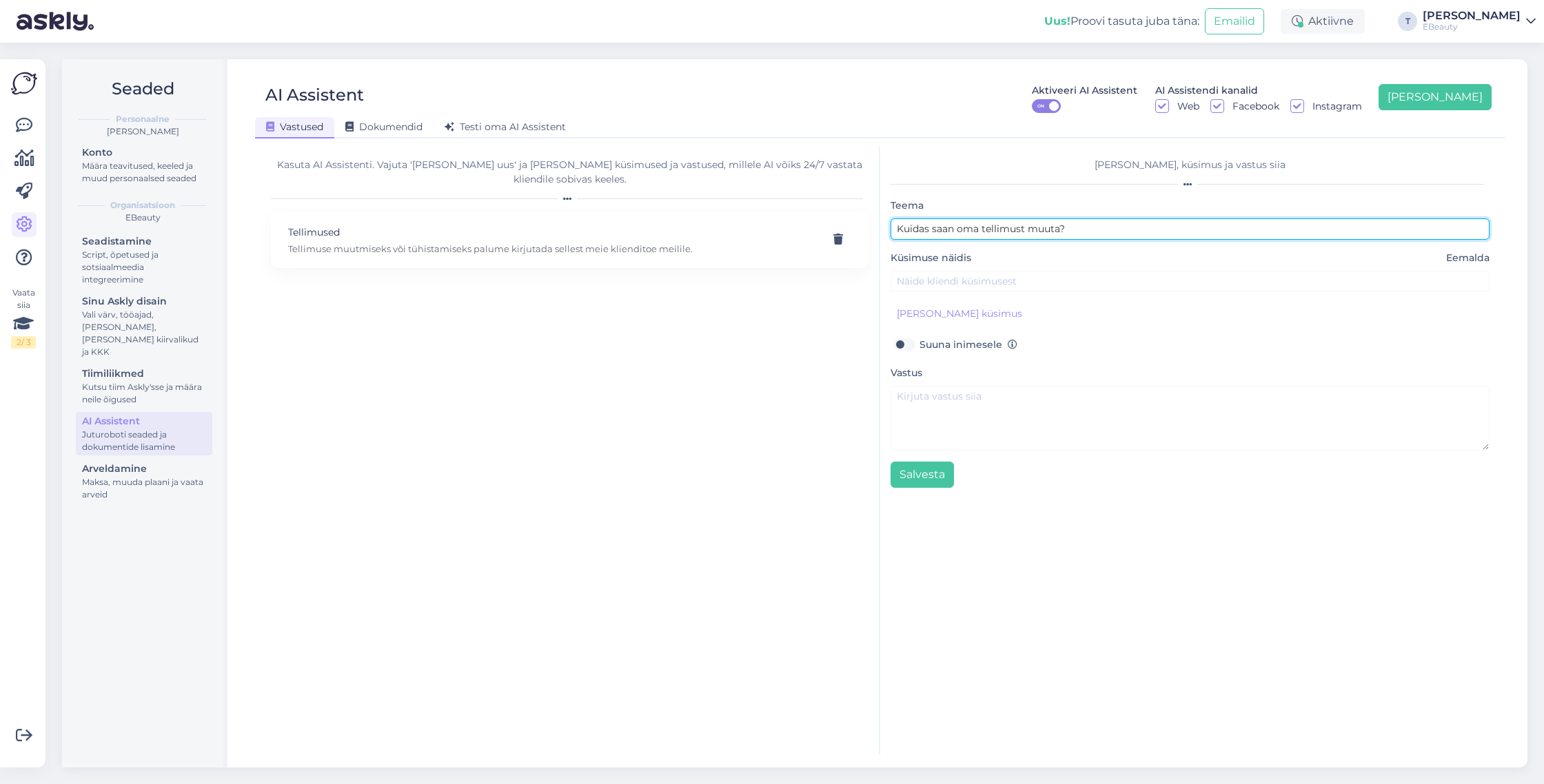
paste input "Tellimuse muutmine ja tühistamine"
type input "Tellimuse muutmine ja tühistamine"
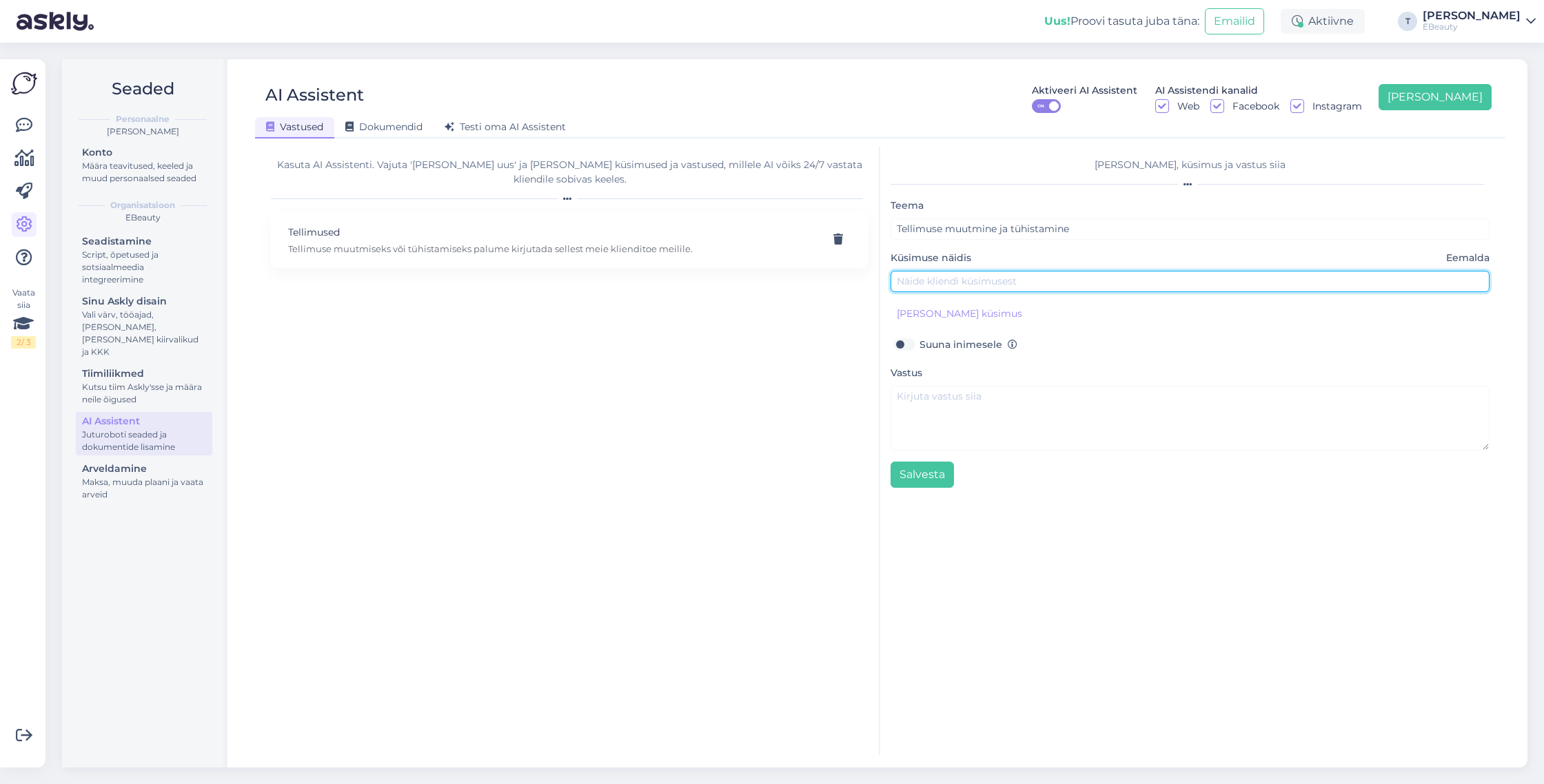
click at [947, 280] on input "text" at bounding box center [1189, 281] width 599 height 21
paste input "Kuidas saan oma tellimust muuta?"
type input "Kuidas saan oma tellimust muuta?"
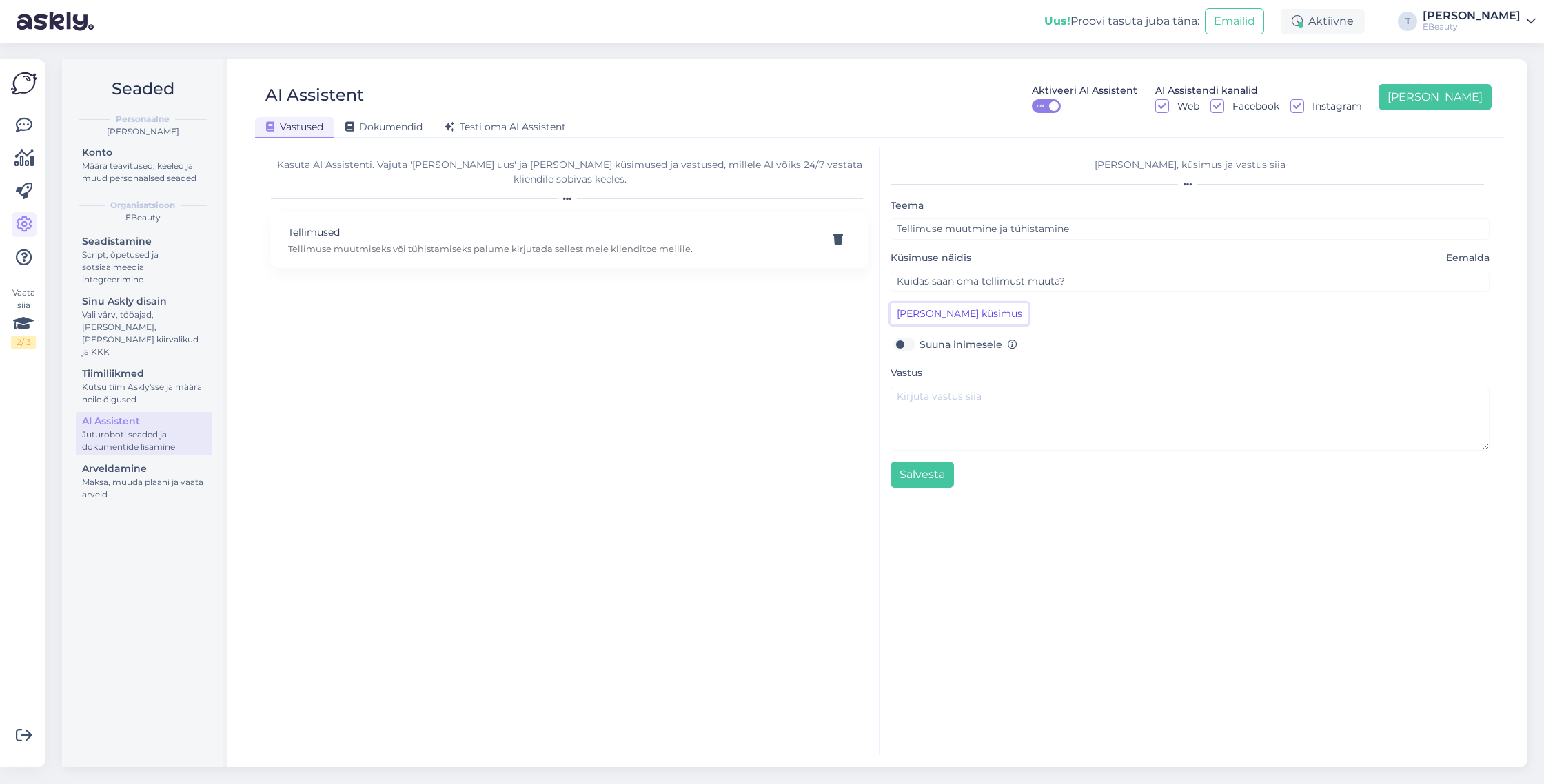
click at [962, 310] on button "Lisa kliendi küsimus" at bounding box center [959, 314] width 137 height 21
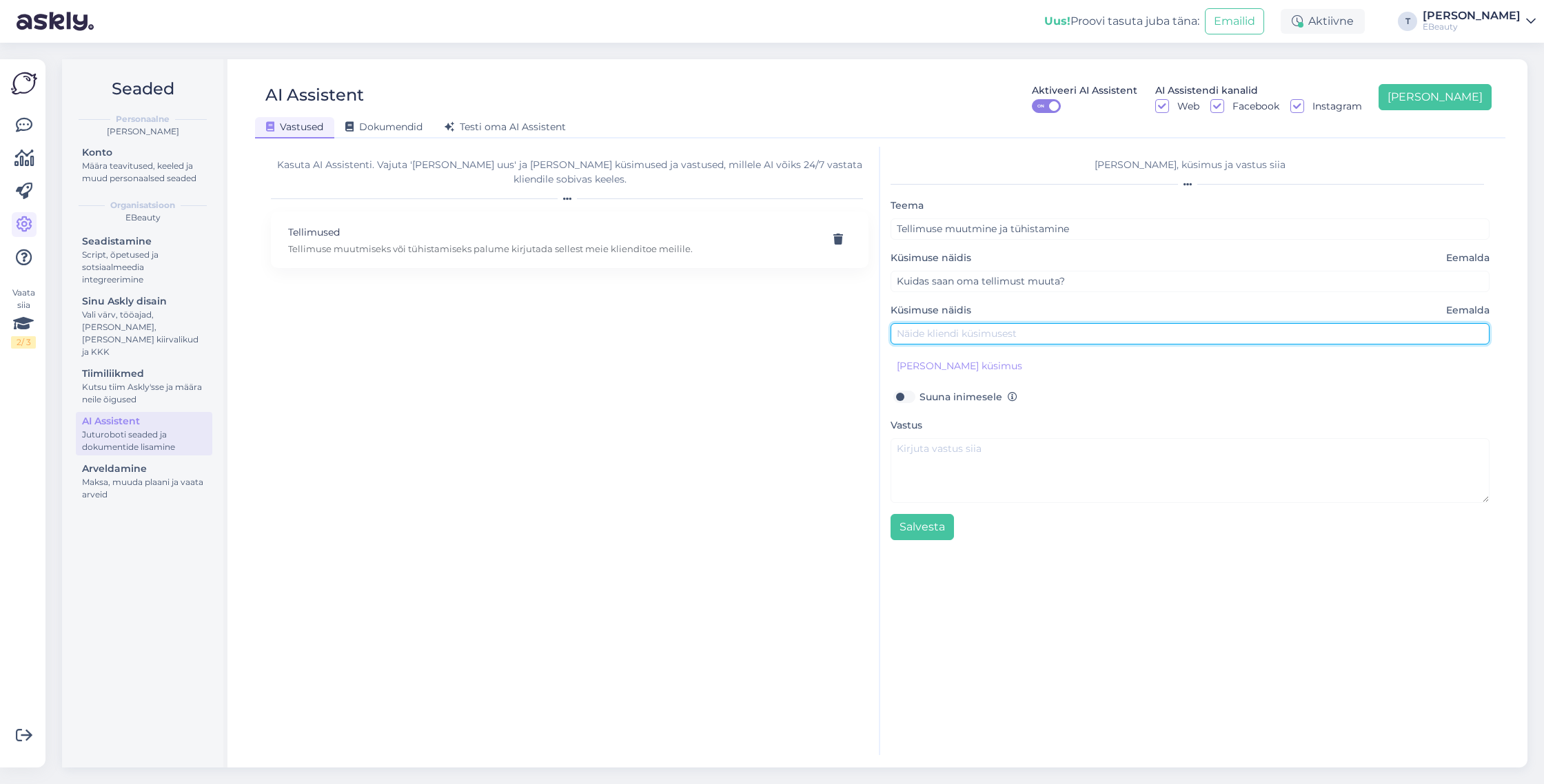
click at [960, 328] on input "text" at bounding box center [1189, 334] width 599 height 21
paste input "Kuidas tühistada tellimus?"
type input "Kuidas tühistada tellimus?"
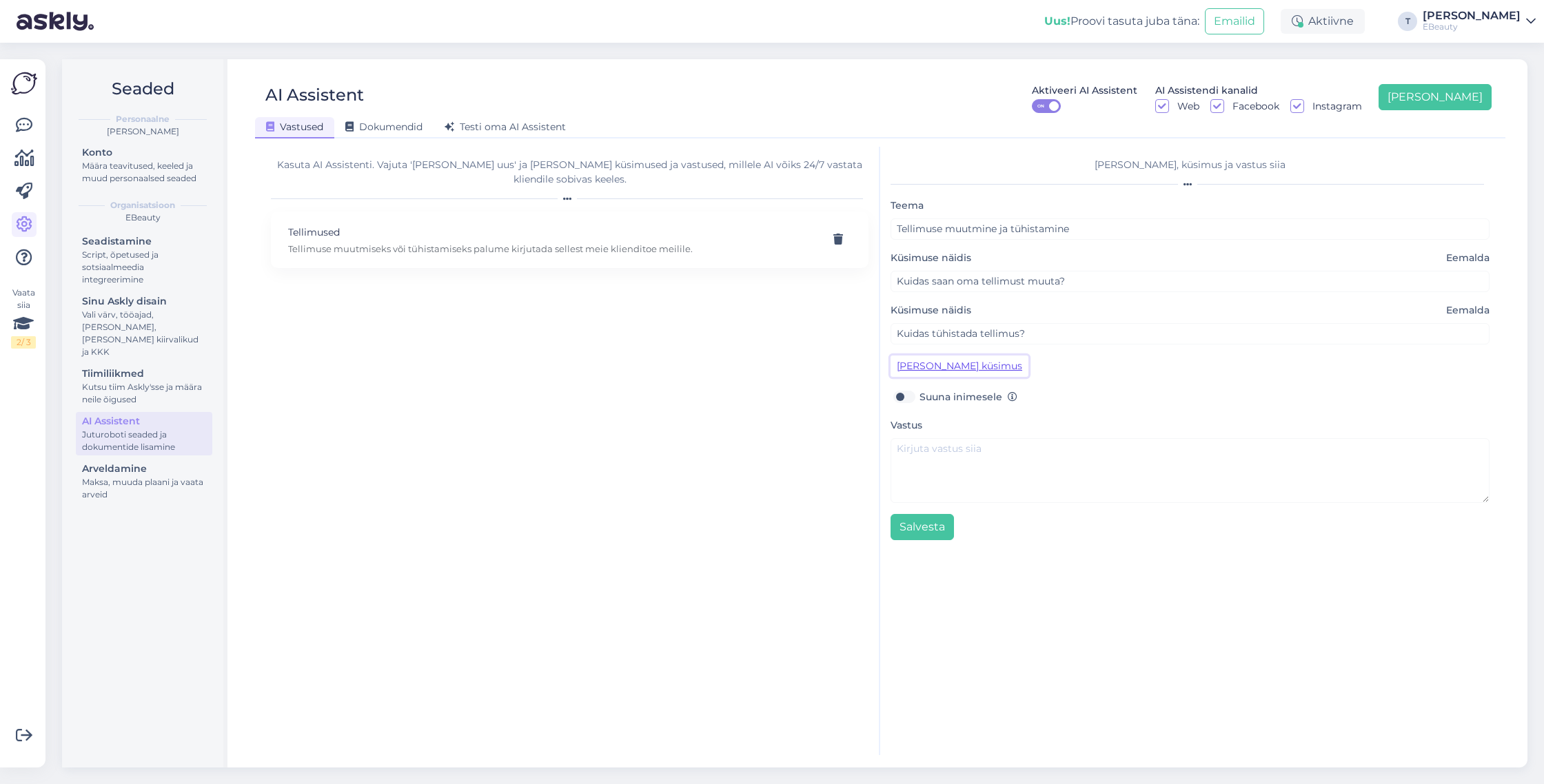
click at [939, 355] on button "Lisa kliendi küsimus" at bounding box center [959, 366] width 137 height 21
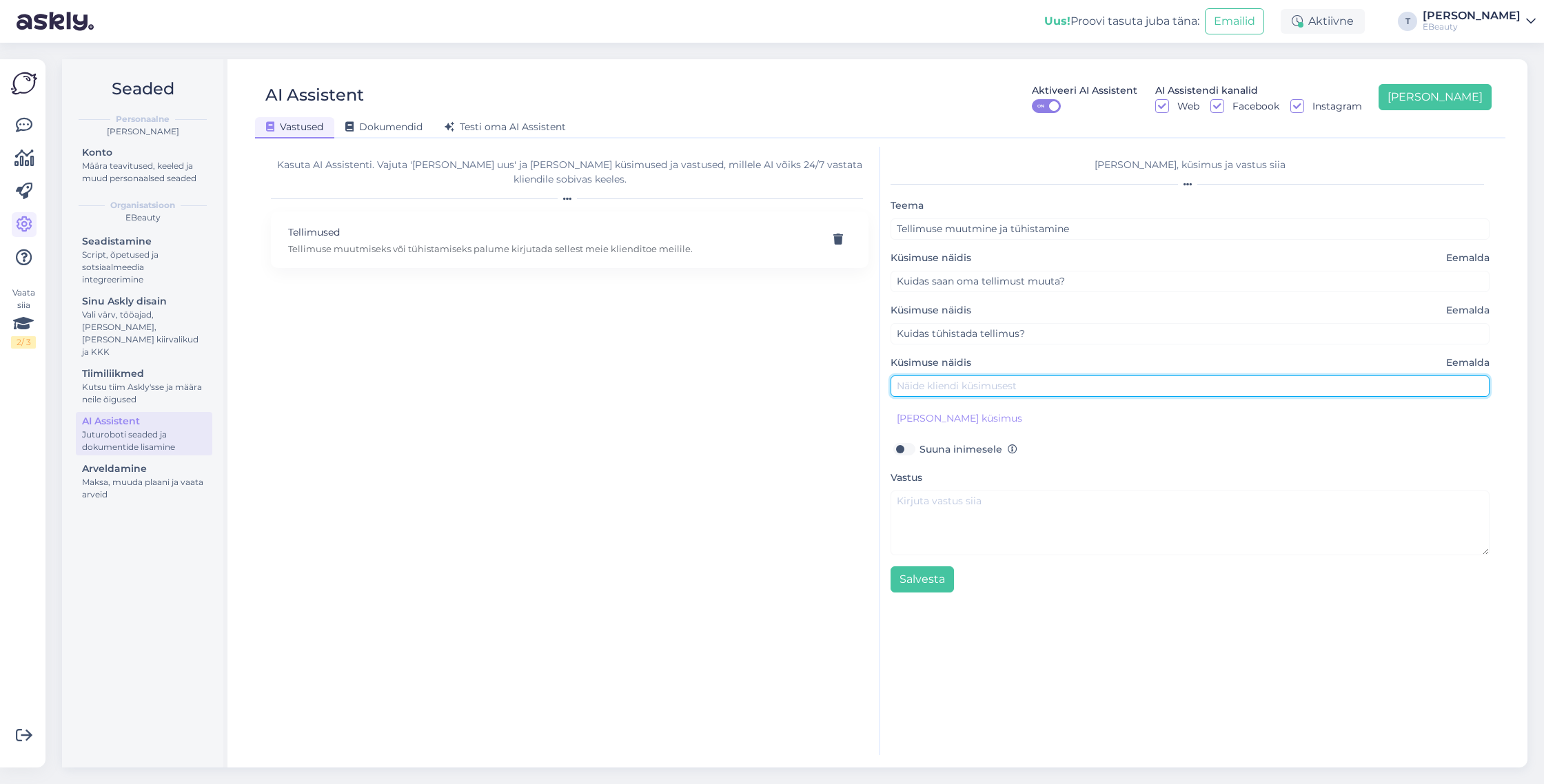
click at [941, 377] on input "text" at bounding box center [1189, 387] width 599 height 21
paste input "Kas ma saan tellimusele uusi tooteid lisada?"
type input "Kas ma saan tellimusele uusi tooteid lisada?"
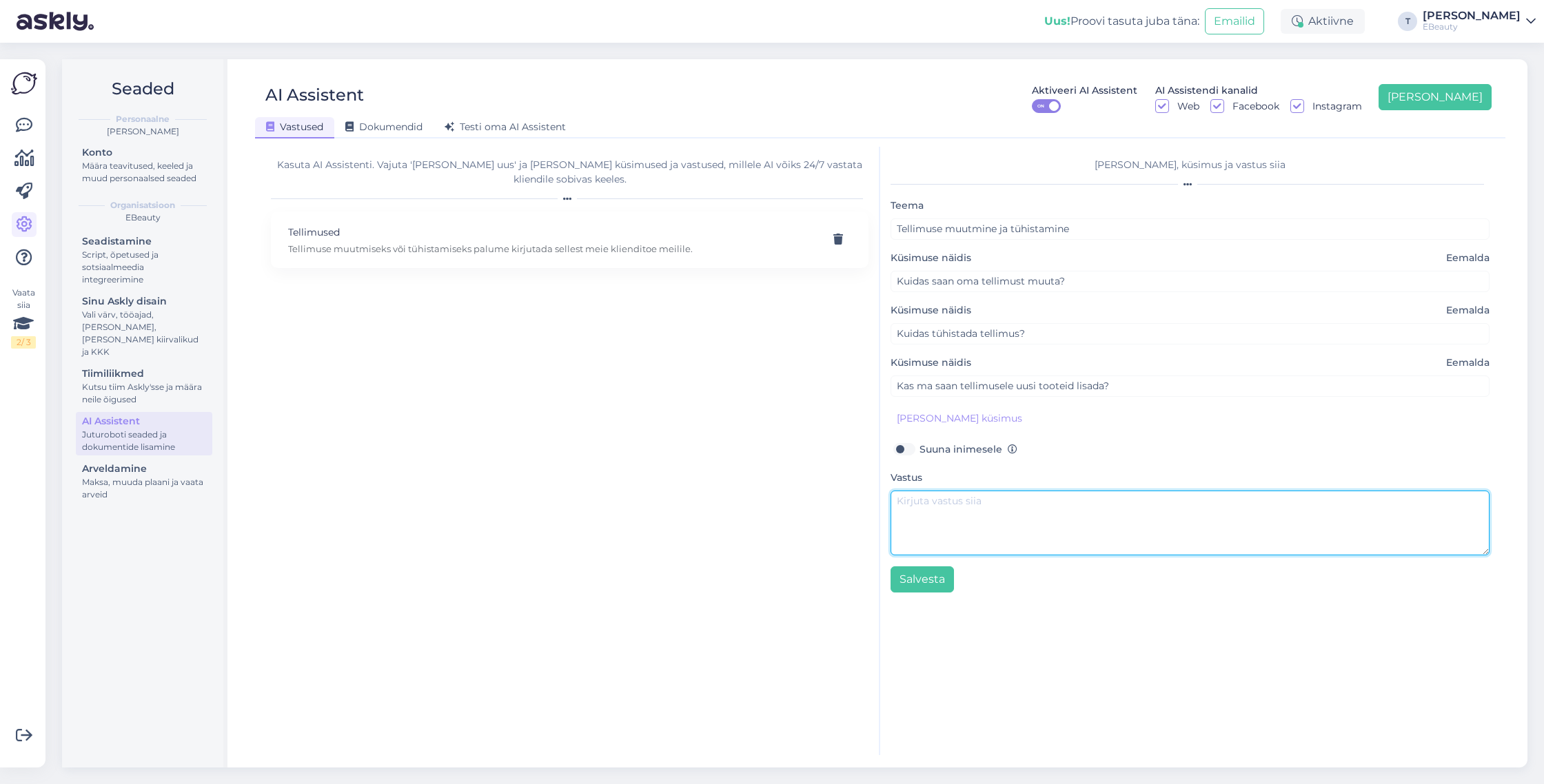
click at [963, 540] on textarea at bounding box center [1189, 523] width 599 height 65
paste textarea "Tellimuse muutmiseks või tühistamiseks logi oma kontole ja ava menüü „Minu tell…"
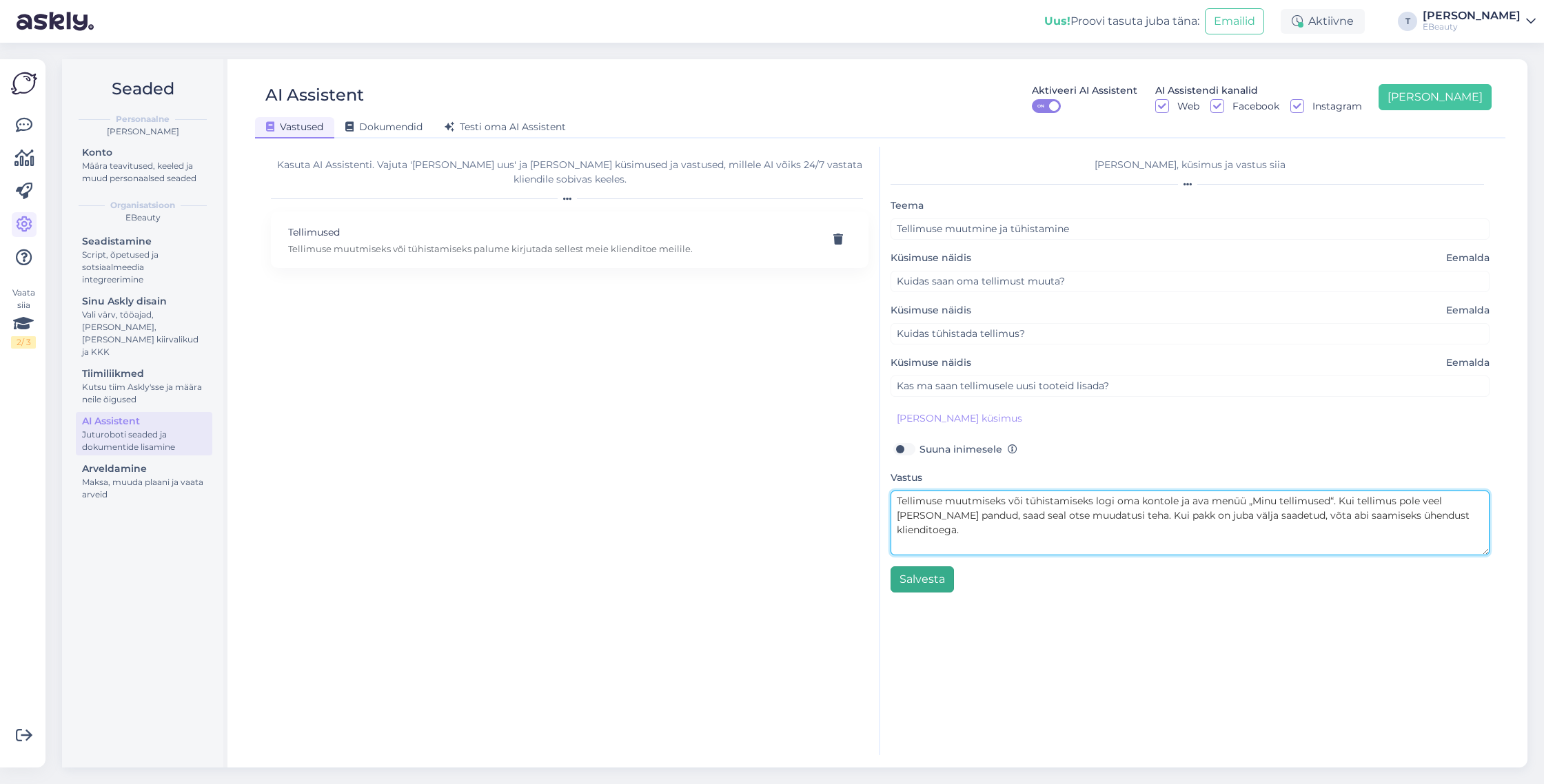
type textarea "Tellimuse muutmiseks või tühistamiseks logi oma kontole ja ava menüü „Minu tell…"
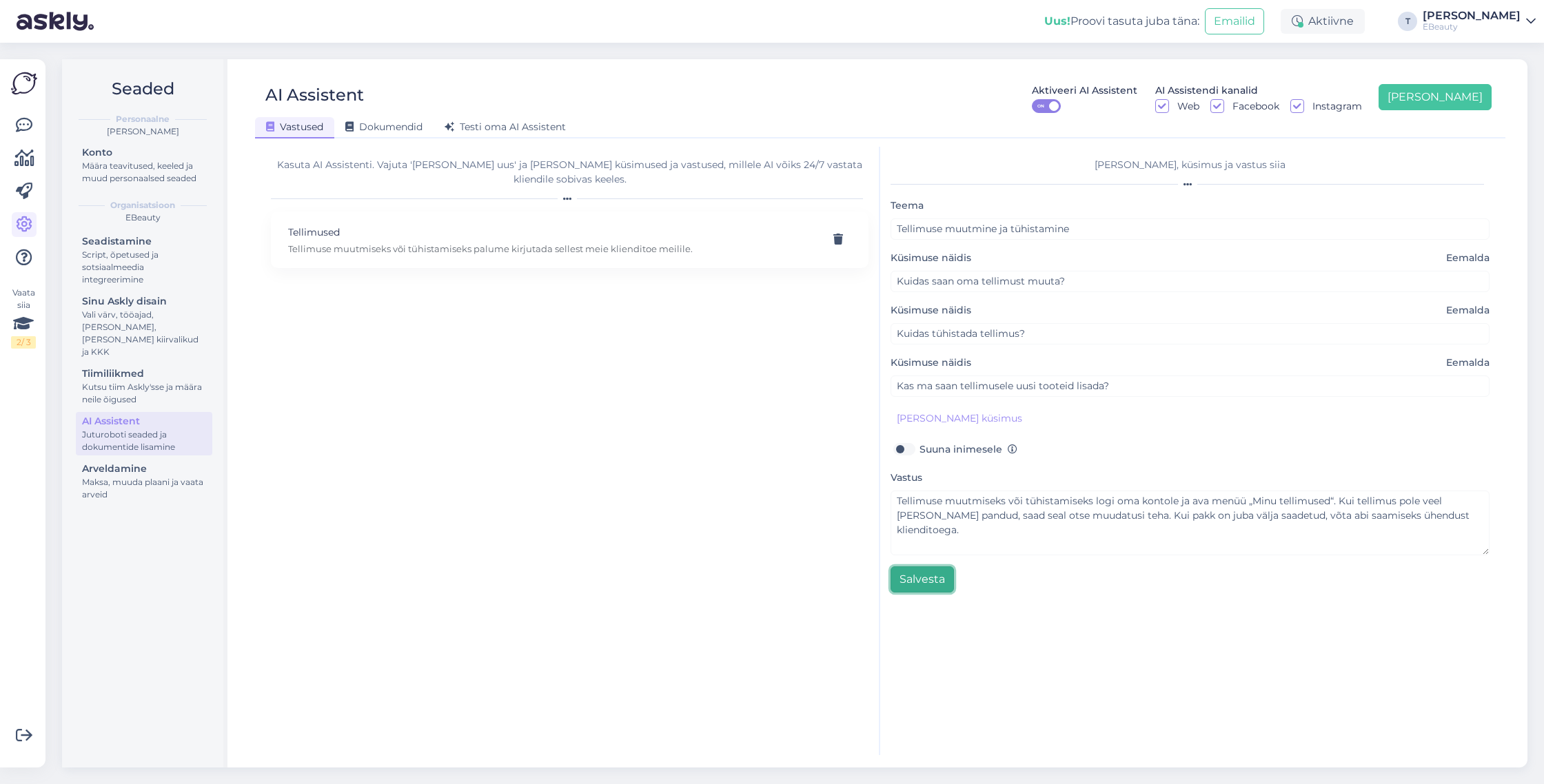
click at [928, 577] on button "Salvesta" at bounding box center [922, 579] width 63 height 26
click at [835, 288] on div "Kasuta AI Assistenti. Vajuta 'Lisa uus' ja lisa küsimused ja vastused, millele …" at bounding box center [570, 451] width 620 height 609
click at [674, 211] on div "Tellimused Tellimuse muutmiseks või tühistamiseks palume kirjutada sellest meie…" at bounding box center [569, 240] width 597 height 56
type input "Tellimused"
type input "Soovin tellimust muuta"
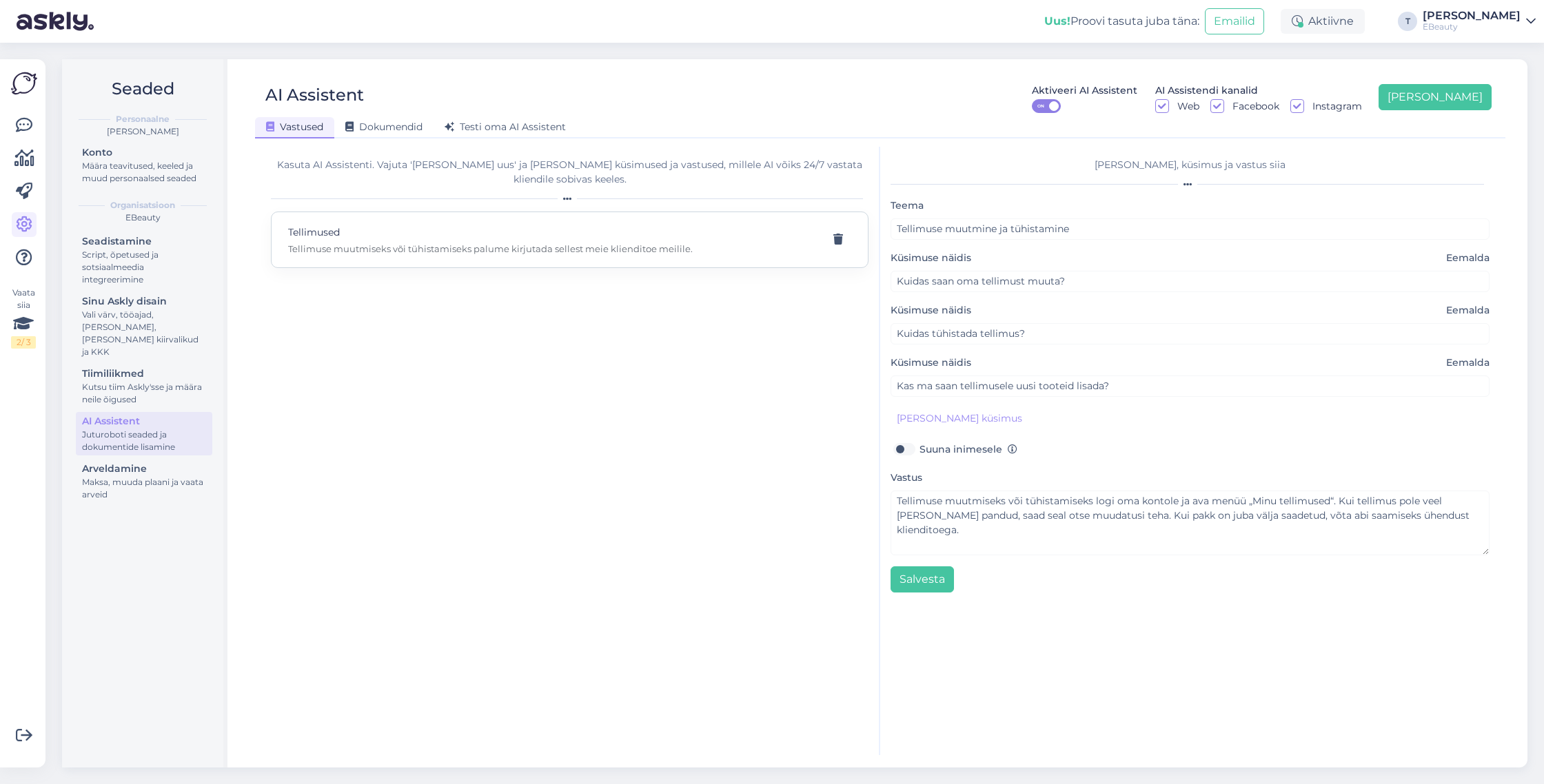
type textarea "Tellimuse muutmiseks või tühistamiseks palume kirjutada sellest meie klienditoe…"
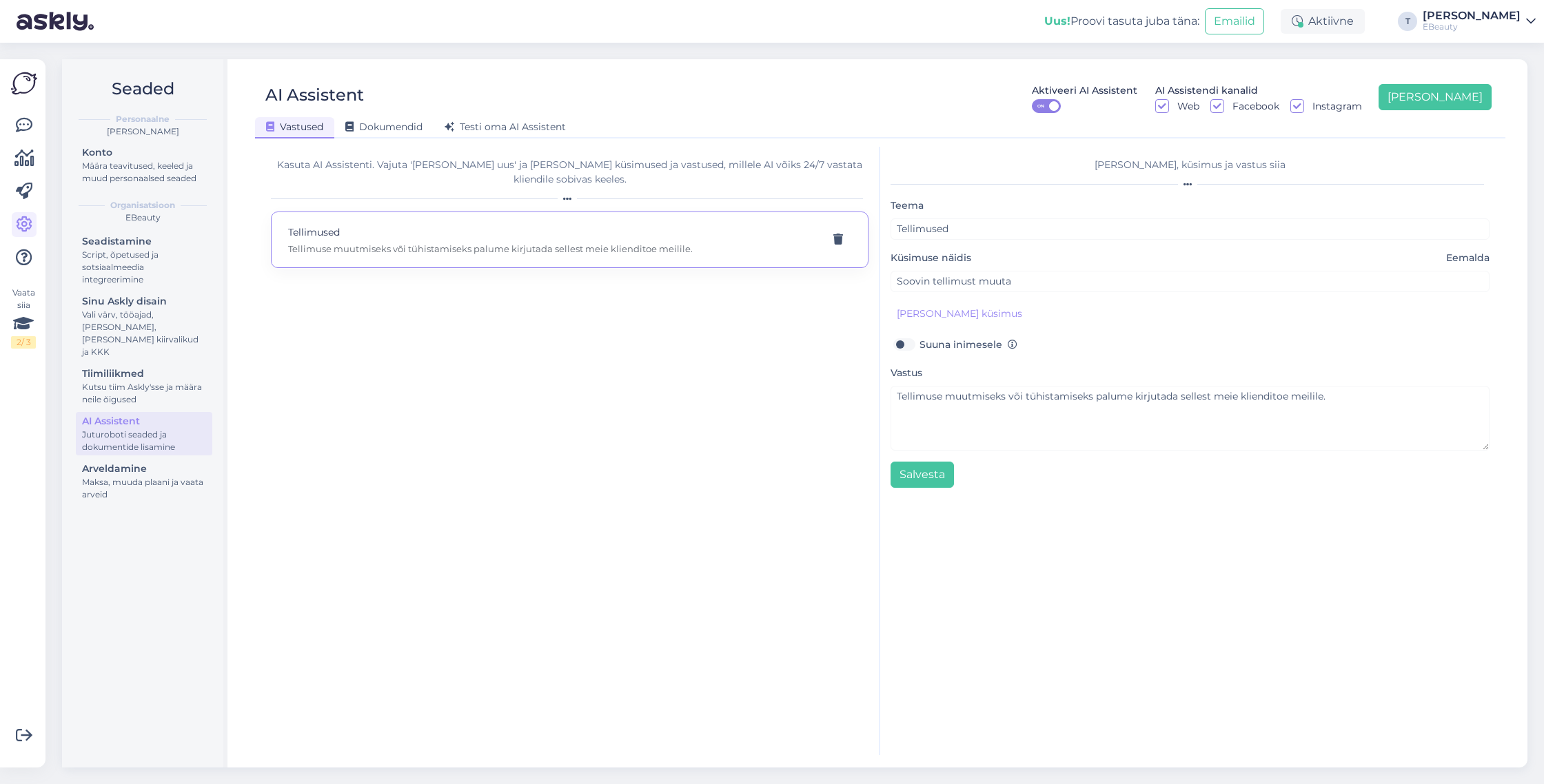
click at [697, 243] on p "Tellimuse muutmiseks või tühistamiseks palume kirjutada sellest meie klienditoe…" at bounding box center [553, 248] width 530 height 13
click at [409, 125] on span "Dokumendid" at bounding box center [383, 127] width 77 height 13
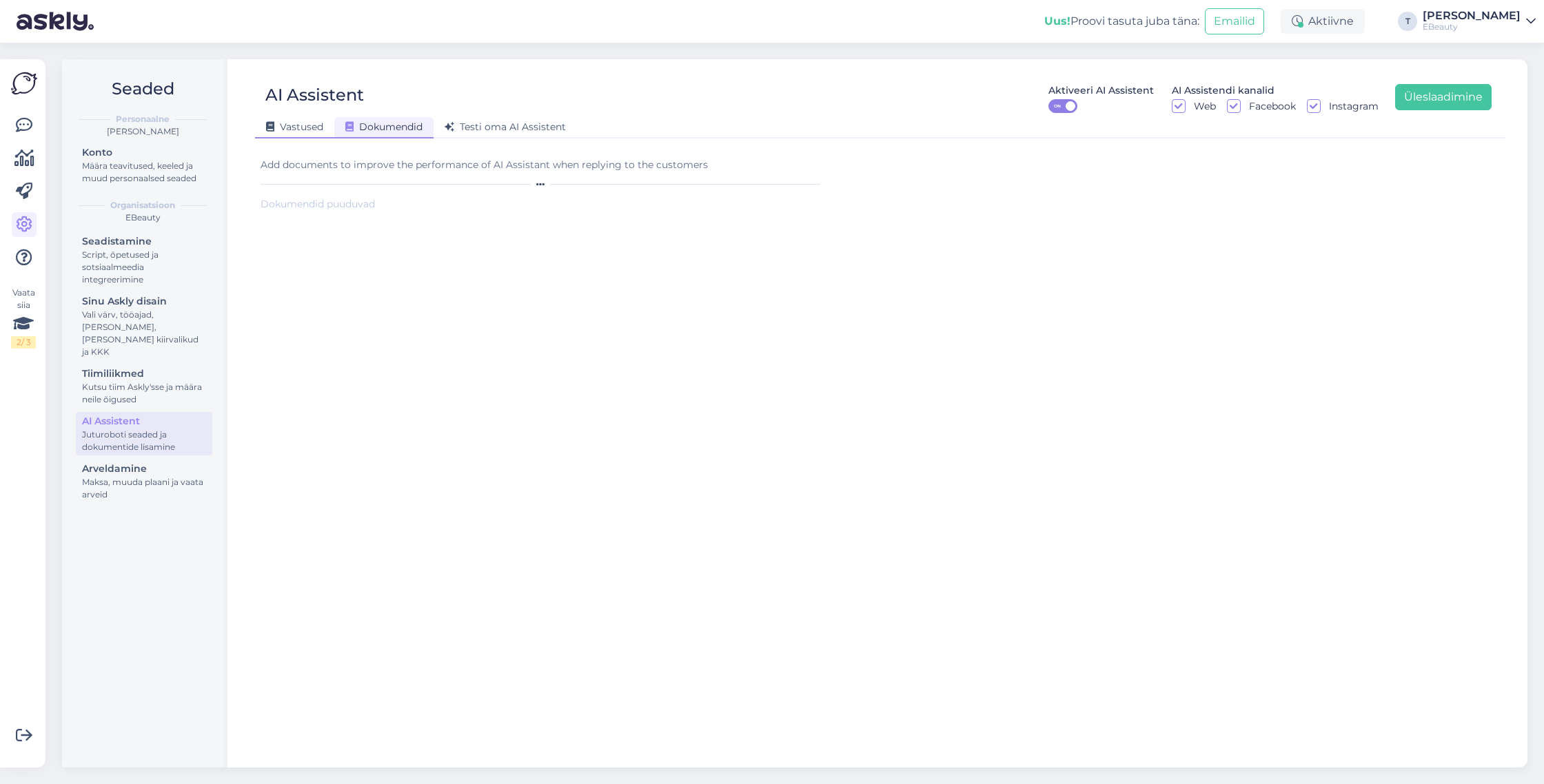
click at [308, 121] on div "Vastused" at bounding box center [294, 128] width 79 height 21
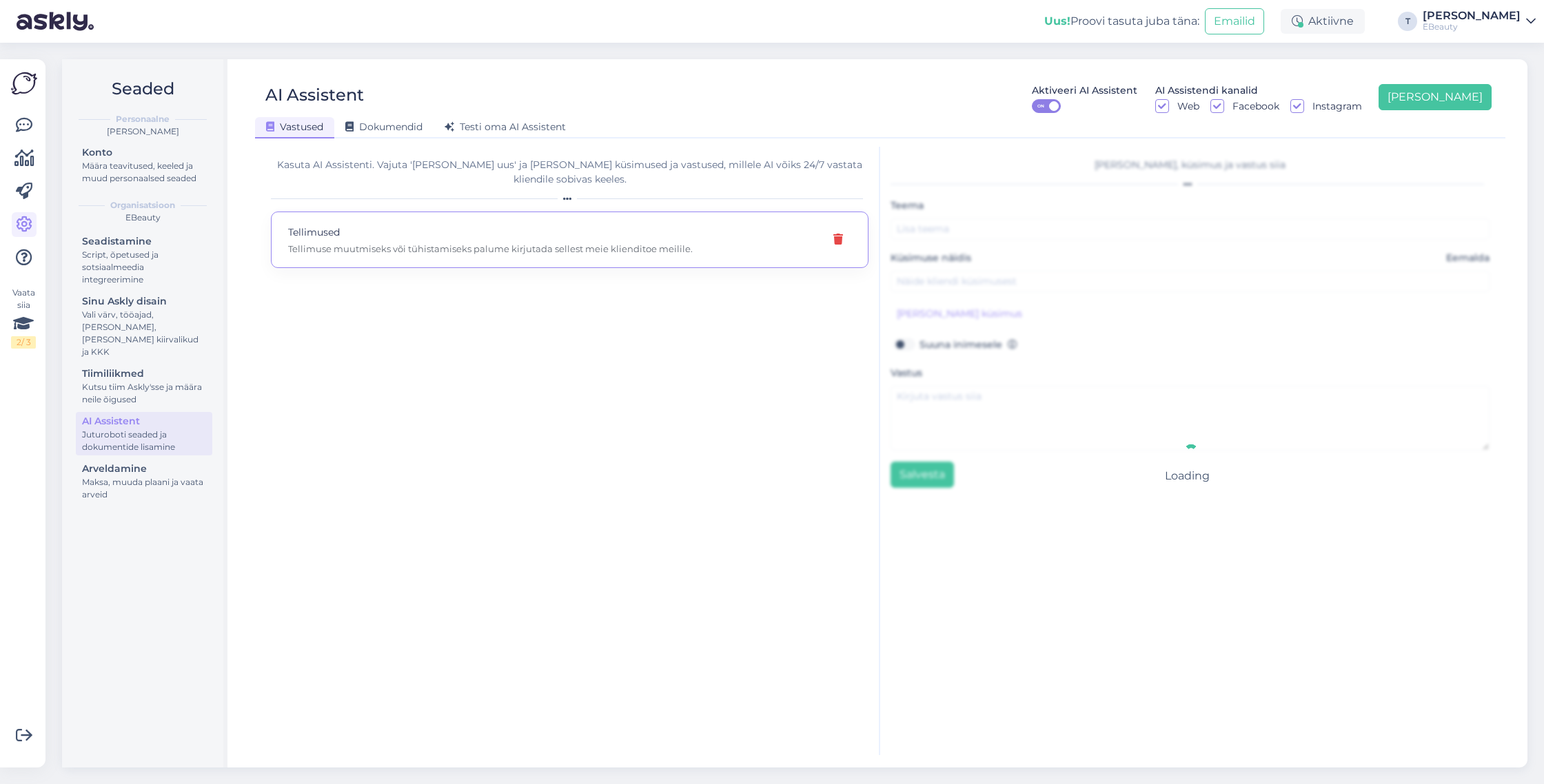
click at [841, 235] on icon at bounding box center [838, 240] width 10 height 11
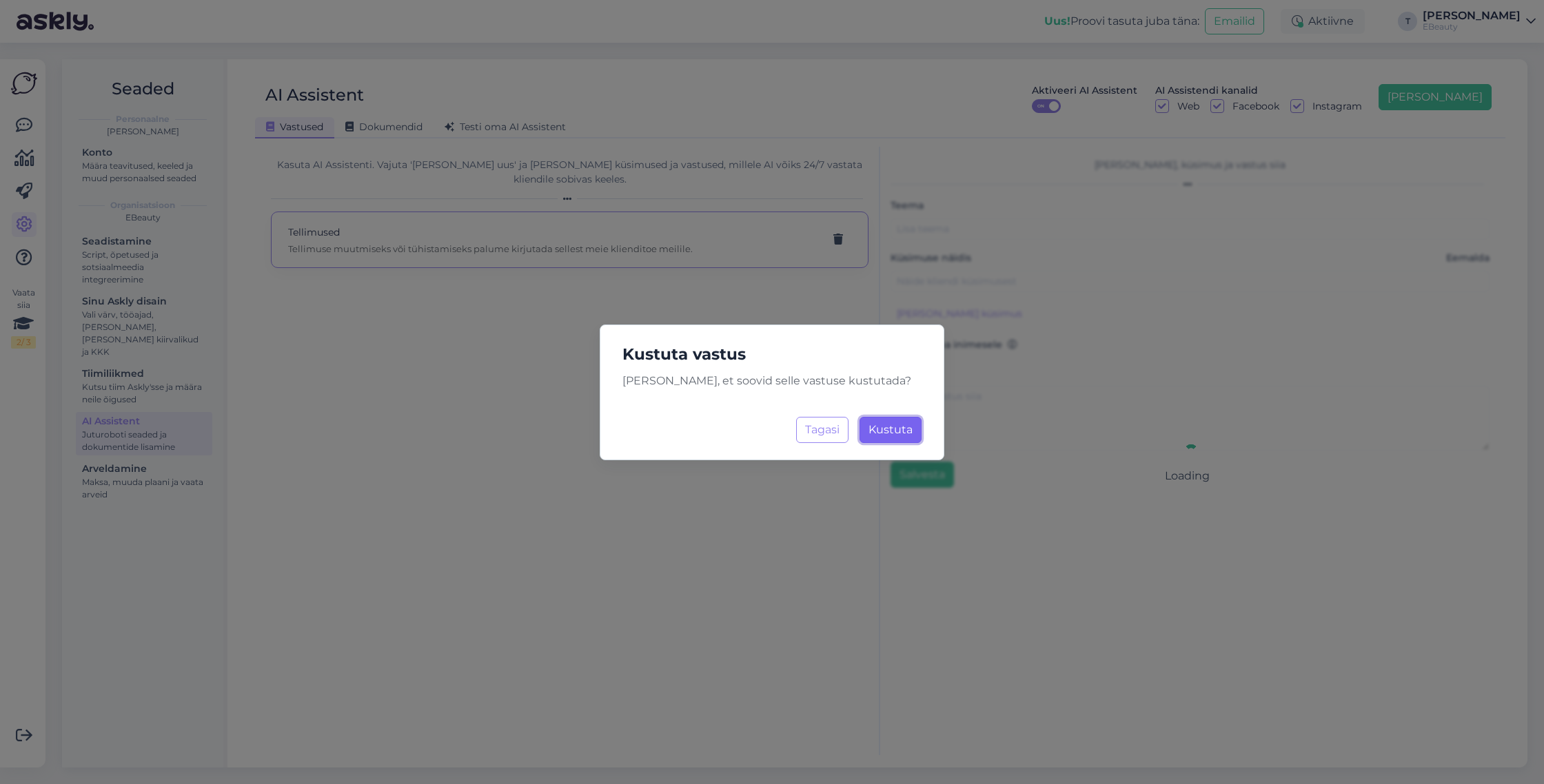
click at [875, 437] on button "Kustuta Laadimine..." at bounding box center [890, 429] width 62 height 26
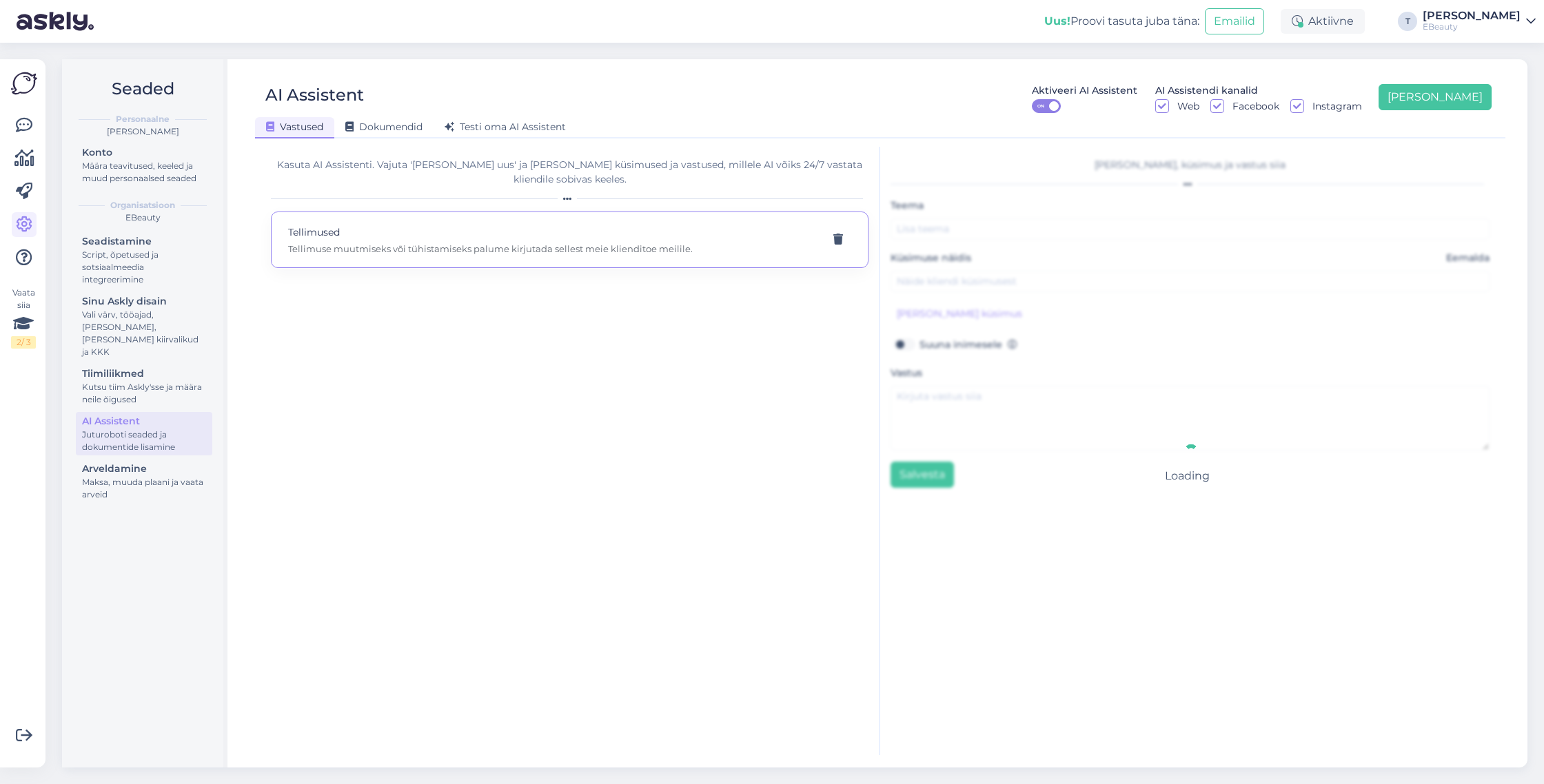
click at [1199, 24] on div "Uus! Proovi tasuta juba täna:" at bounding box center [1121, 20] width 155 height 17
click at [1264, 23] on button "Emailid" at bounding box center [1234, 20] width 59 height 26
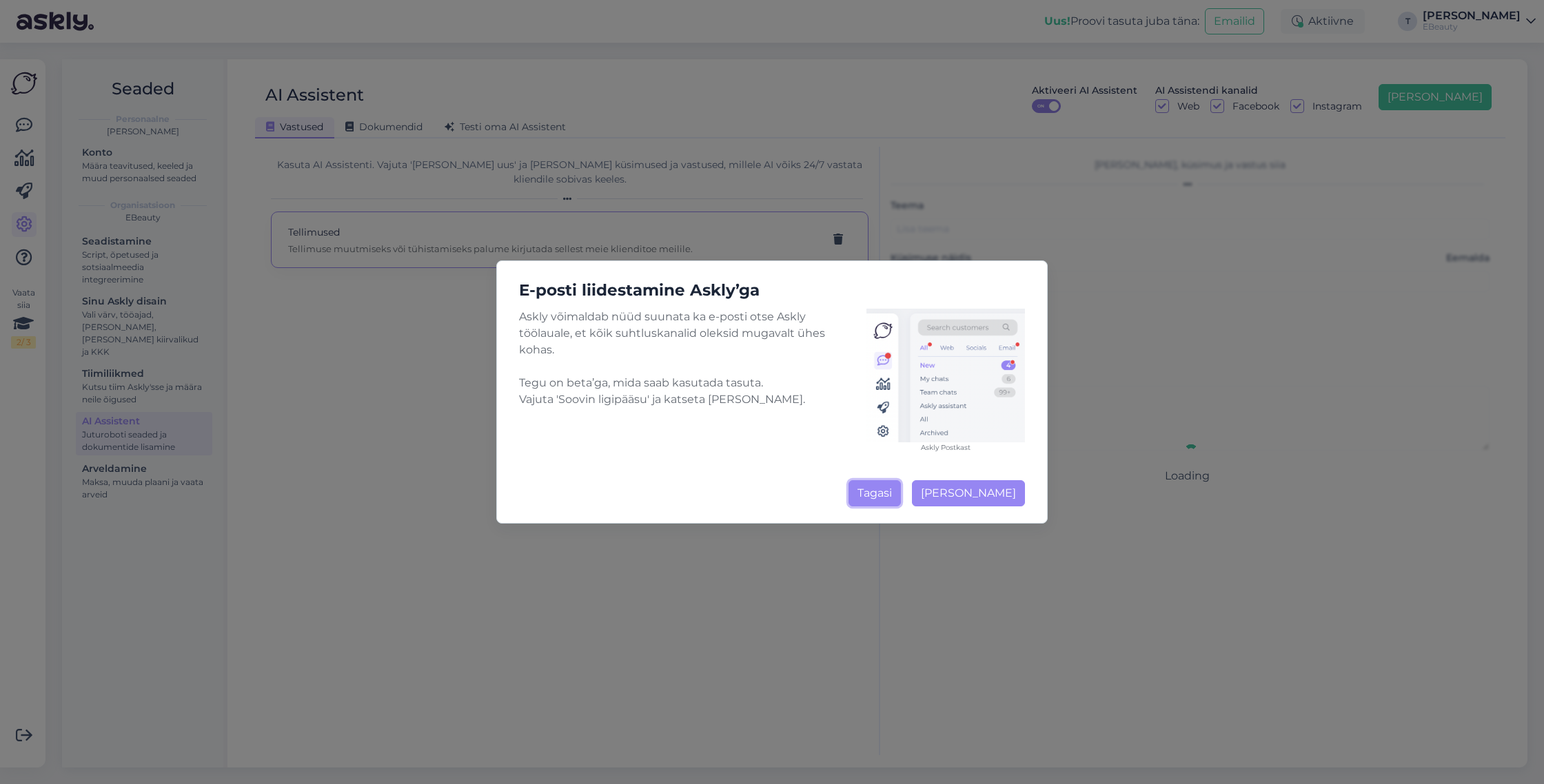
click at [866, 499] on button "Tagasi" at bounding box center [875, 493] width 53 height 26
